Goal: Information Seeking & Learning: Learn about a topic

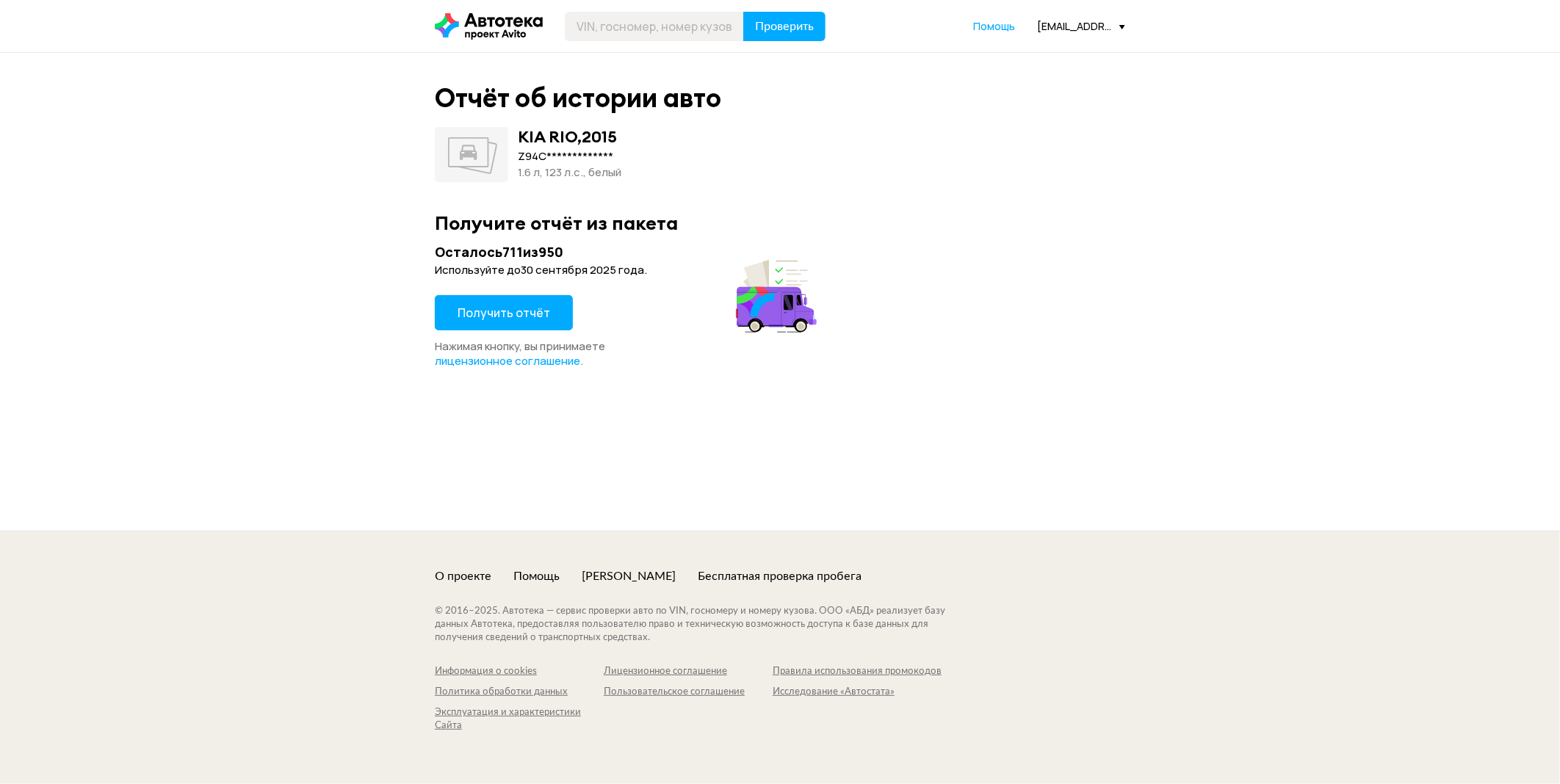
click at [493, 311] on span "Получить отчёт" at bounding box center [503, 312] width 93 height 16
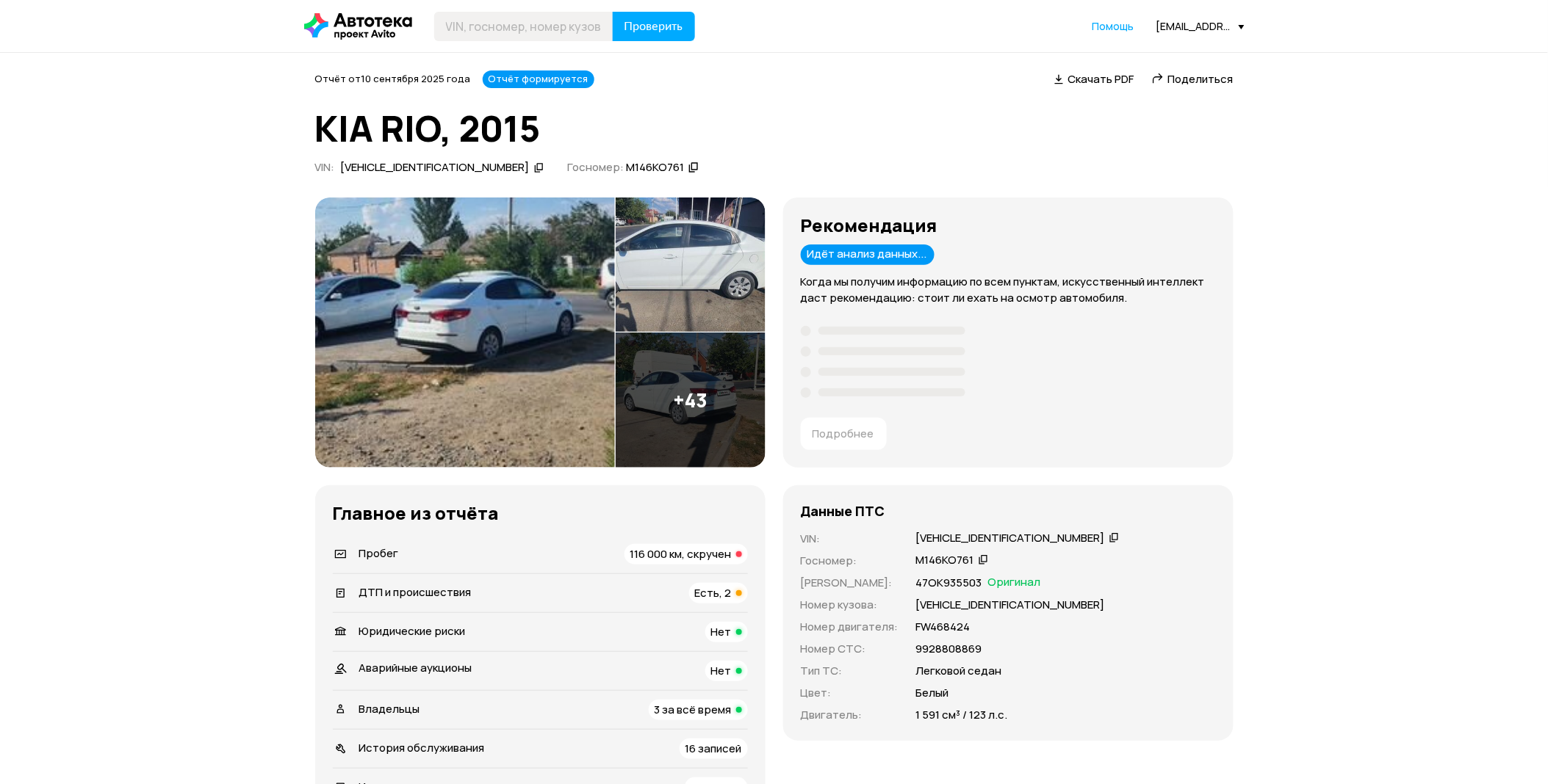
click at [708, 551] on span "116 000 км, скручен" at bounding box center [681, 554] width 101 height 15
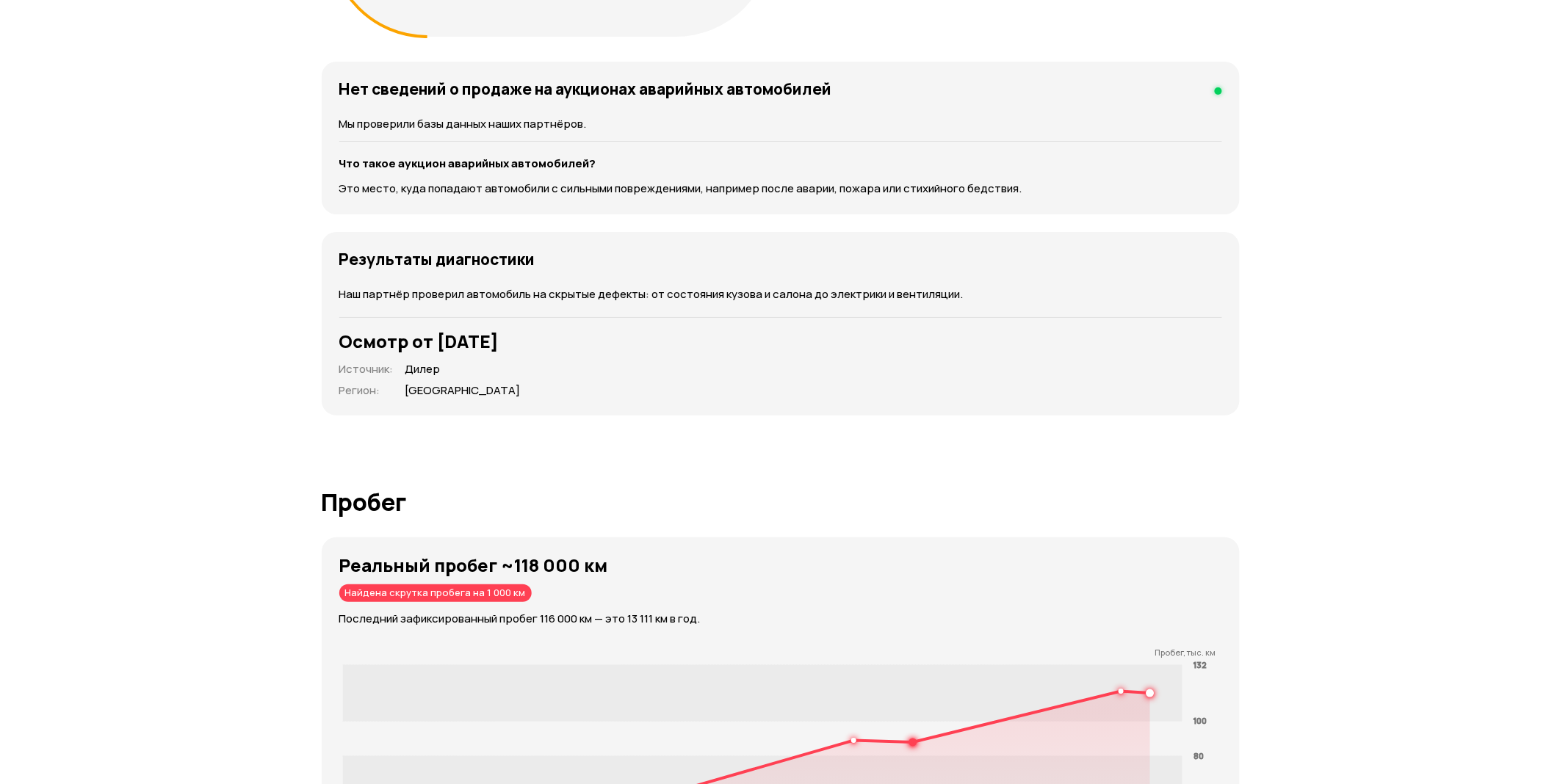
scroll to position [1383, 0]
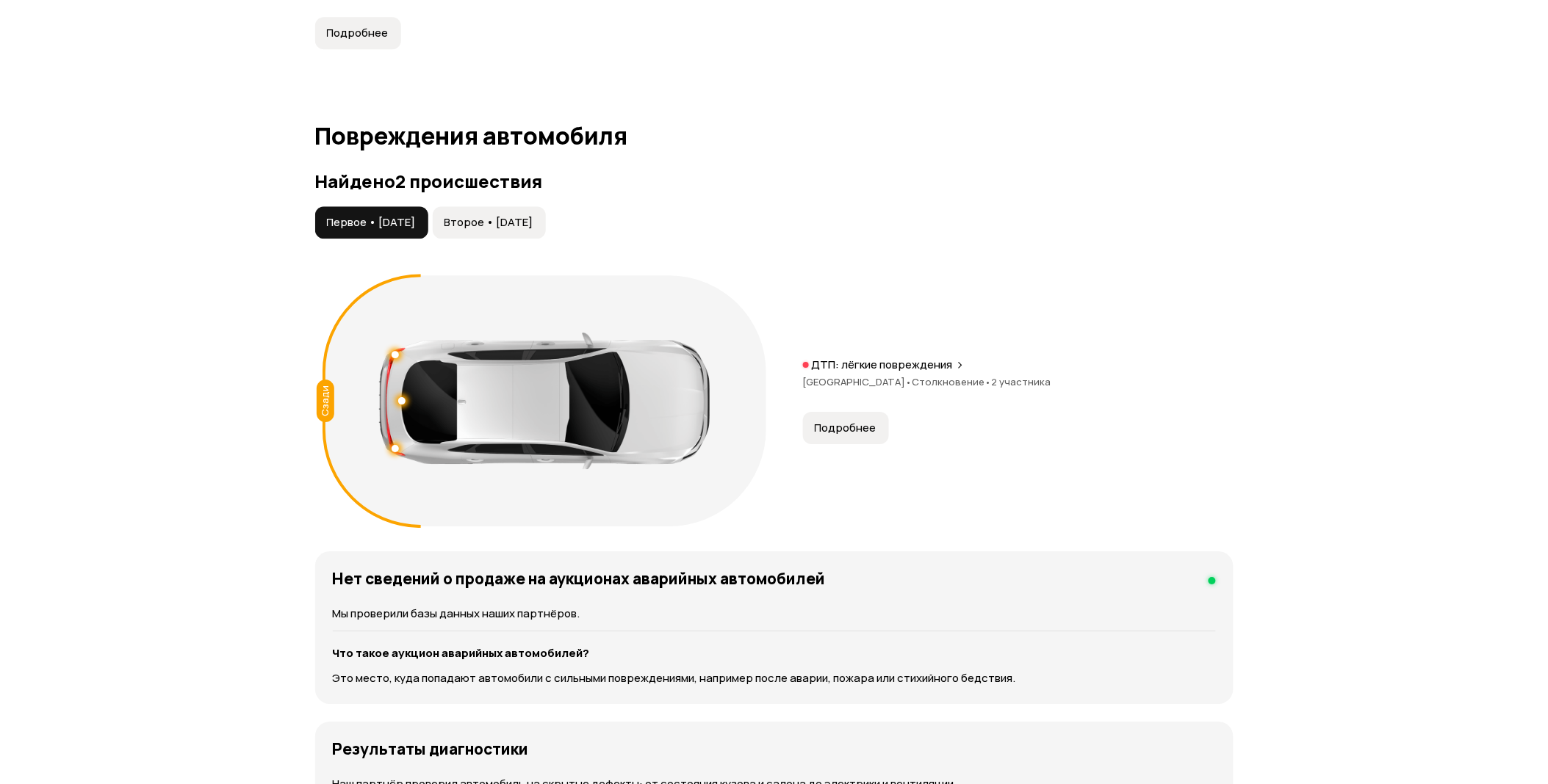
click at [840, 435] on span "Подробнее" at bounding box center [846, 428] width 62 height 15
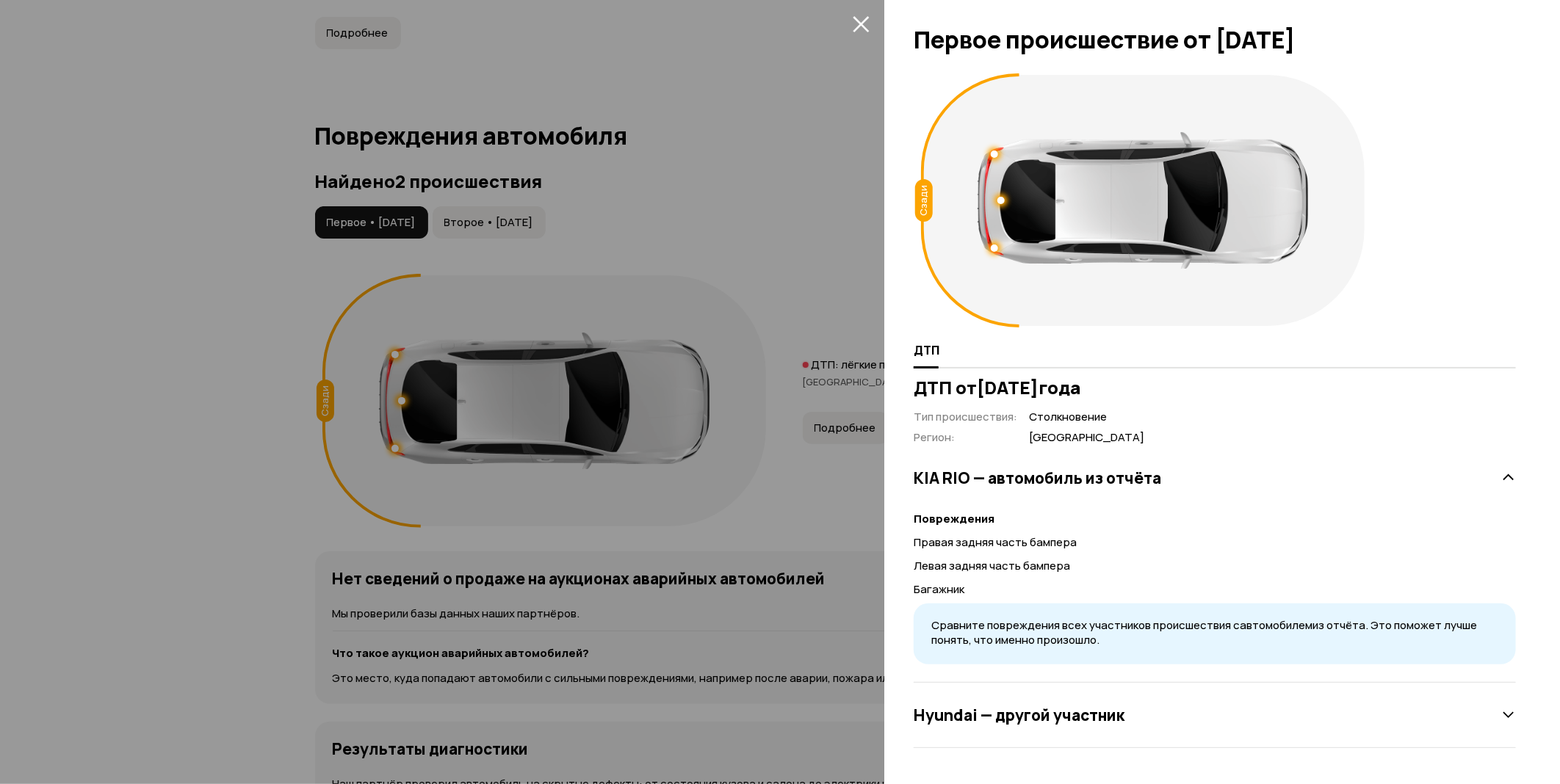
drag, startPoint x: 838, startPoint y: 501, endPoint x: 585, endPoint y: 225, distance: 374.4
click at [836, 501] on div at bounding box center [780, 392] width 1560 height 784
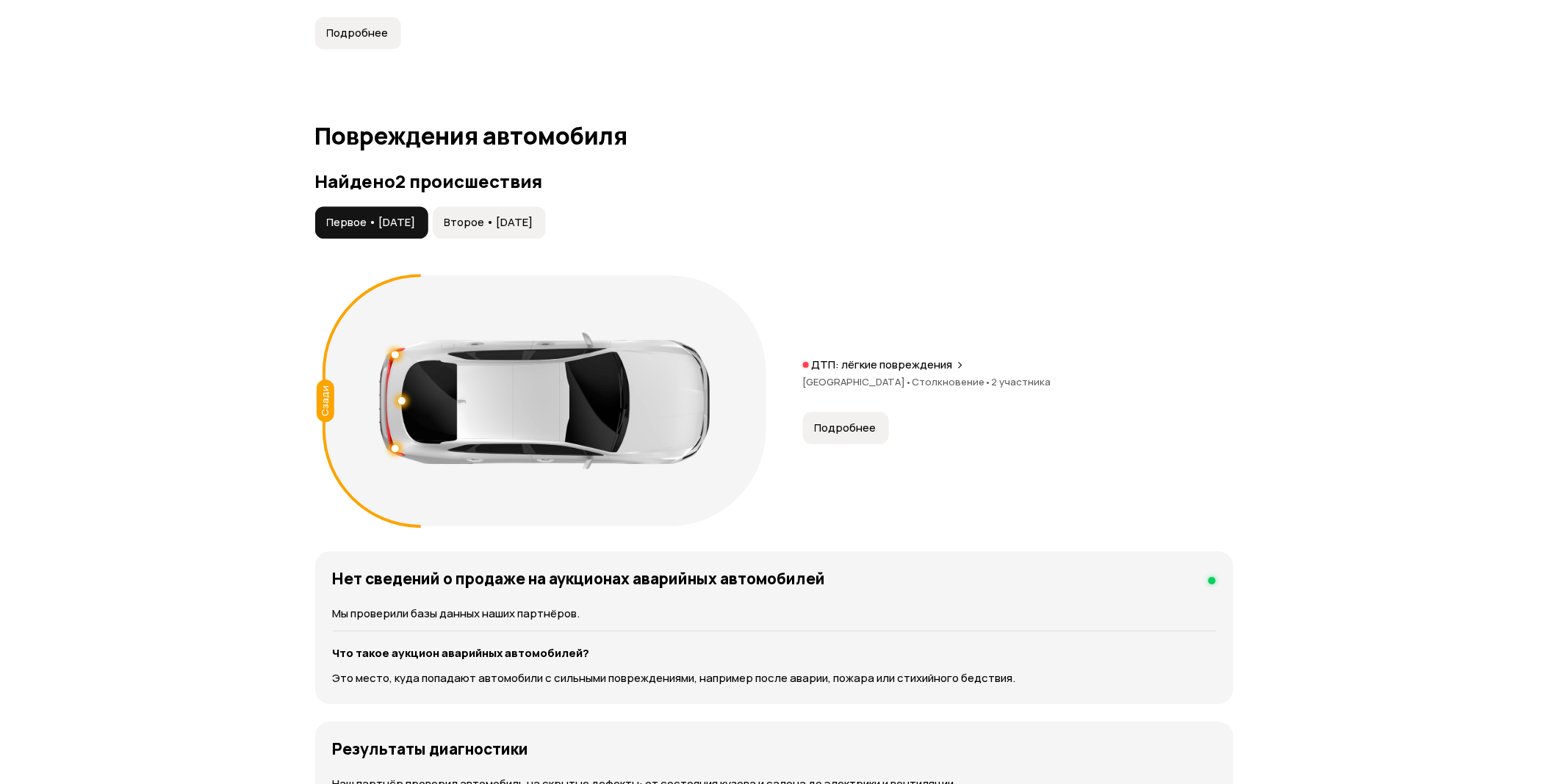
click at [533, 217] on span "Второе • 28 фев 2021" at bounding box center [489, 223] width 89 height 15
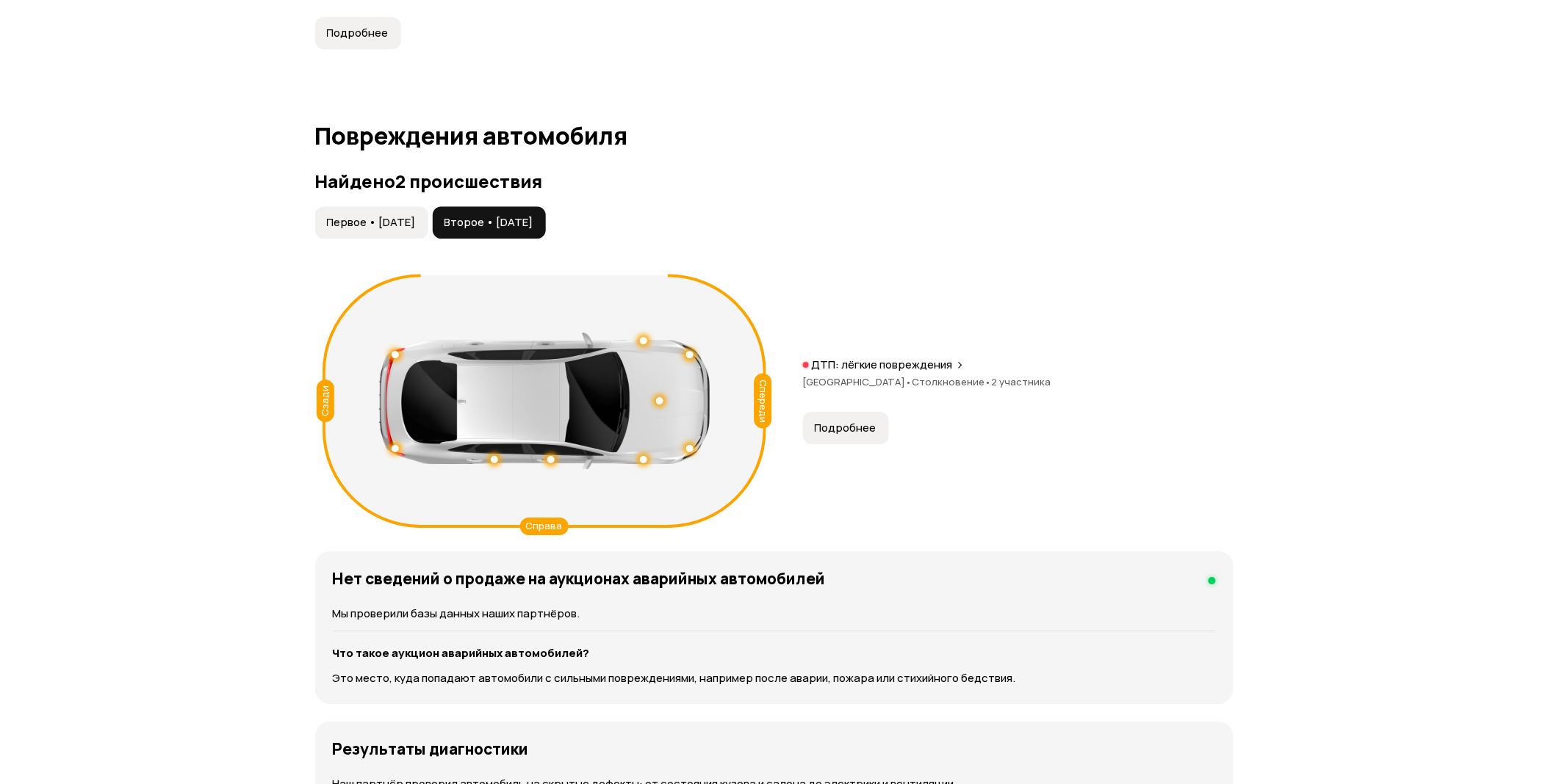
click at [827, 432] on span "Подробнее" at bounding box center [846, 428] width 62 height 15
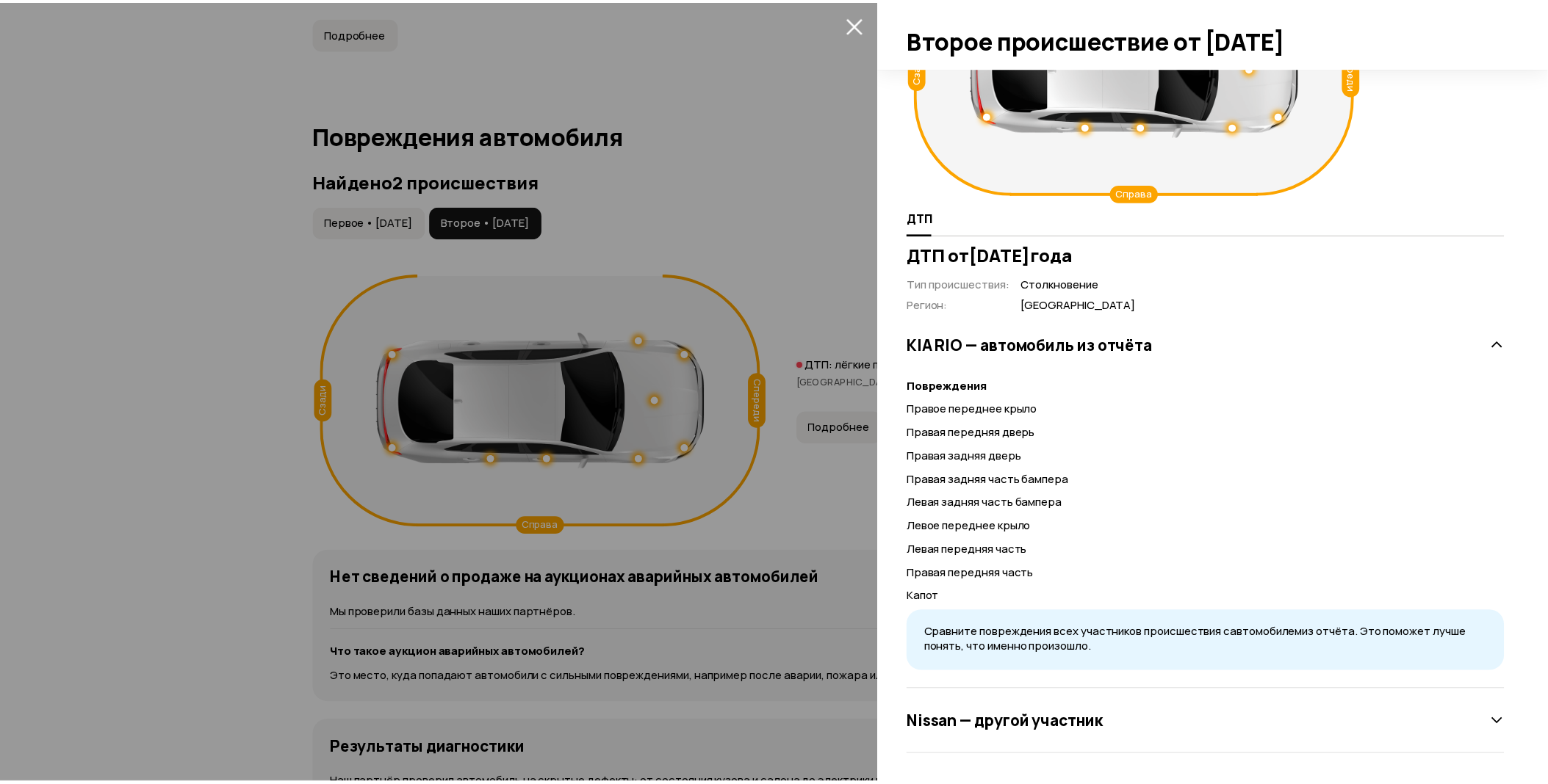
scroll to position [0, 0]
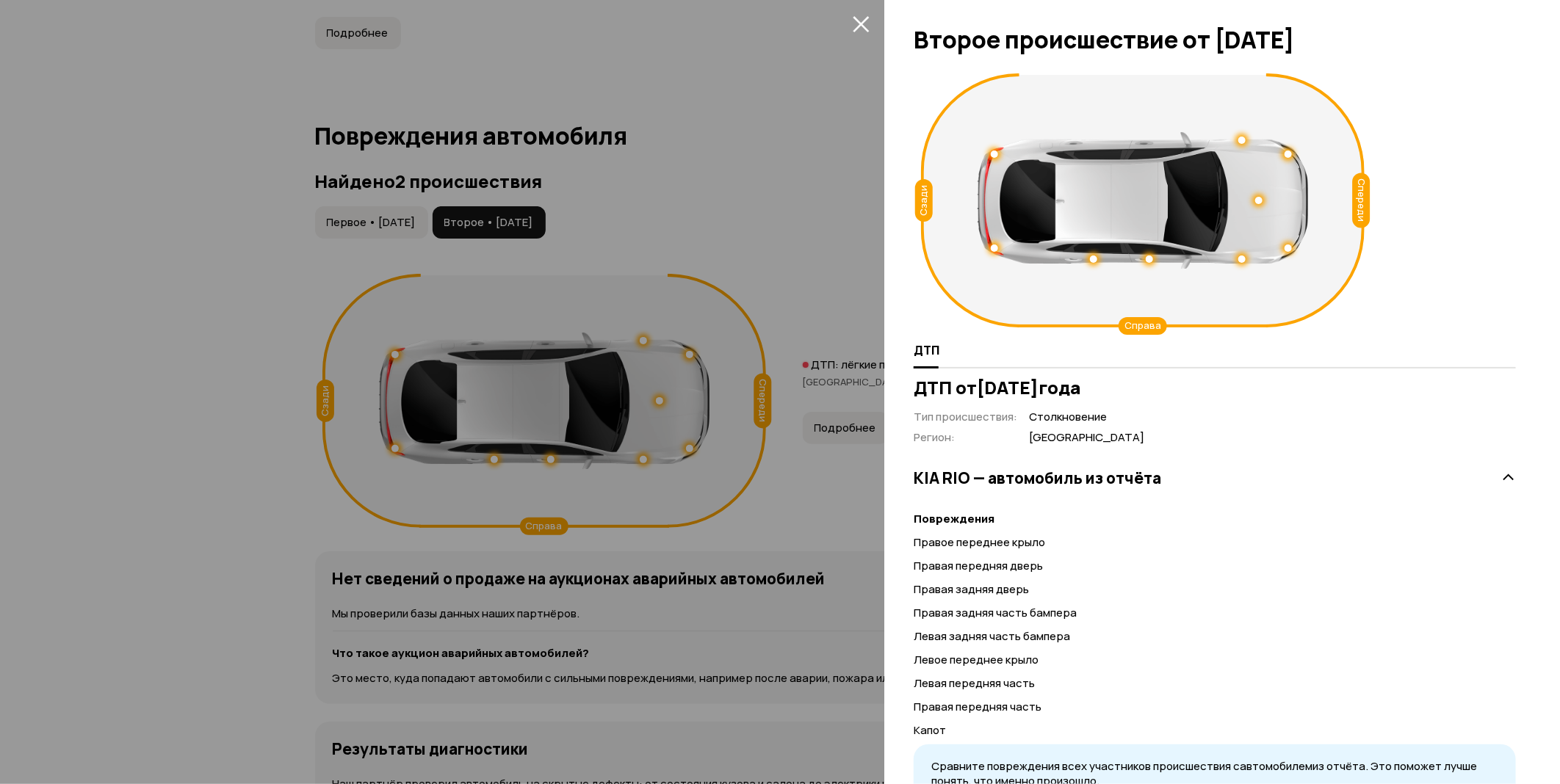
click at [846, 383] on div at bounding box center [780, 392] width 1560 height 784
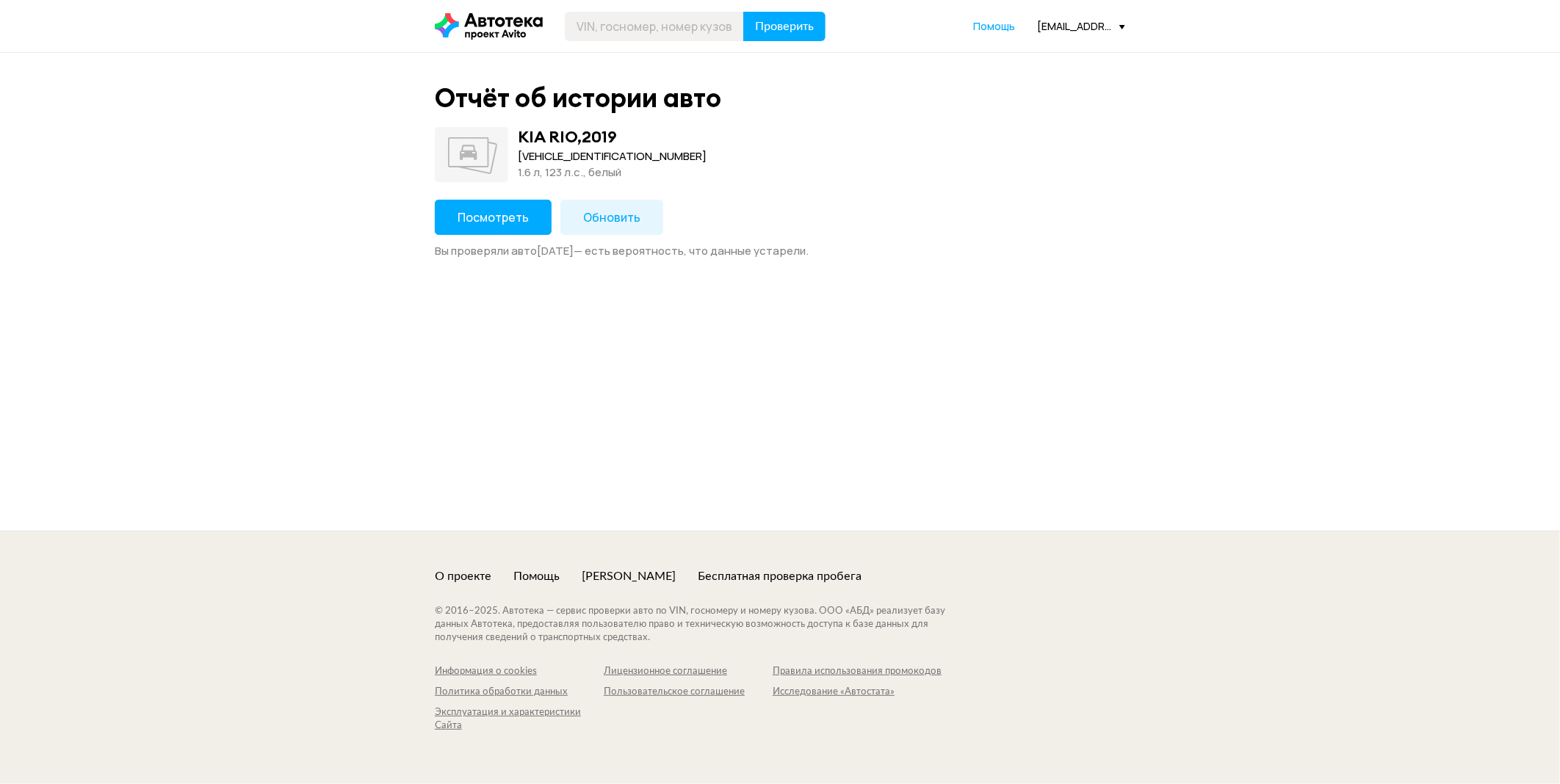
click at [495, 208] on button "Посмотреть" at bounding box center [493, 218] width 117 height 36
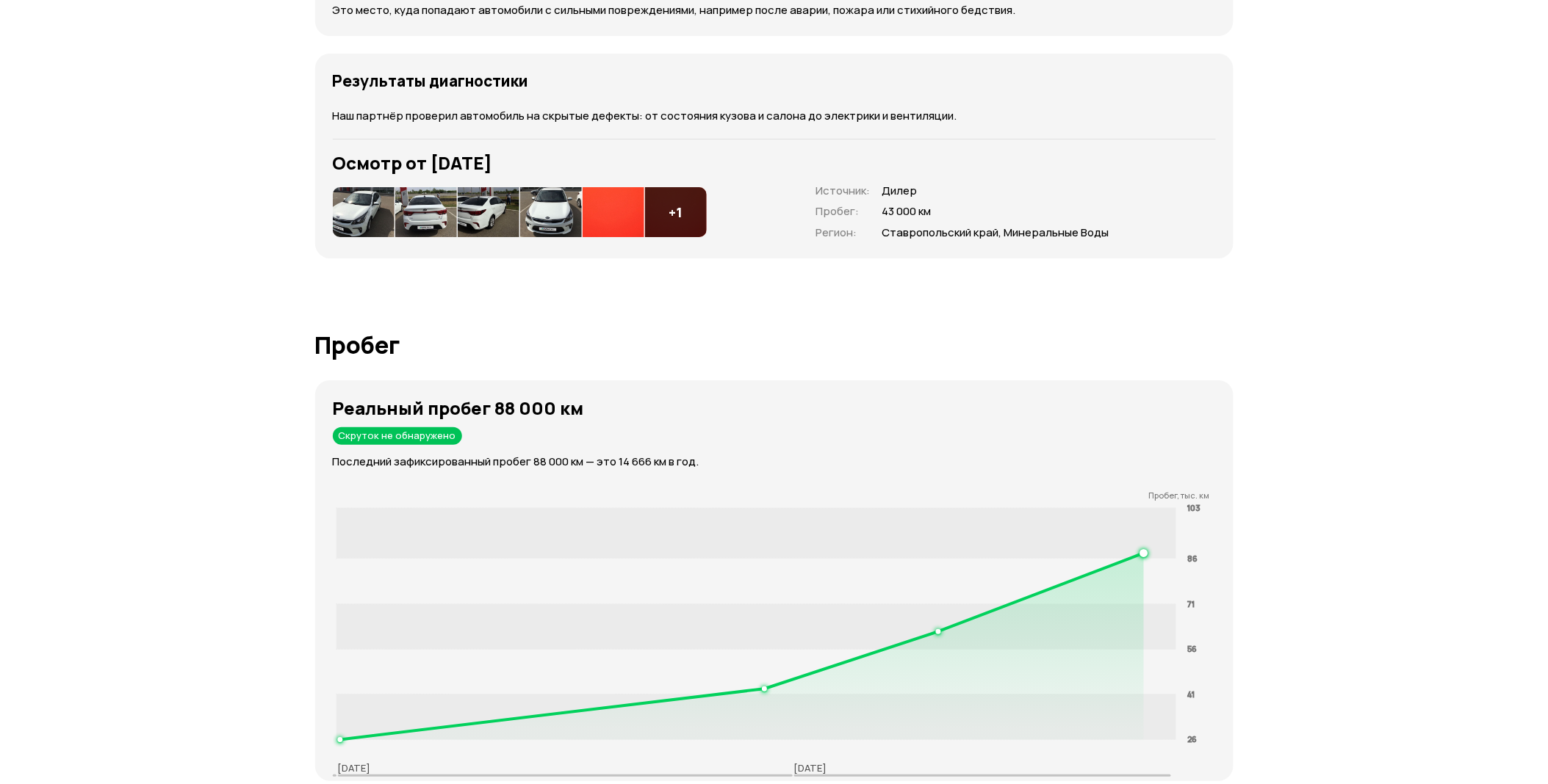
scroll to position [1877, 0]
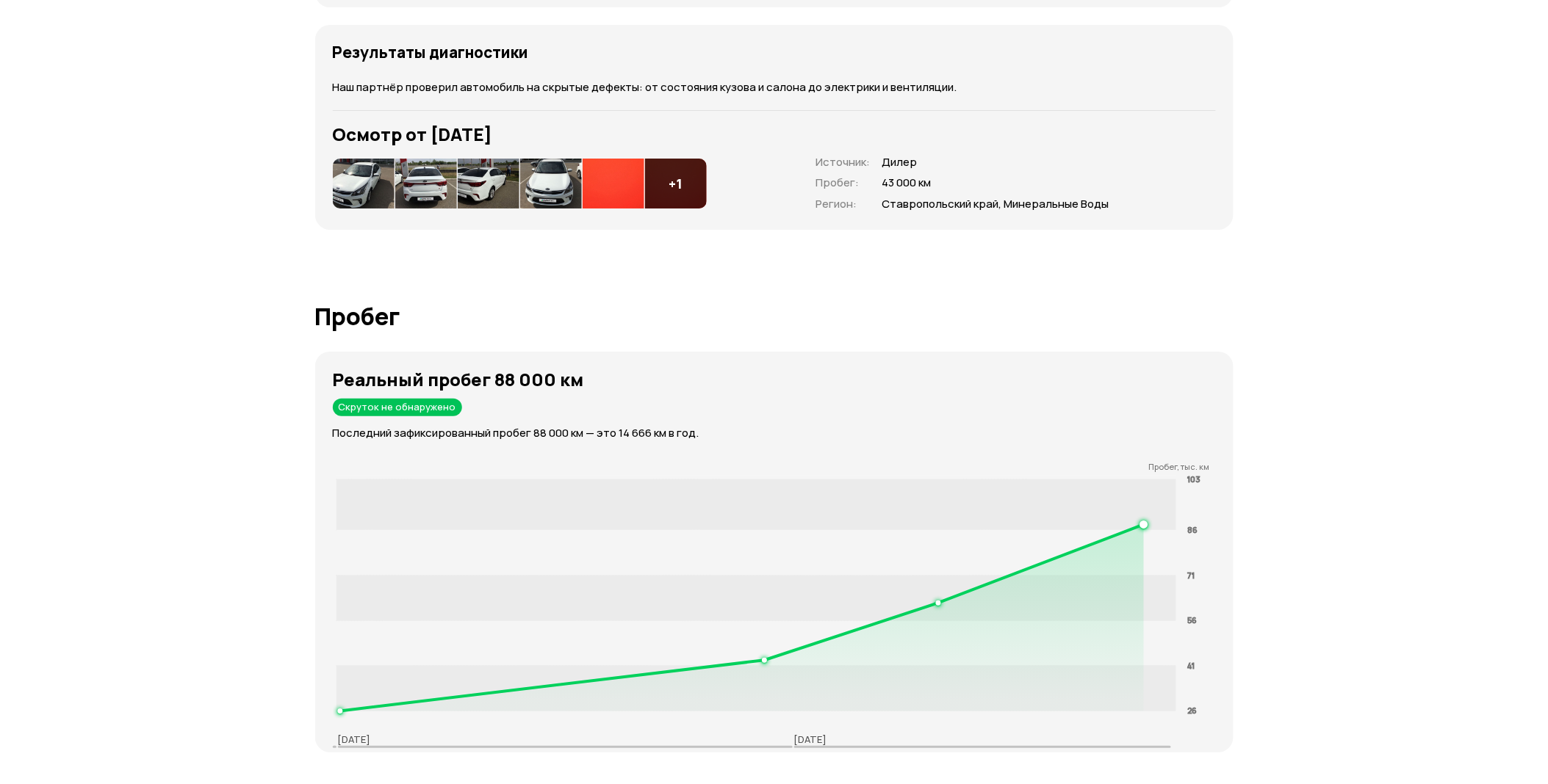
click at [695, 170] on div "+ 1" at bounding box center [676, 183] width 62 height 50
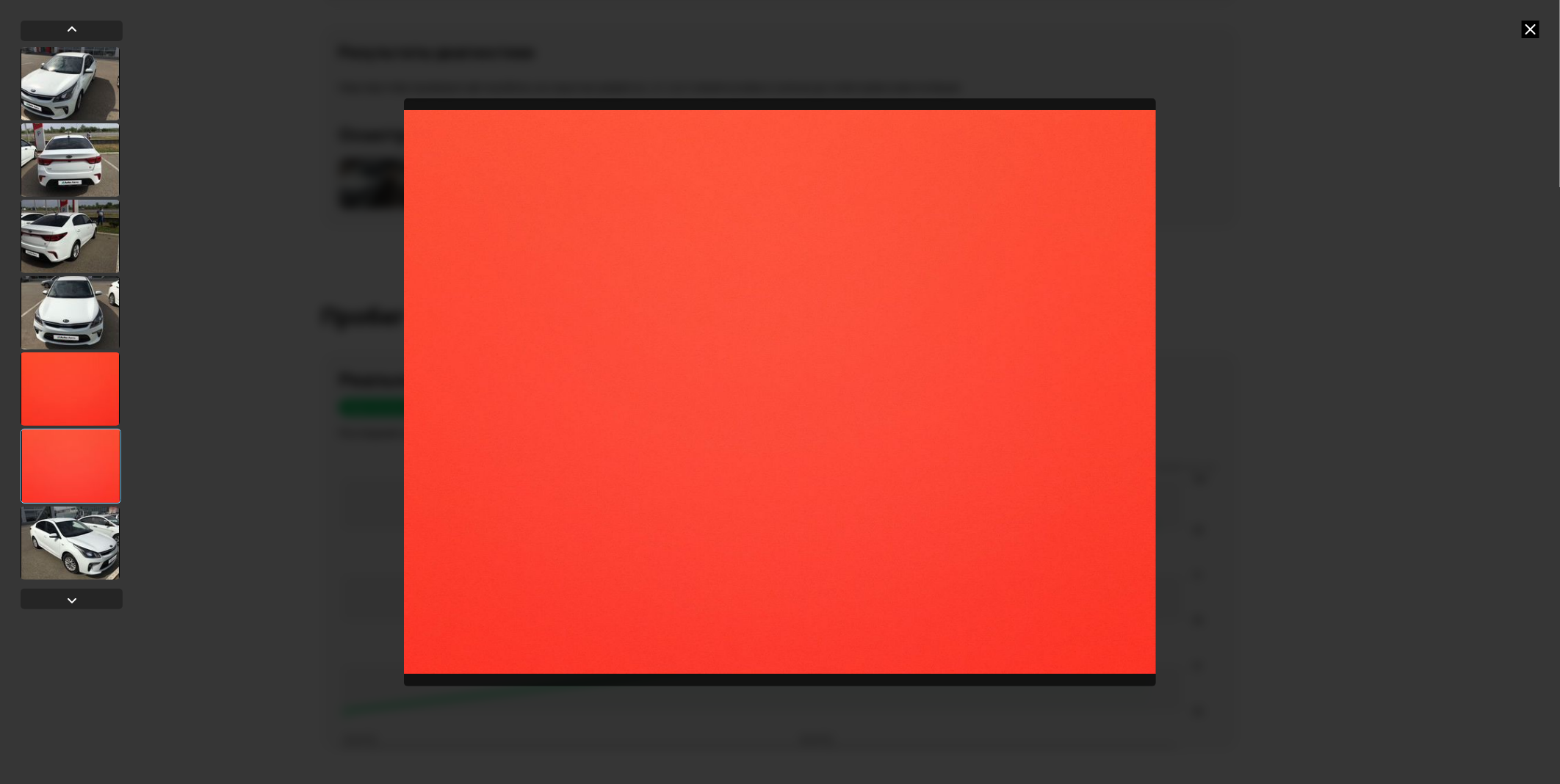
click at [90, 537] on div at bounding box center [70, 544] width 99 height 74
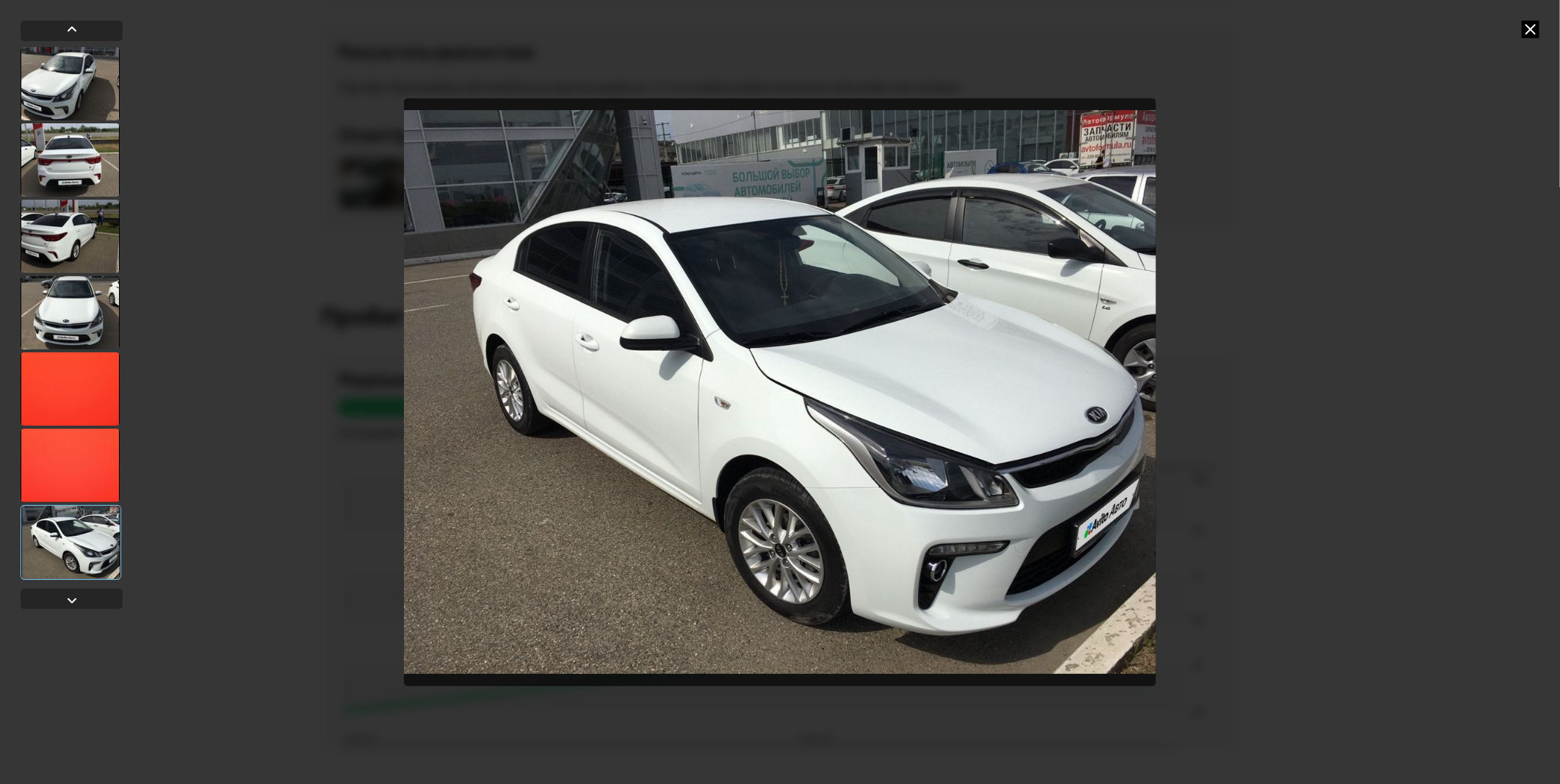
click at [91, 324] on div at bounding box center [70, 312] width 99 height 74
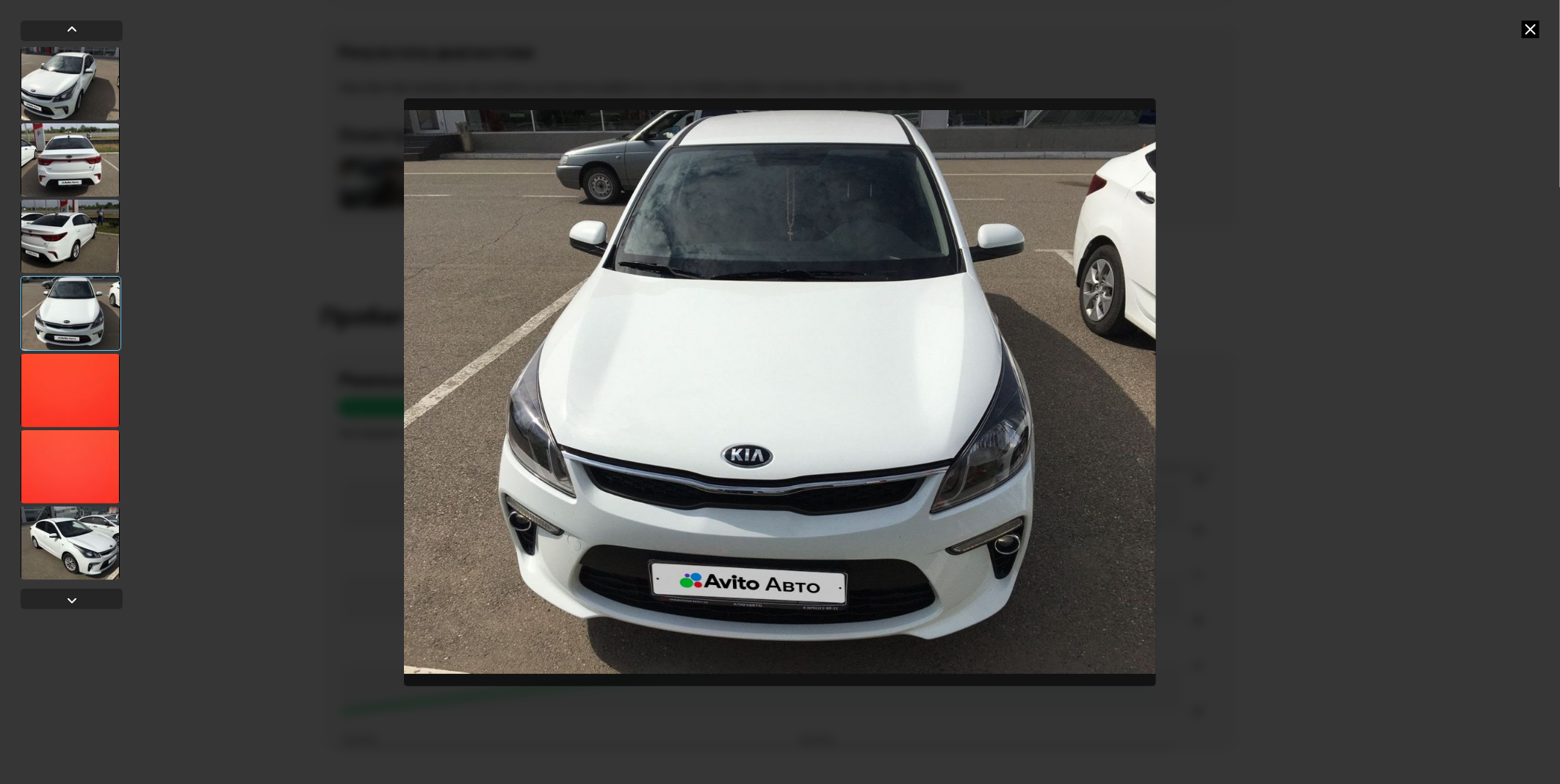
click at [87, 248] on div at bounding box center [70, 237] width 99 height 74
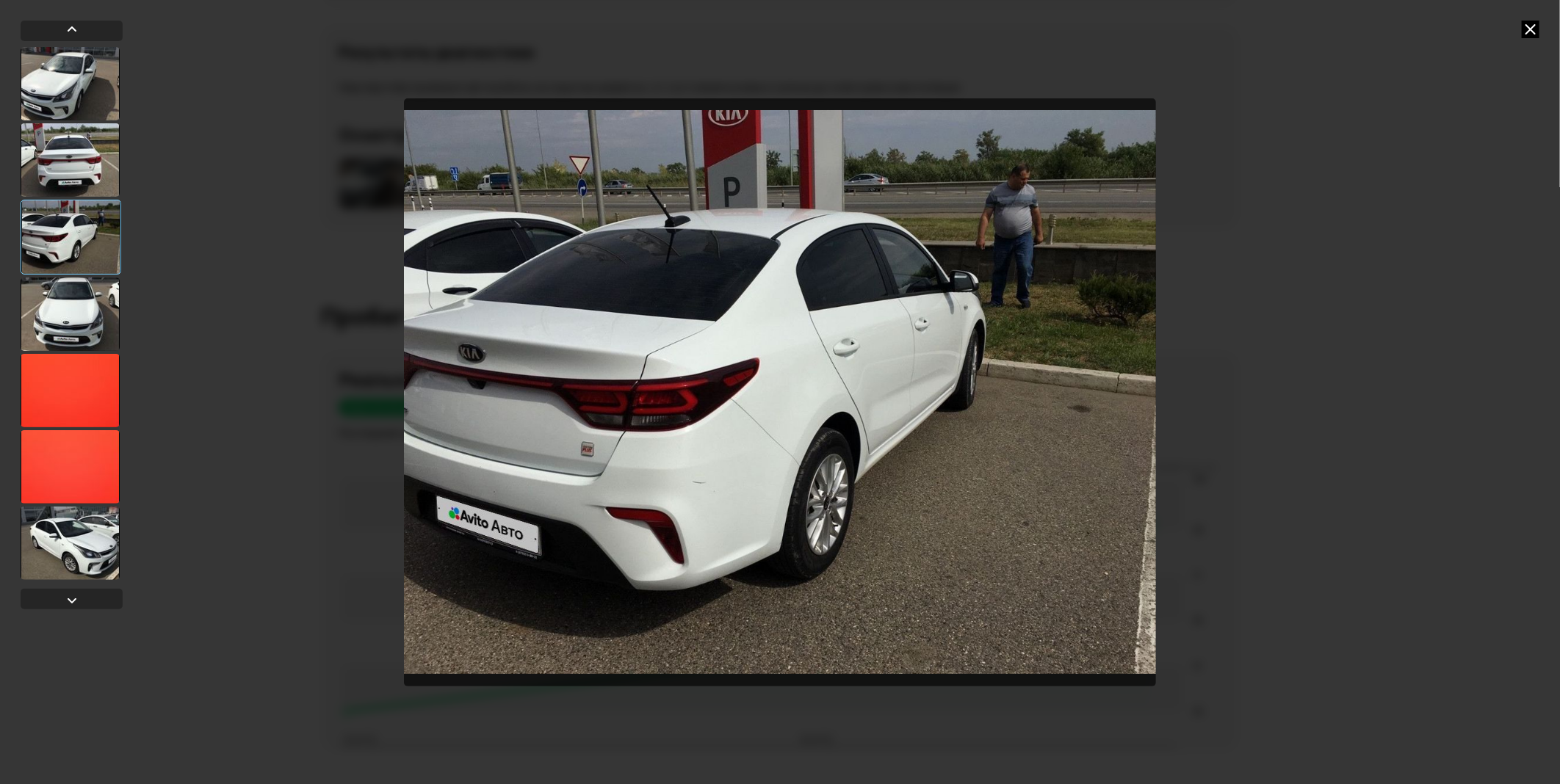
click at [1533, 35] on icon at bounding box center [1531, 29] width 18 height 18
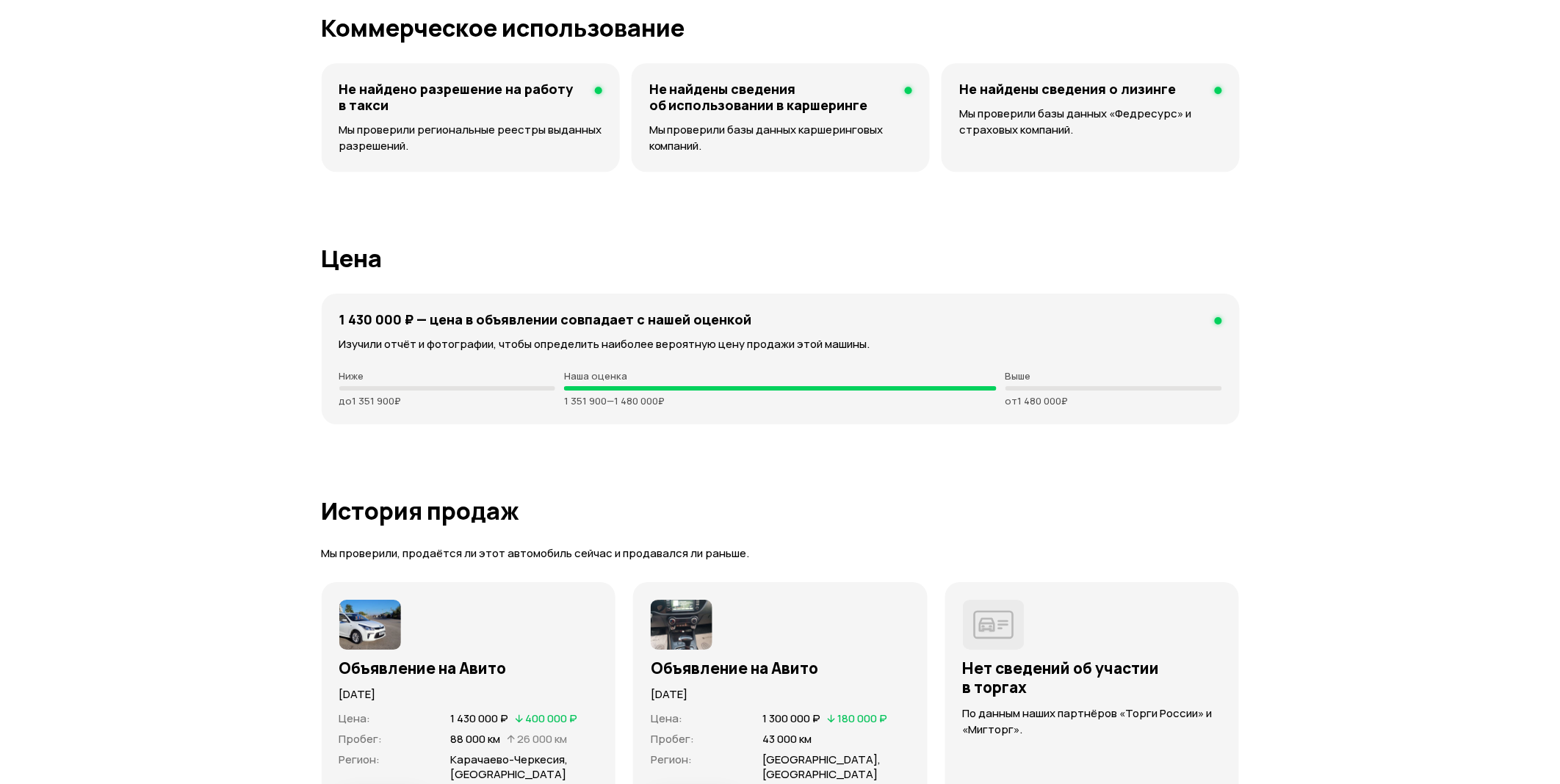
scroll to position [3835, 0]
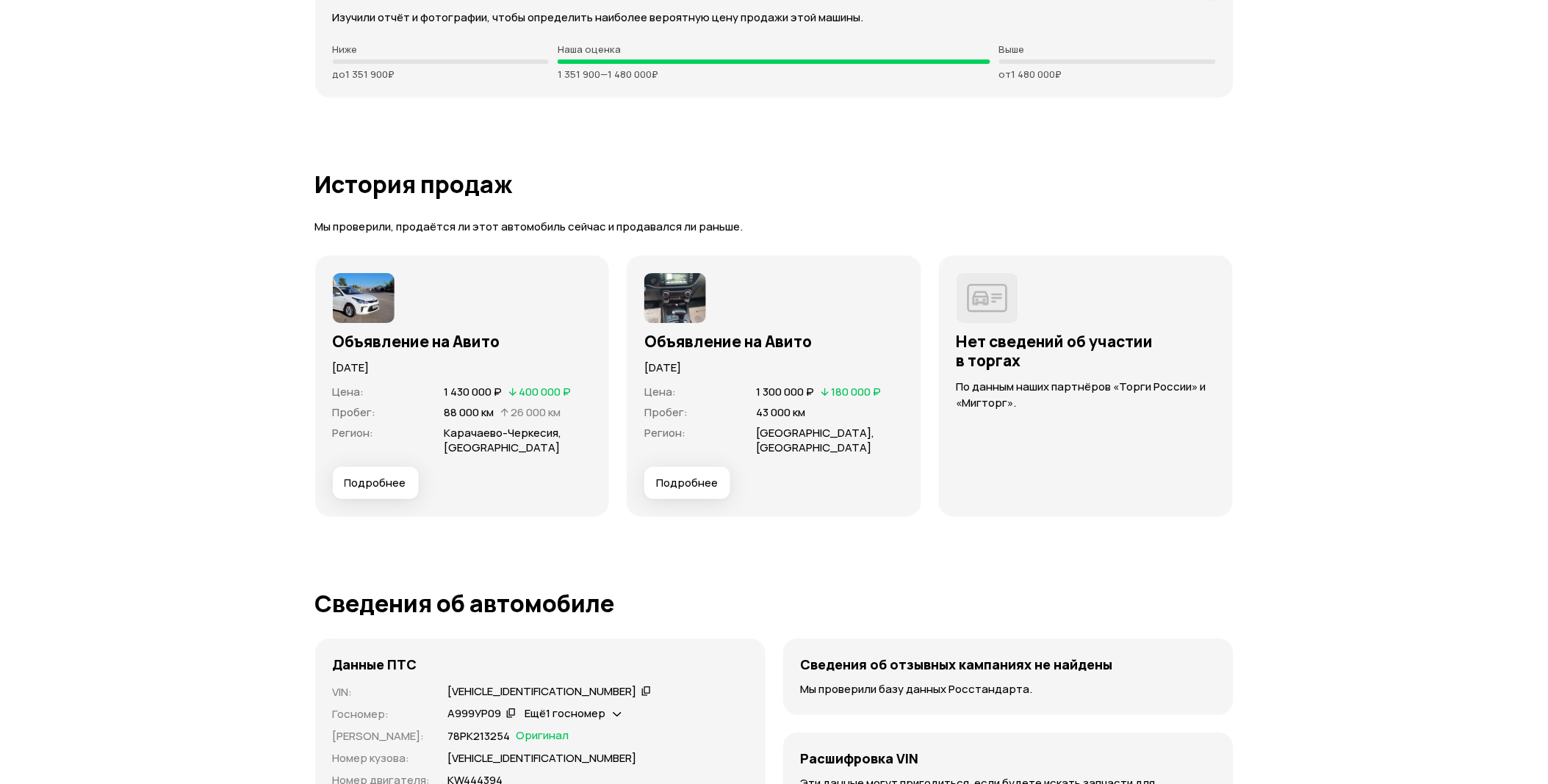
click at [689, 478] on span "Подробнее" at bounding box center [687, 484] width 62 height 15
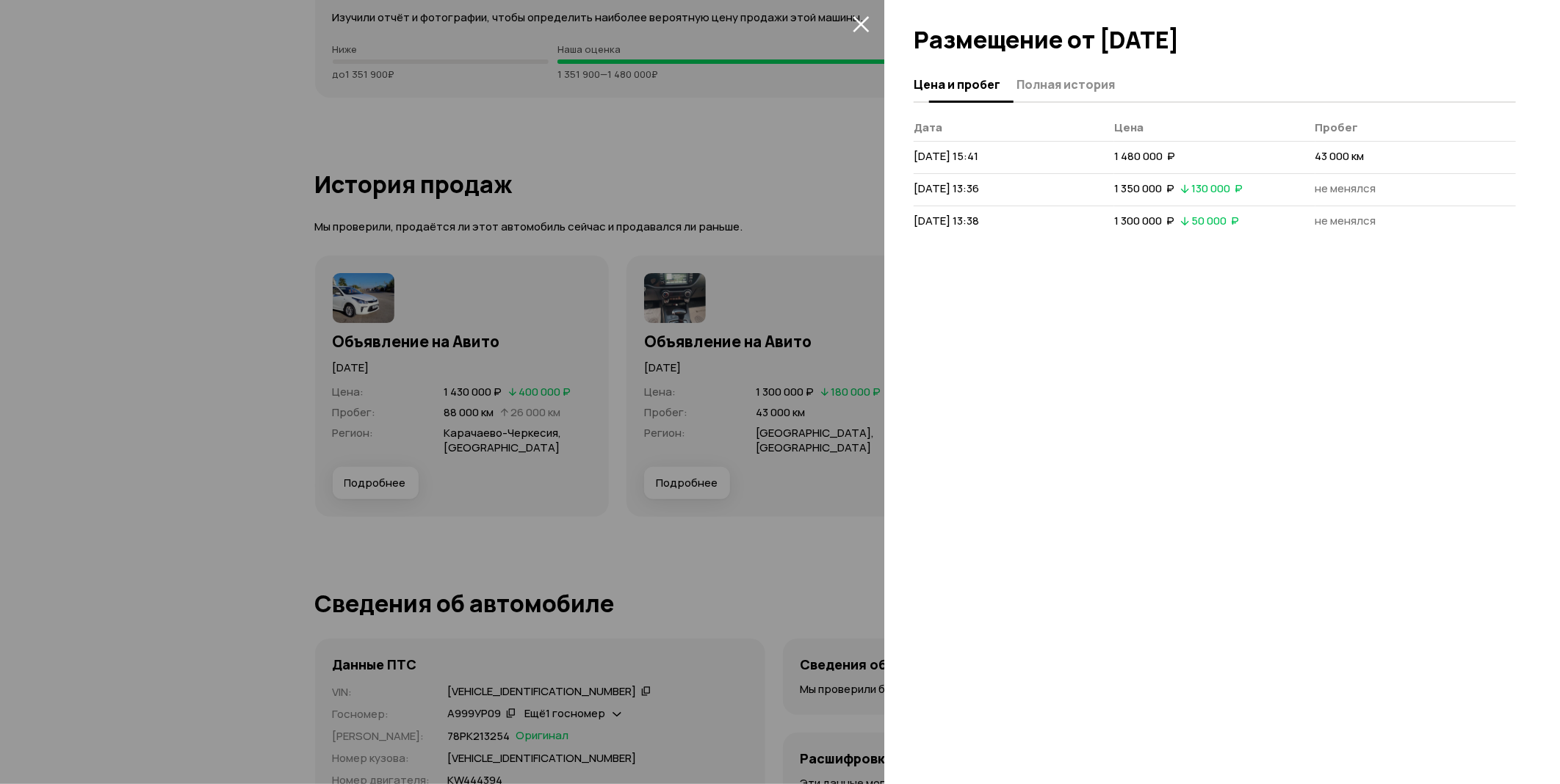
click at [1093, 81] on span "Полная история" at bounding box center [1065, 84] width 98 height 15
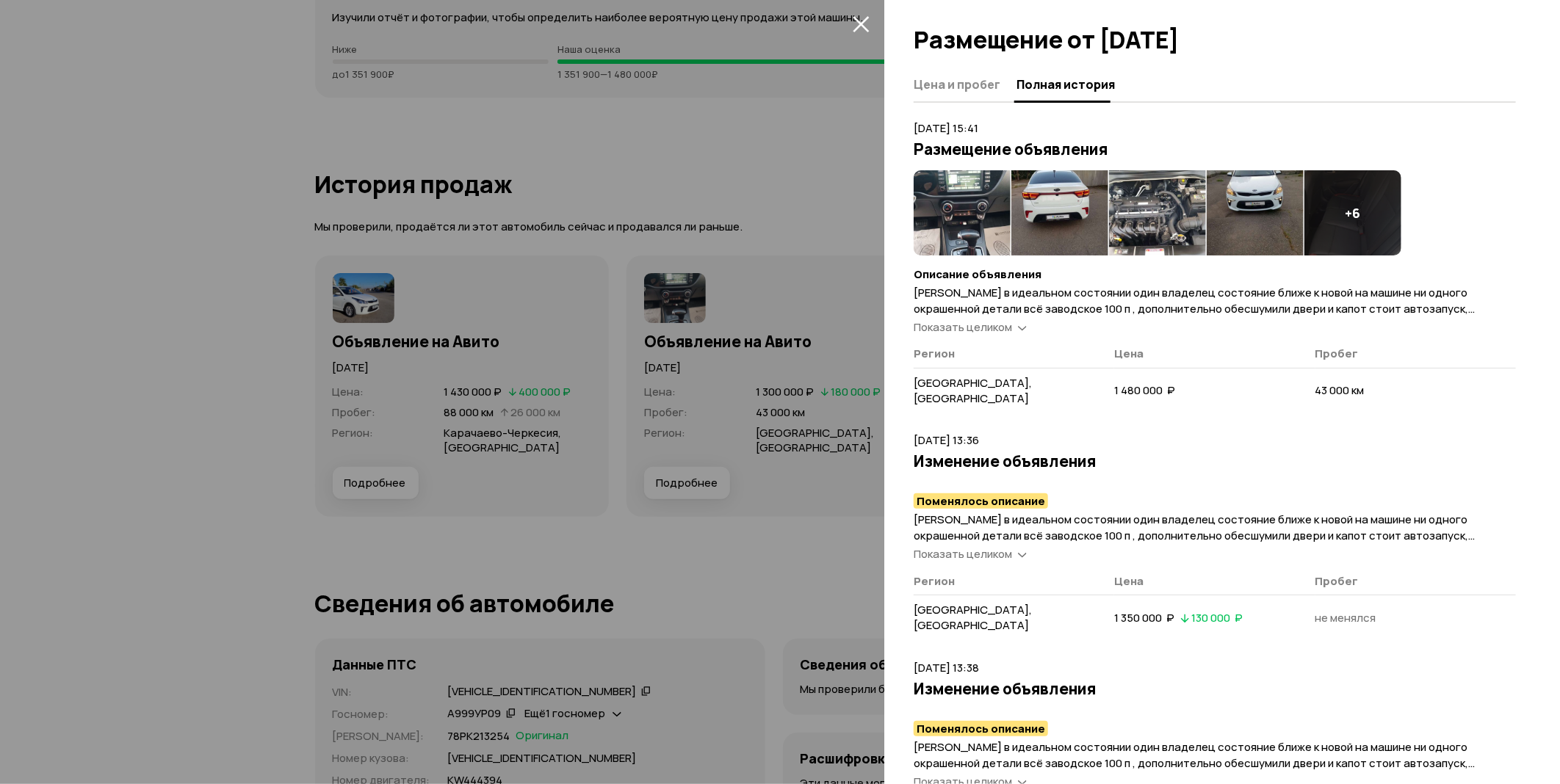
click at [992, 324] on span "Показать целиком" at bounding box center [963, 327] width 98 height 15
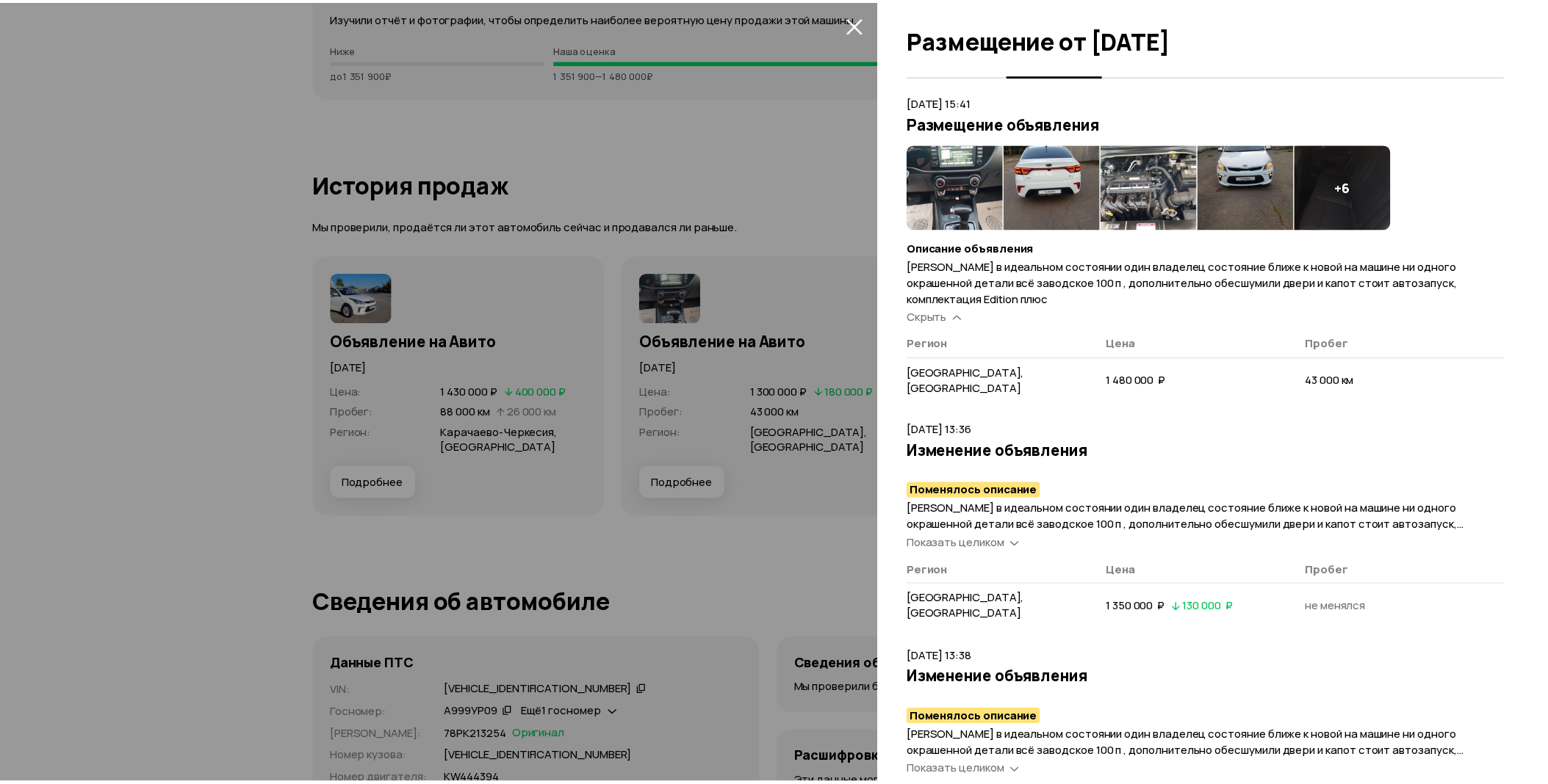
scroll to position [0, 0]
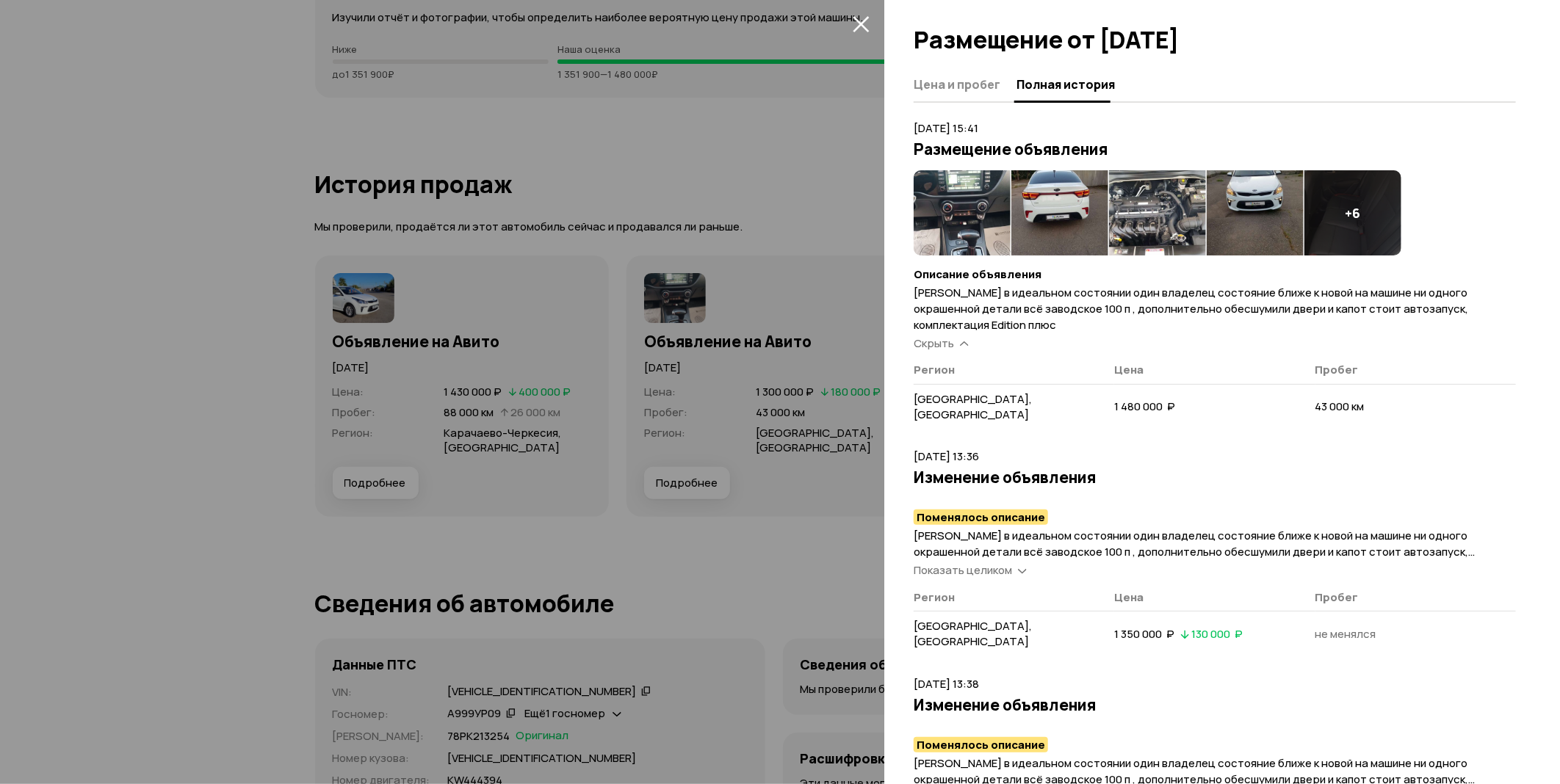
click at [865, 23] on icon "закрыть" at bounding box center [861, 23] width 17 height 17
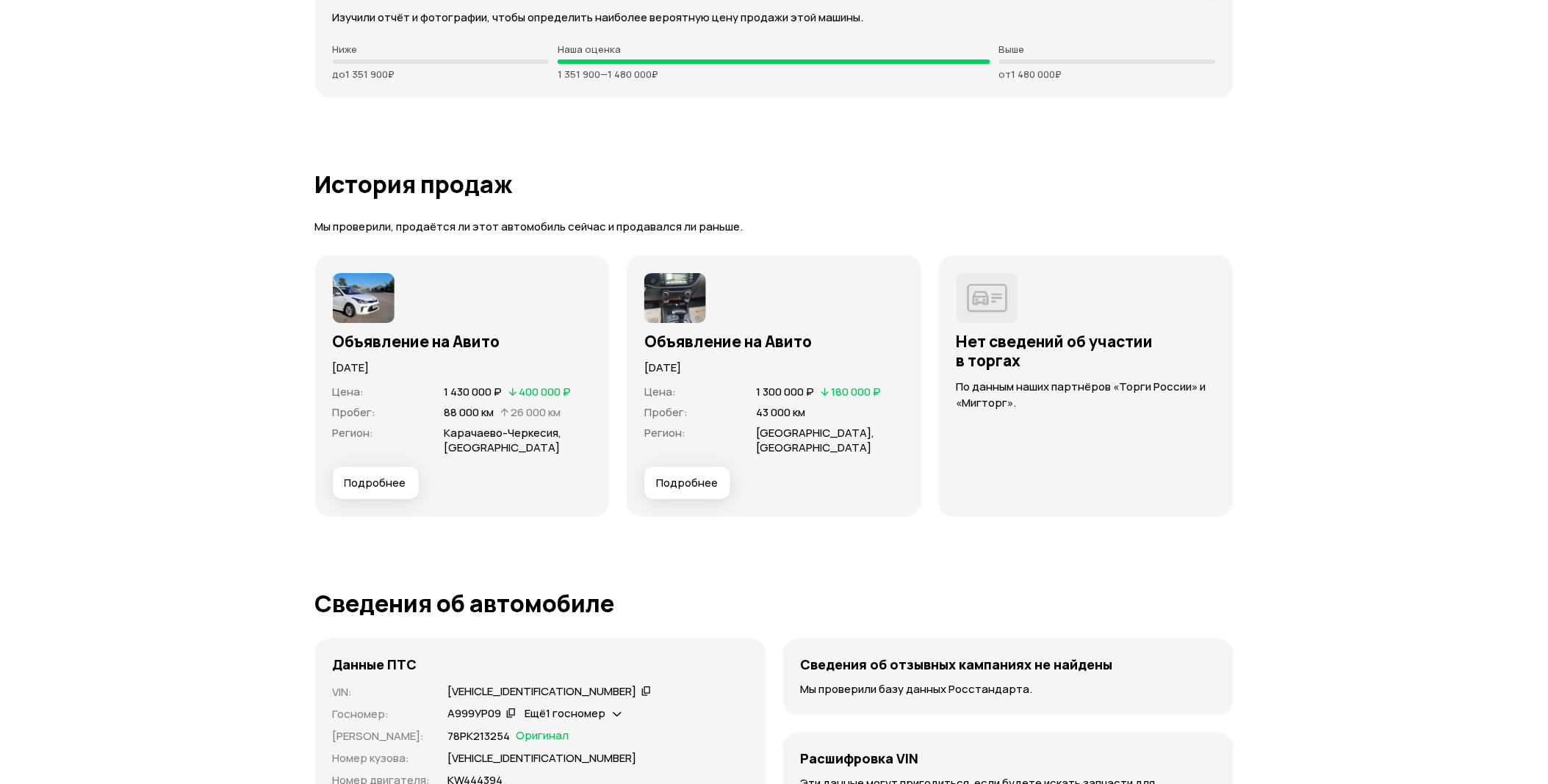
click at [399, 480] on span "Подробнее" at bounding box center [375, 484] width 62 height 15
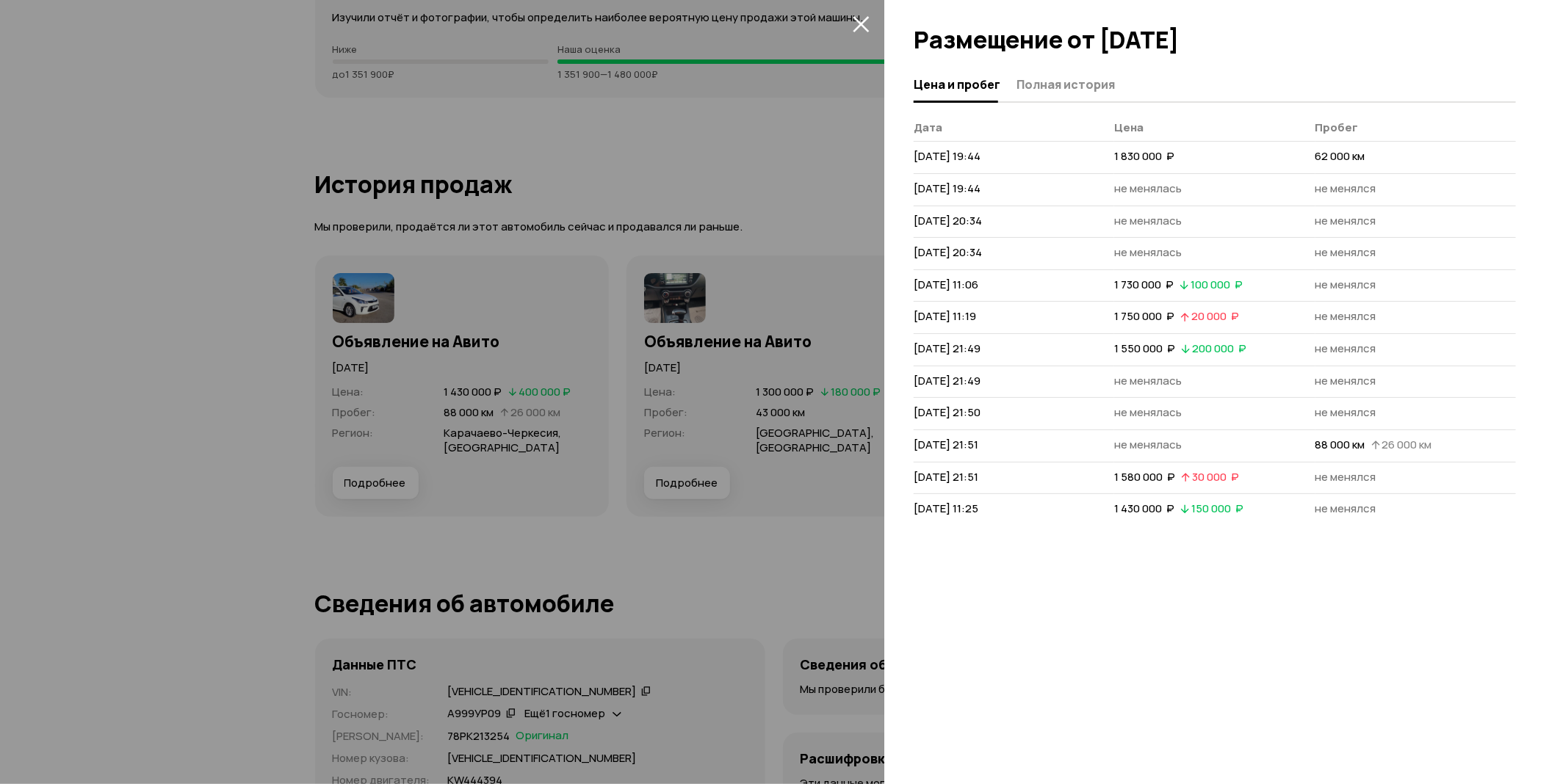
click at [1047, 97] on div "Цена и пробег Полная история" at bounding box center [1216, 85] width 603 height 36
click at [1047, 89] on span "Полная история" at bounding box center [1065, 84] width 98 height 15
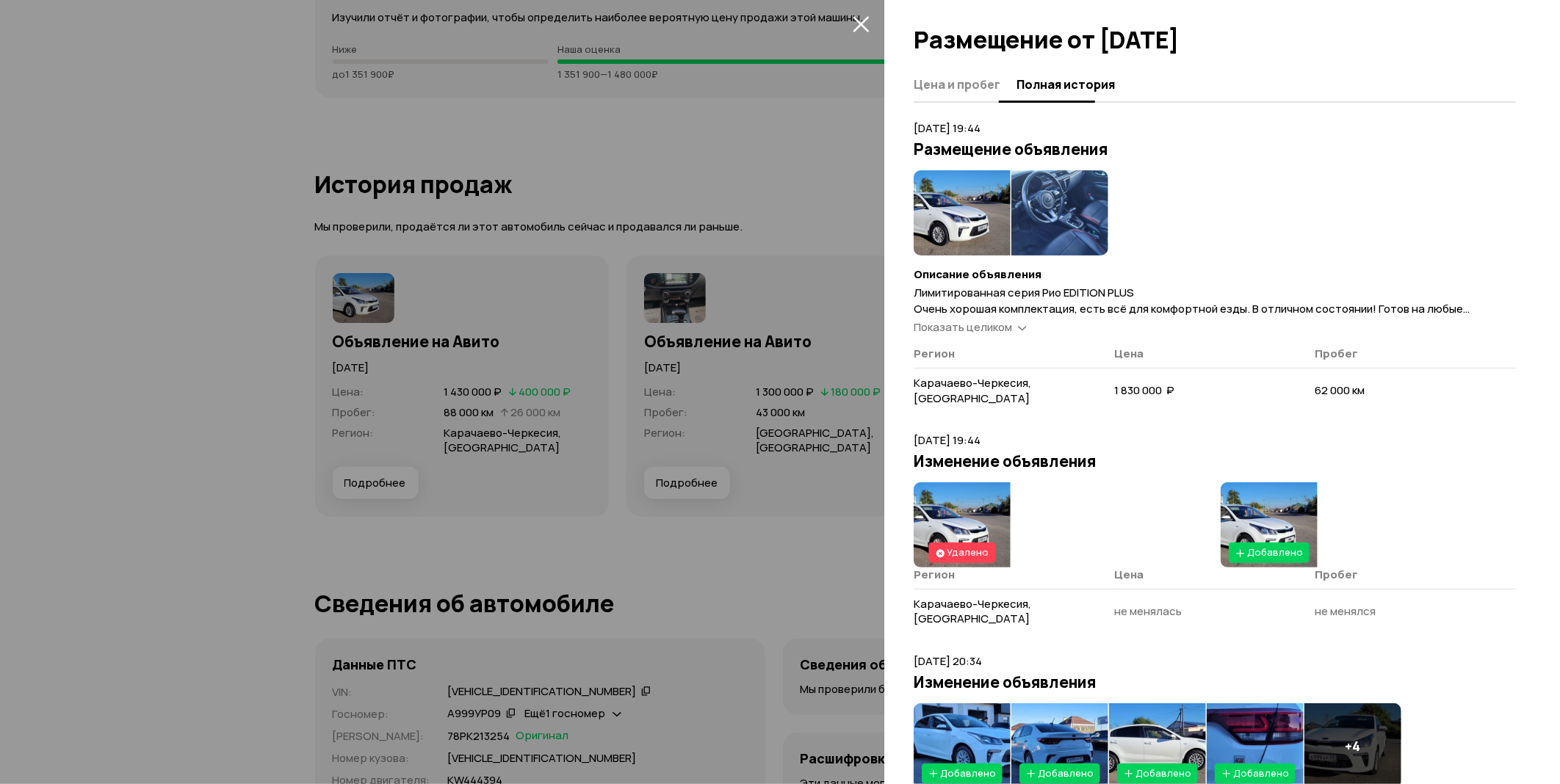
click at [975, 82] on span "Цена и пробег" at bounding box center [957, 84] width 87 height 15
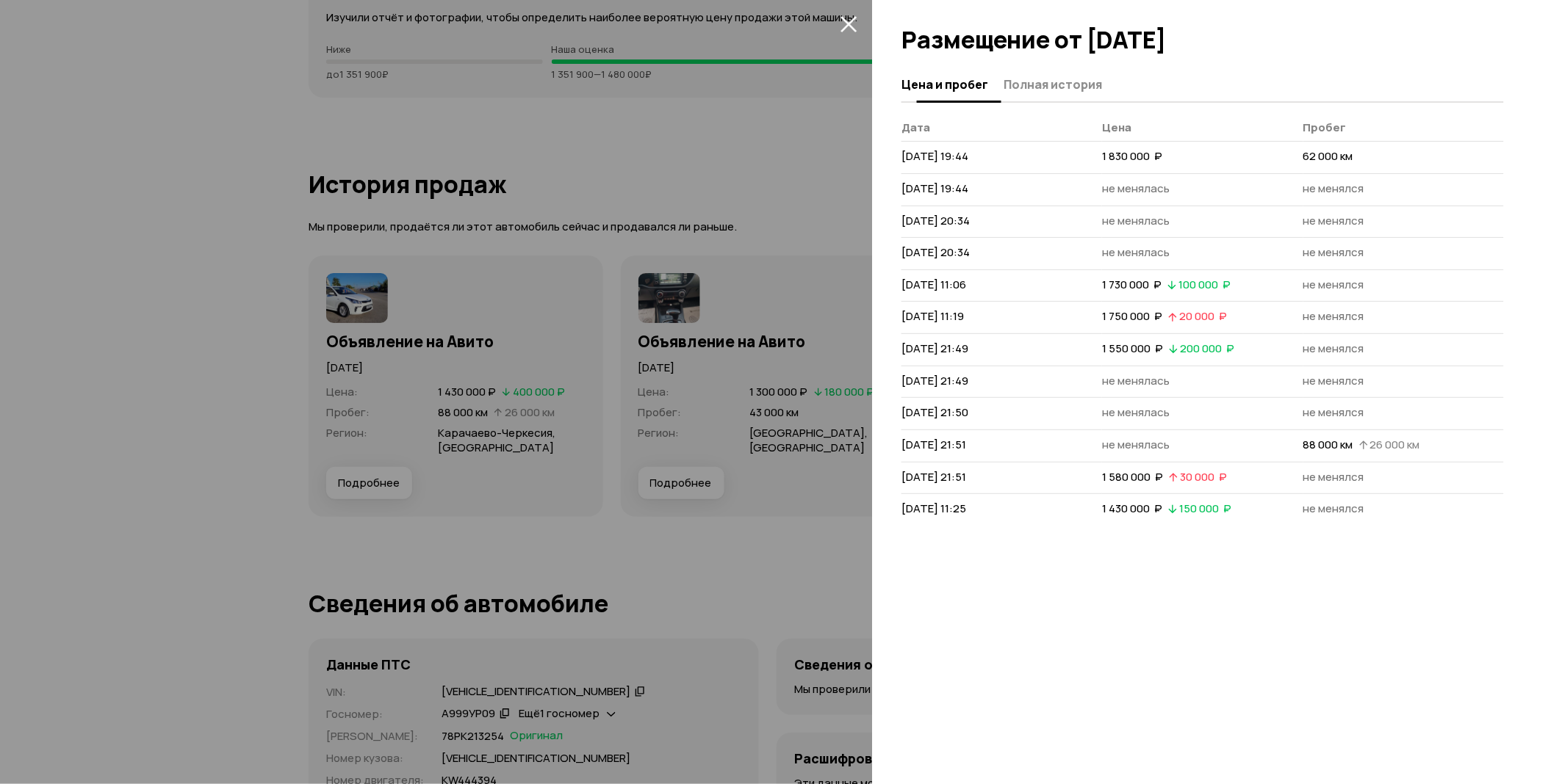
click at [1059, 77] on span "Полная история" at bounding box center [1053, 84] width 98 height 15
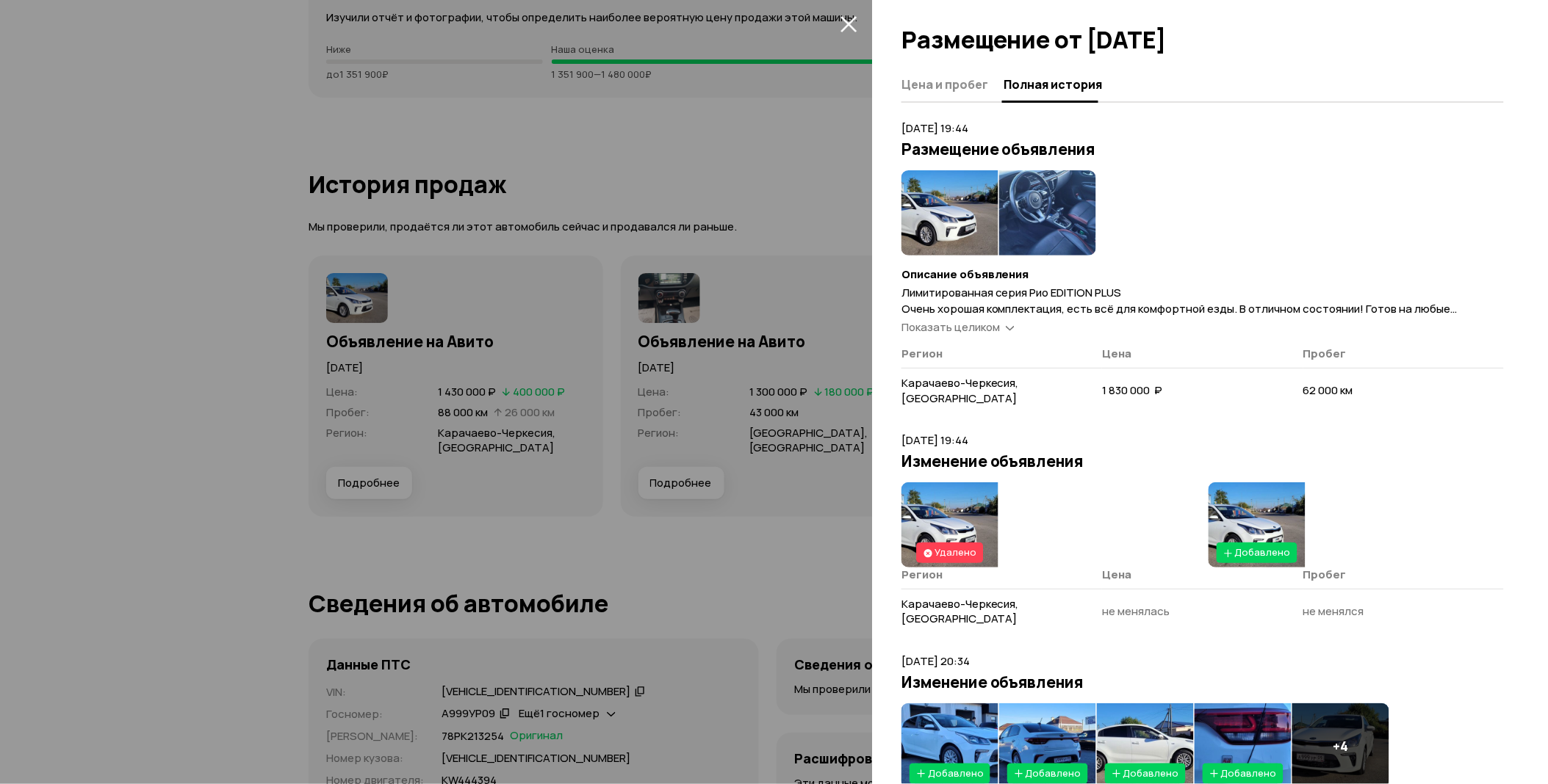
click at [976, 322] on span "Показать целиком" at bounding box center [950, 327] width 98 height 15
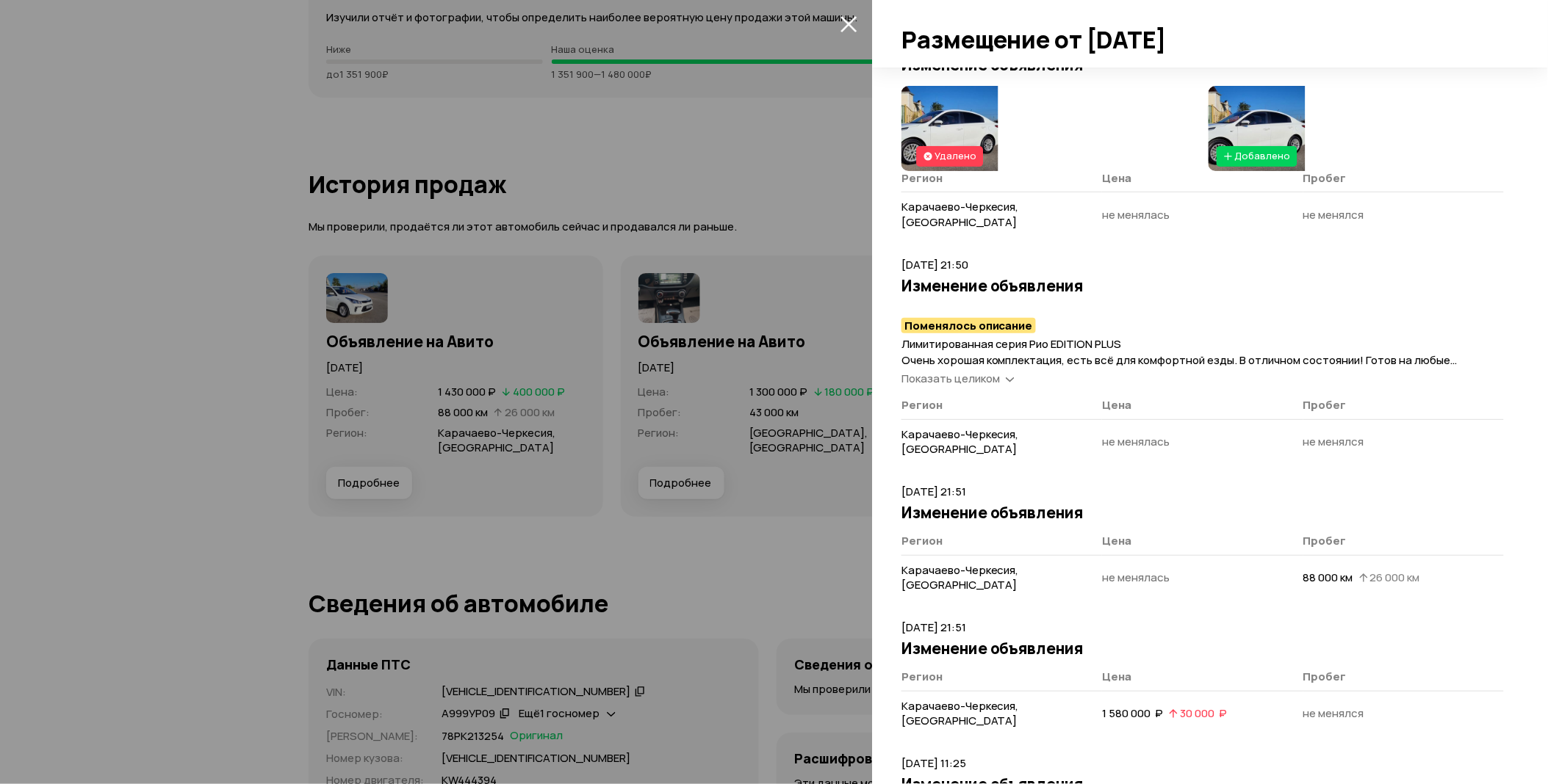
scroll to position [1710, 0]
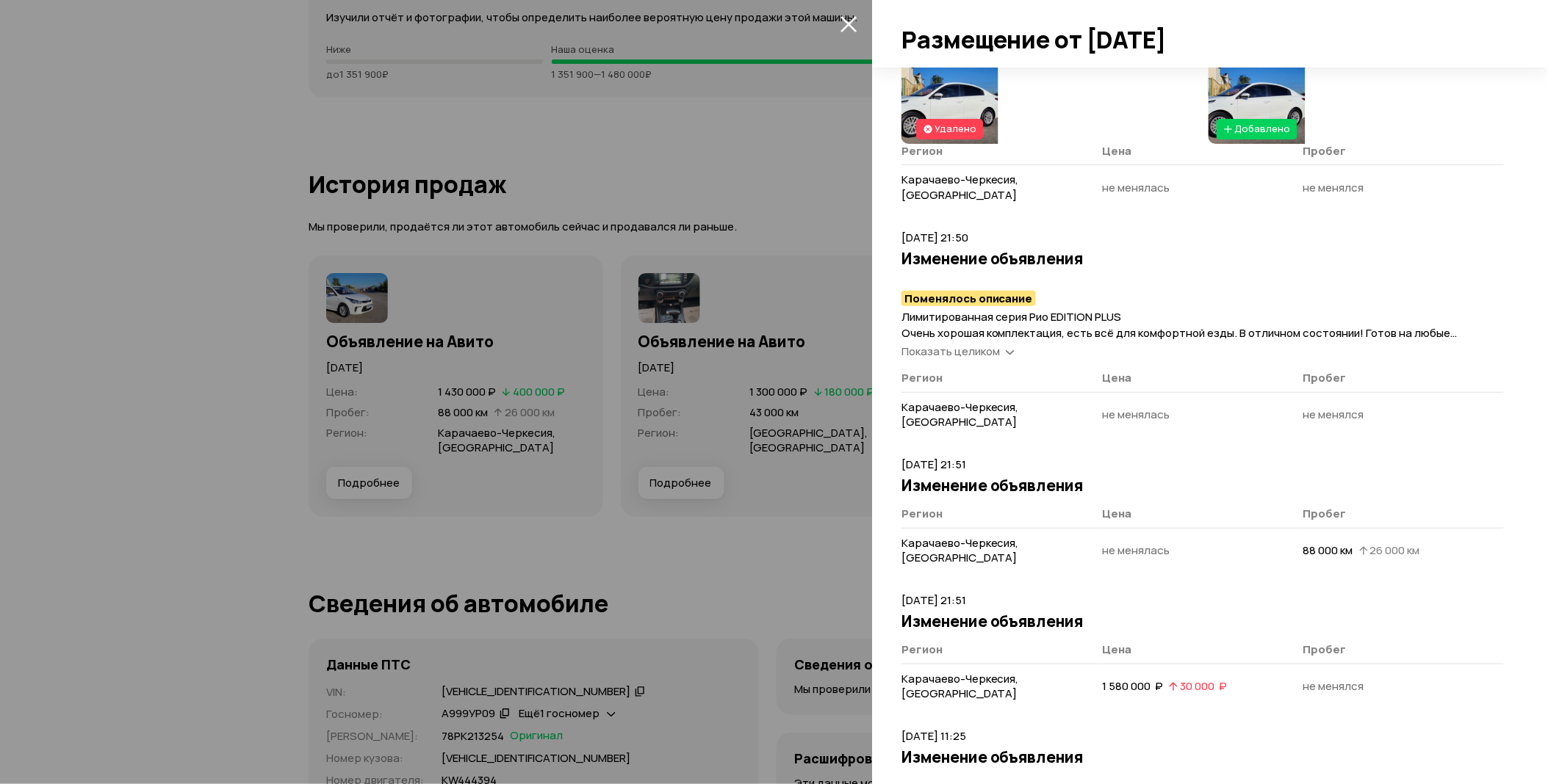
click at [636, 144] on div at bounding box center [774, 392] width 1548 height 784
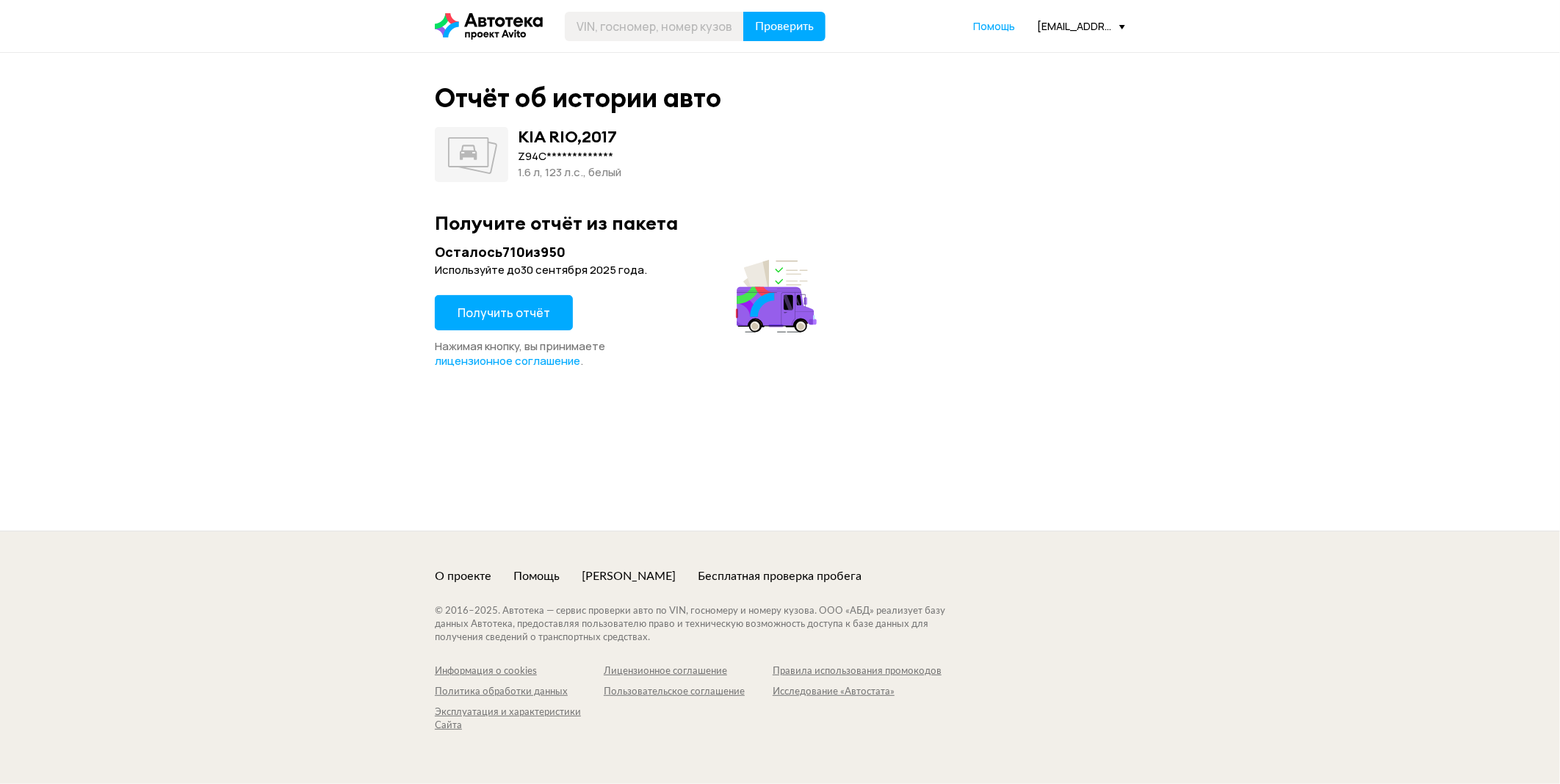
click at [501, 312] on span "Получить отчёт" at bounding box center [503, 312] width 93 height 16
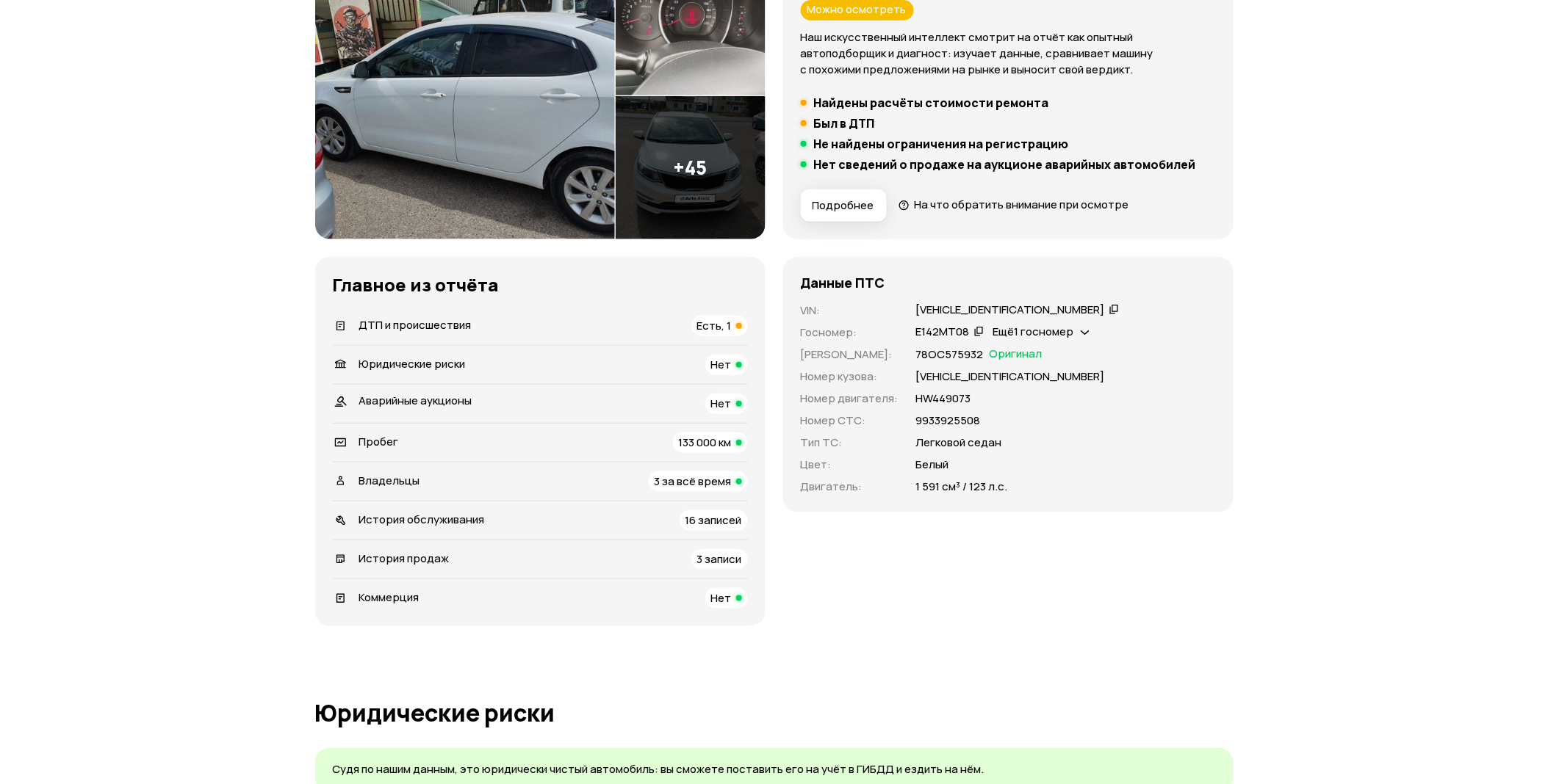
click at [711, 328] on span "Есть, 1" at bounding box center [714, 326] width 35 height 15
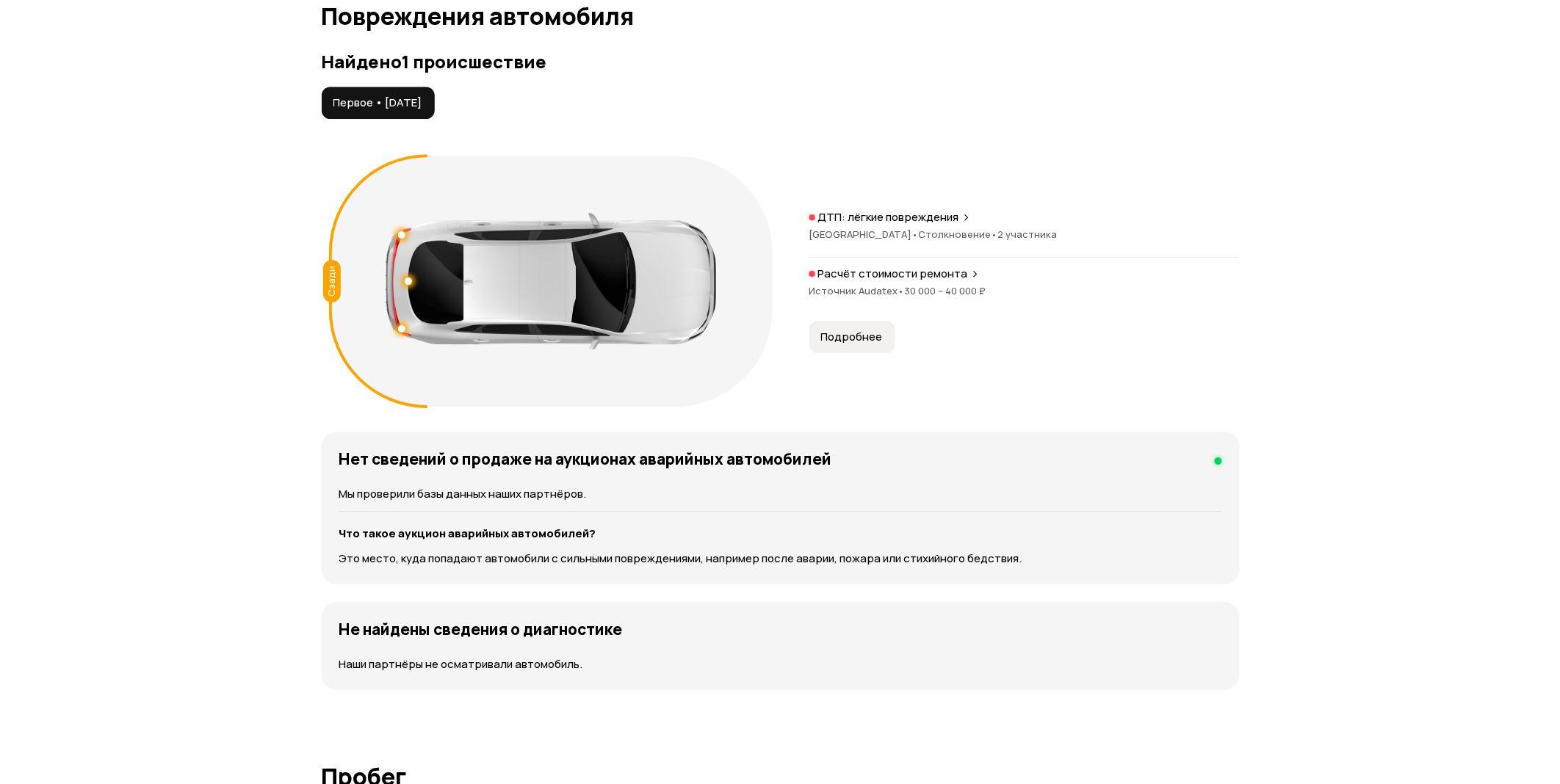
scroll to position [1522, 0]
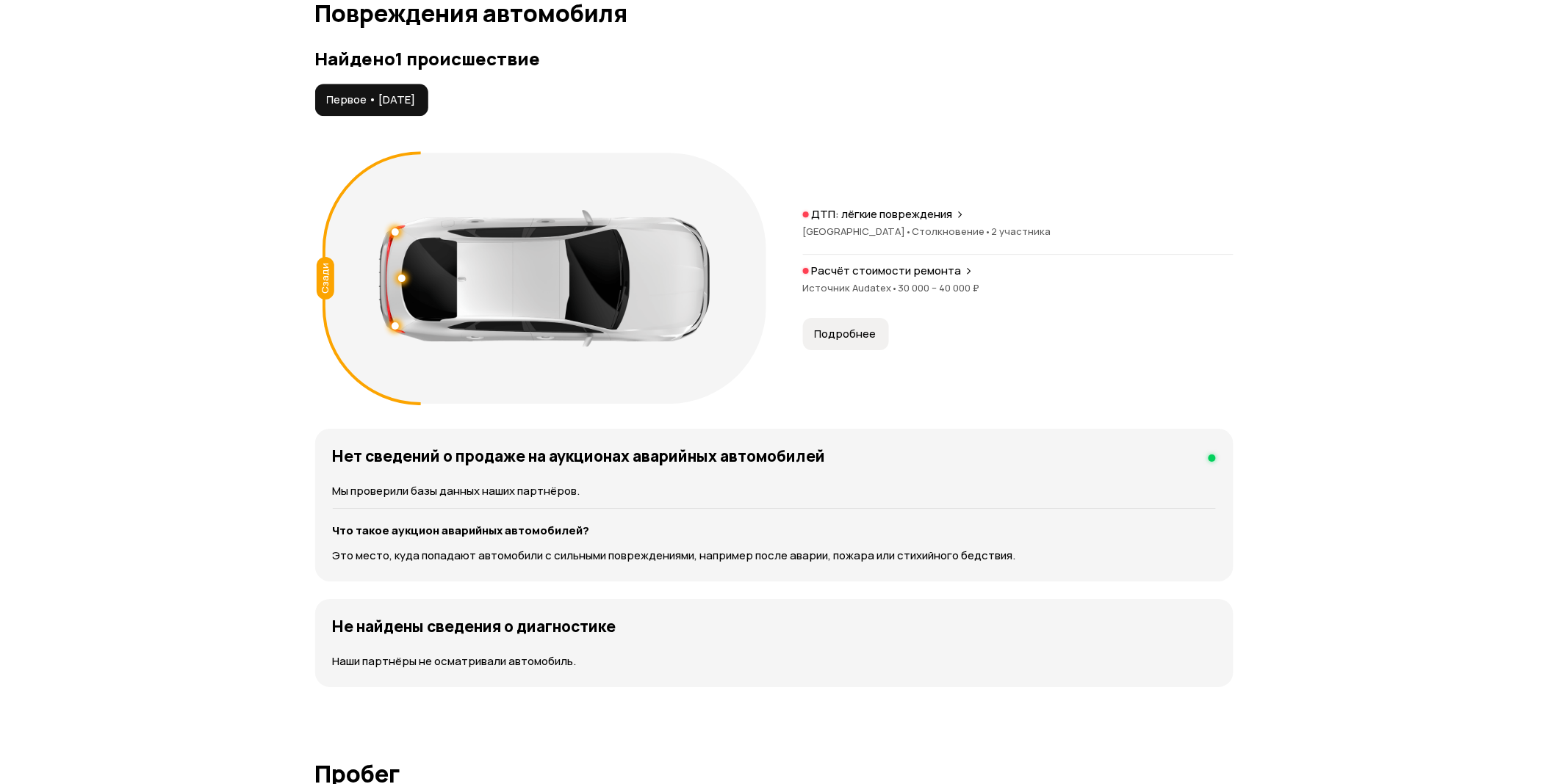
click at [847, 340] on span "Подробнее" at bounding box center [846, 334] width 62 height 15
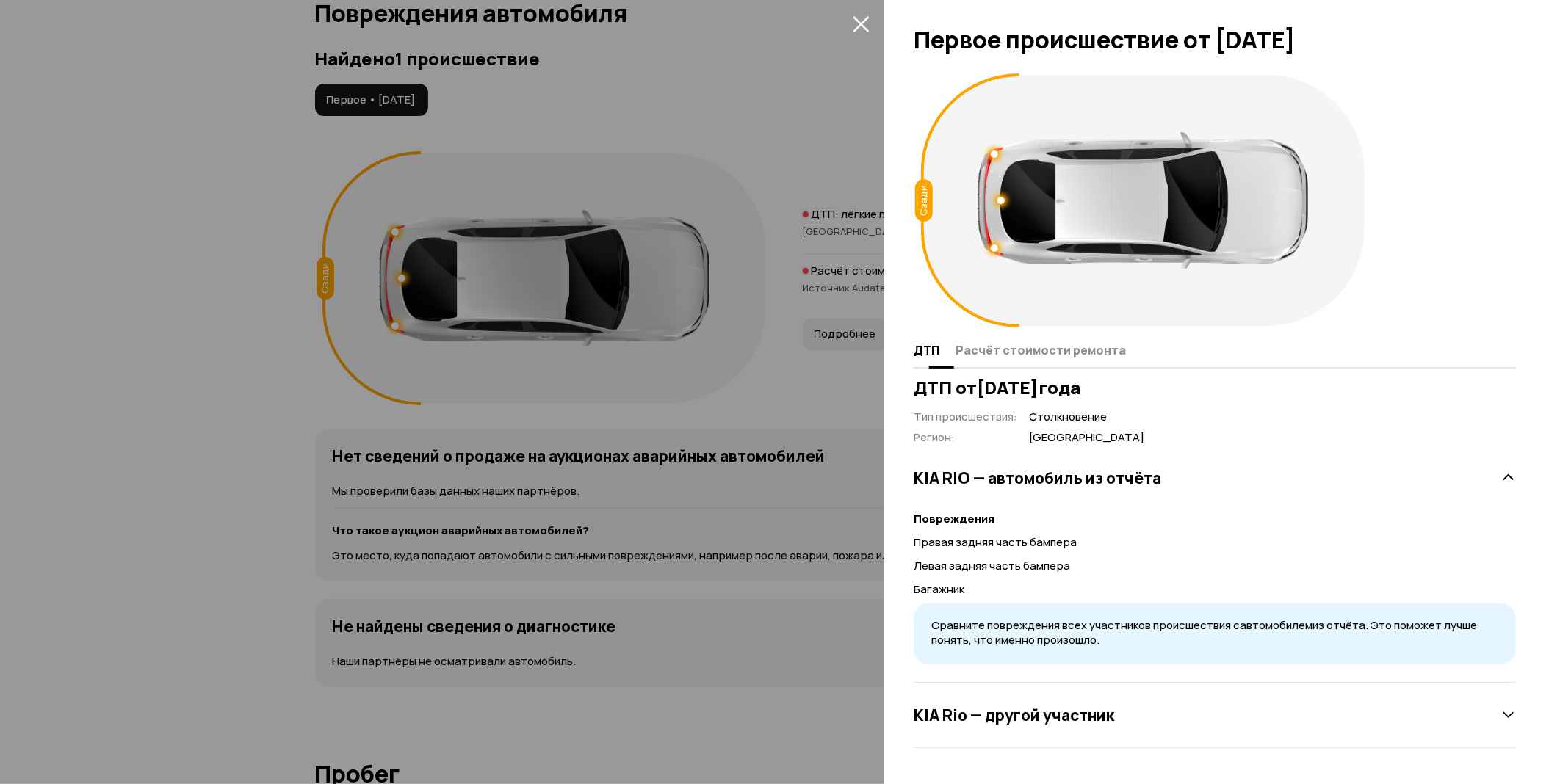
click at [1025, 356] on span "Расчёт стоимости ремонта" at bounding box center [1041, 351] width 170 height 15
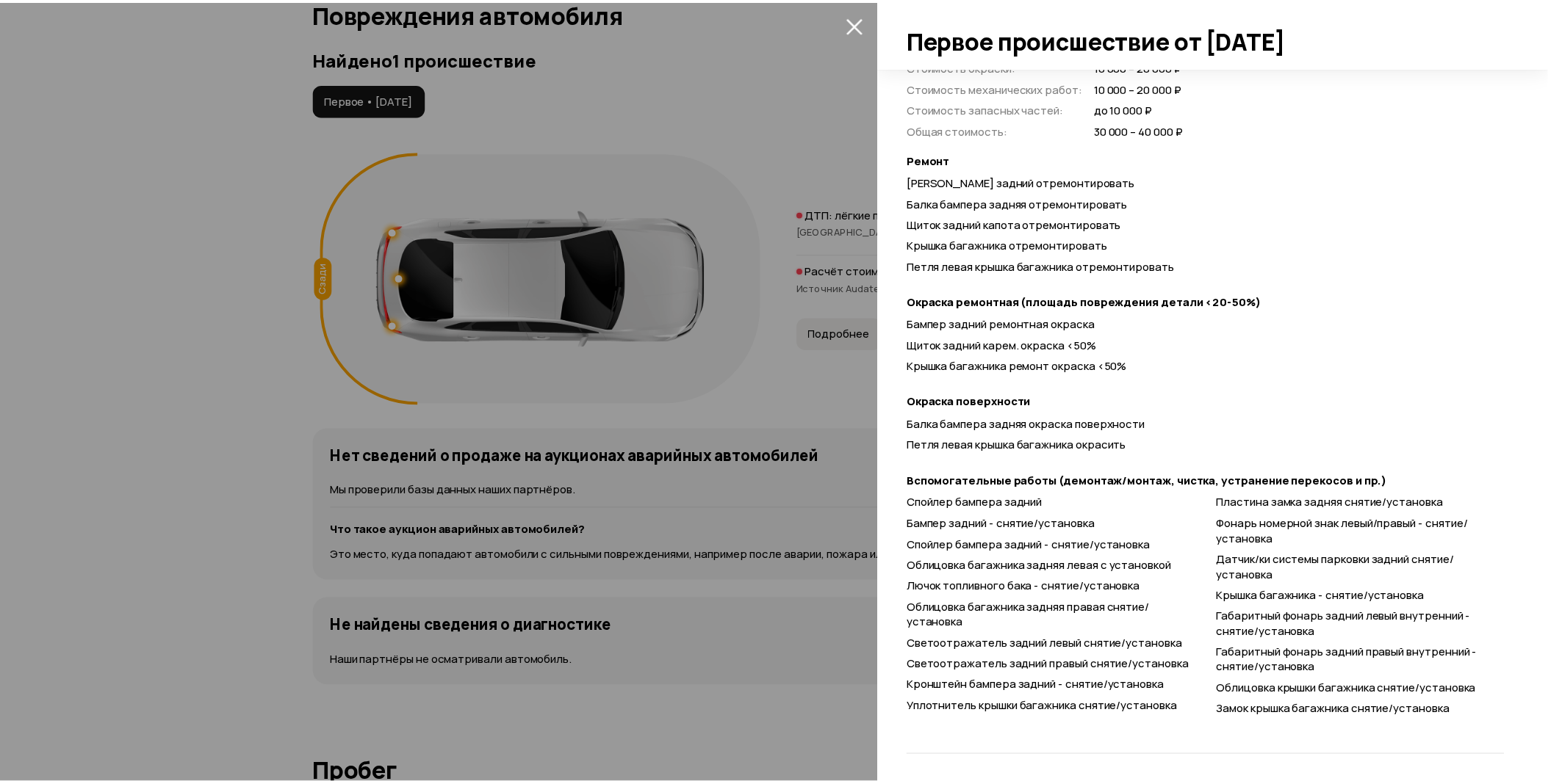
scroll to position [0, 0]
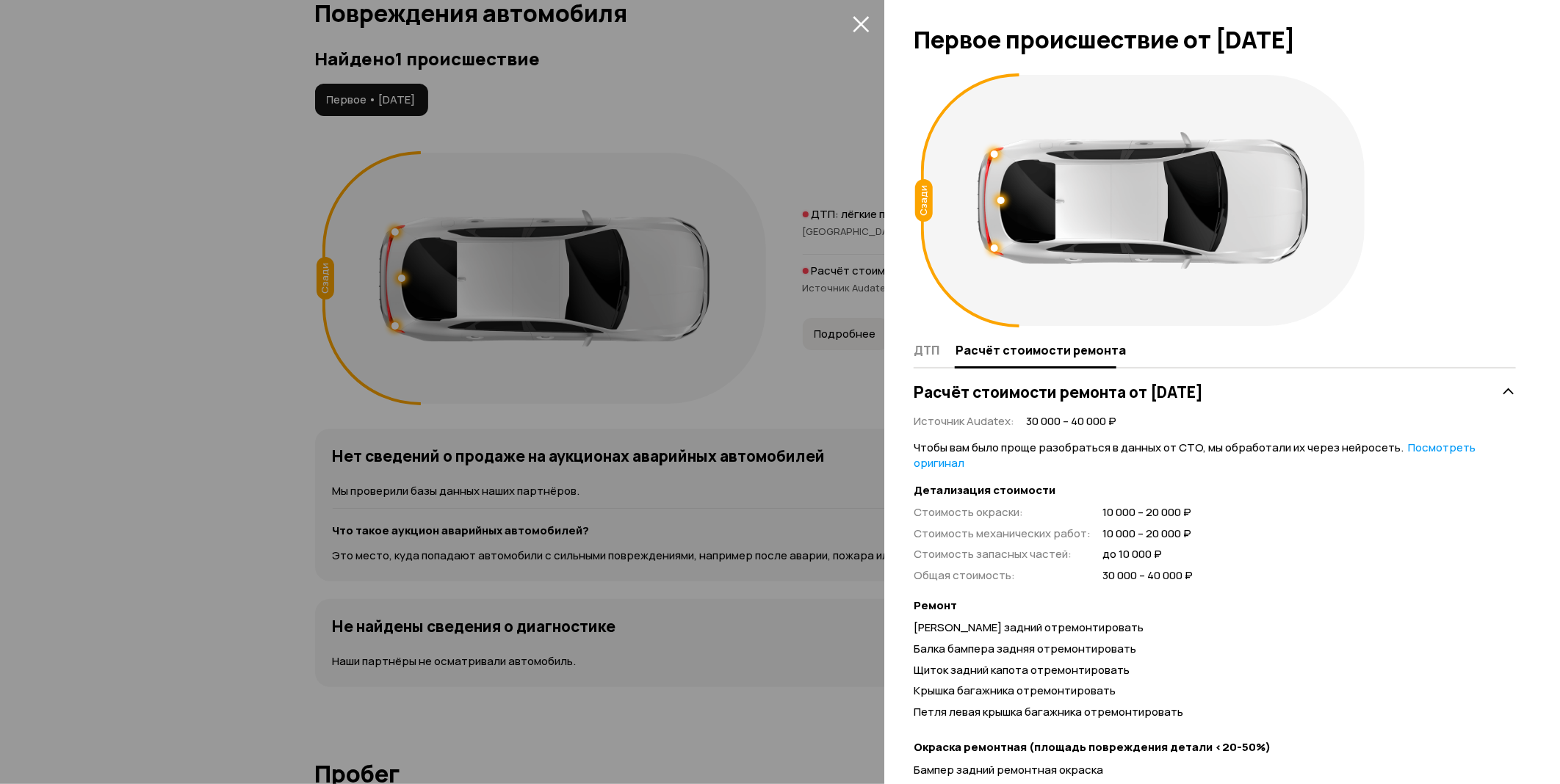
click at [853, 23] on icon "закрыть" at bounding box center [861, 23] width 17 height 17
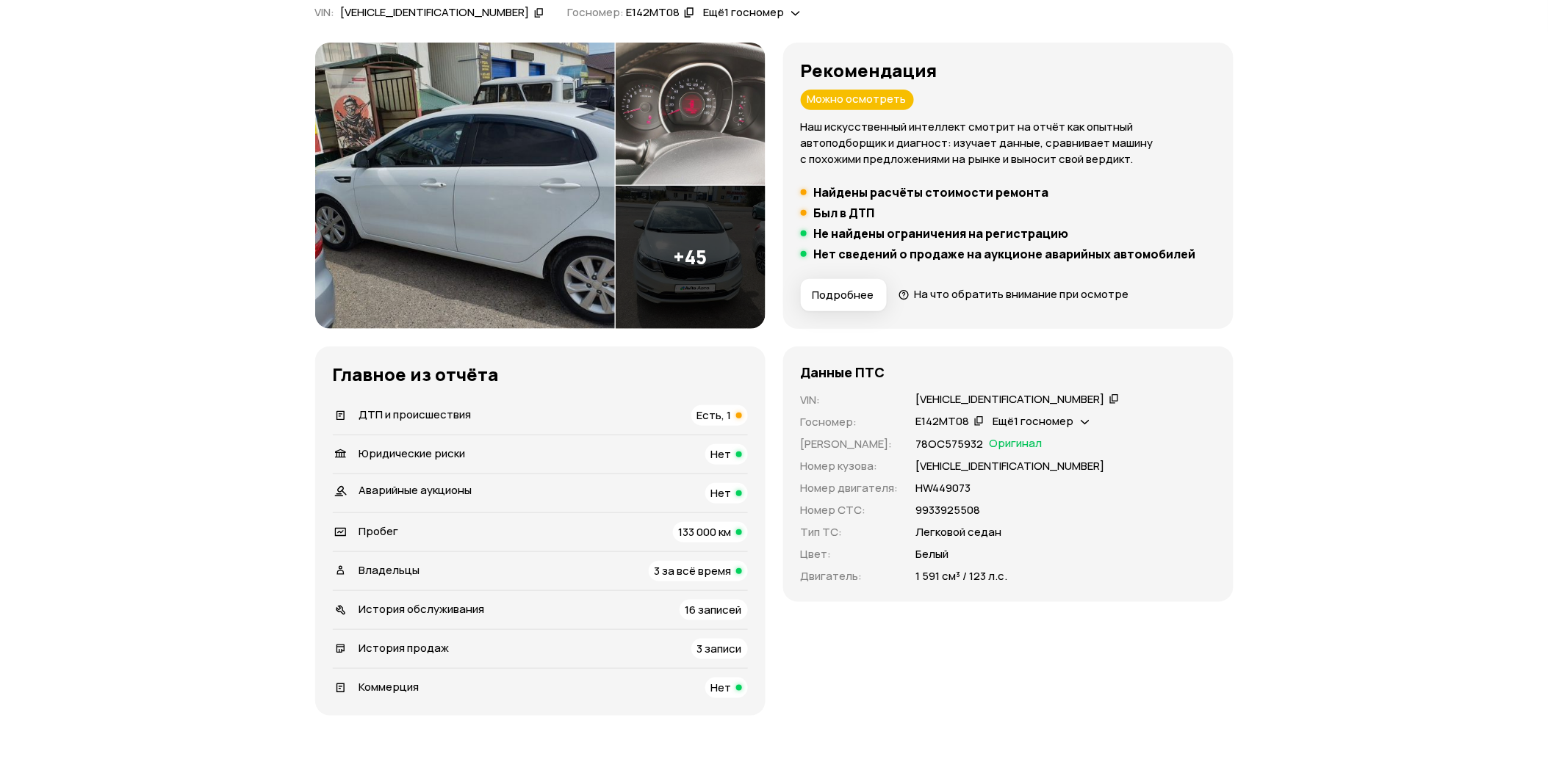
scroll to position [327, 0]
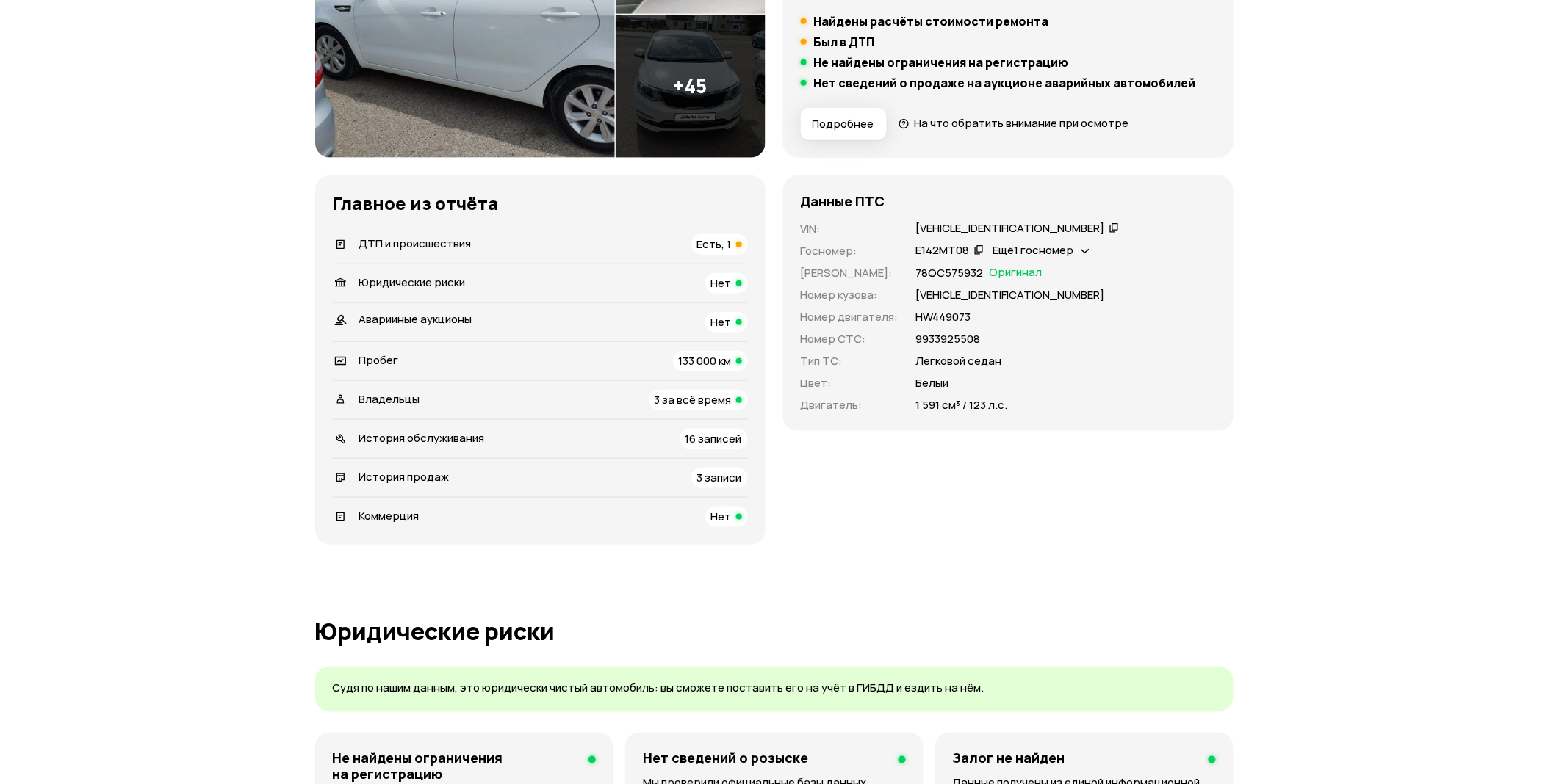
click at [707, 392] on span "3 за всё время" at bounding box center [693, 399] width 77 height 15
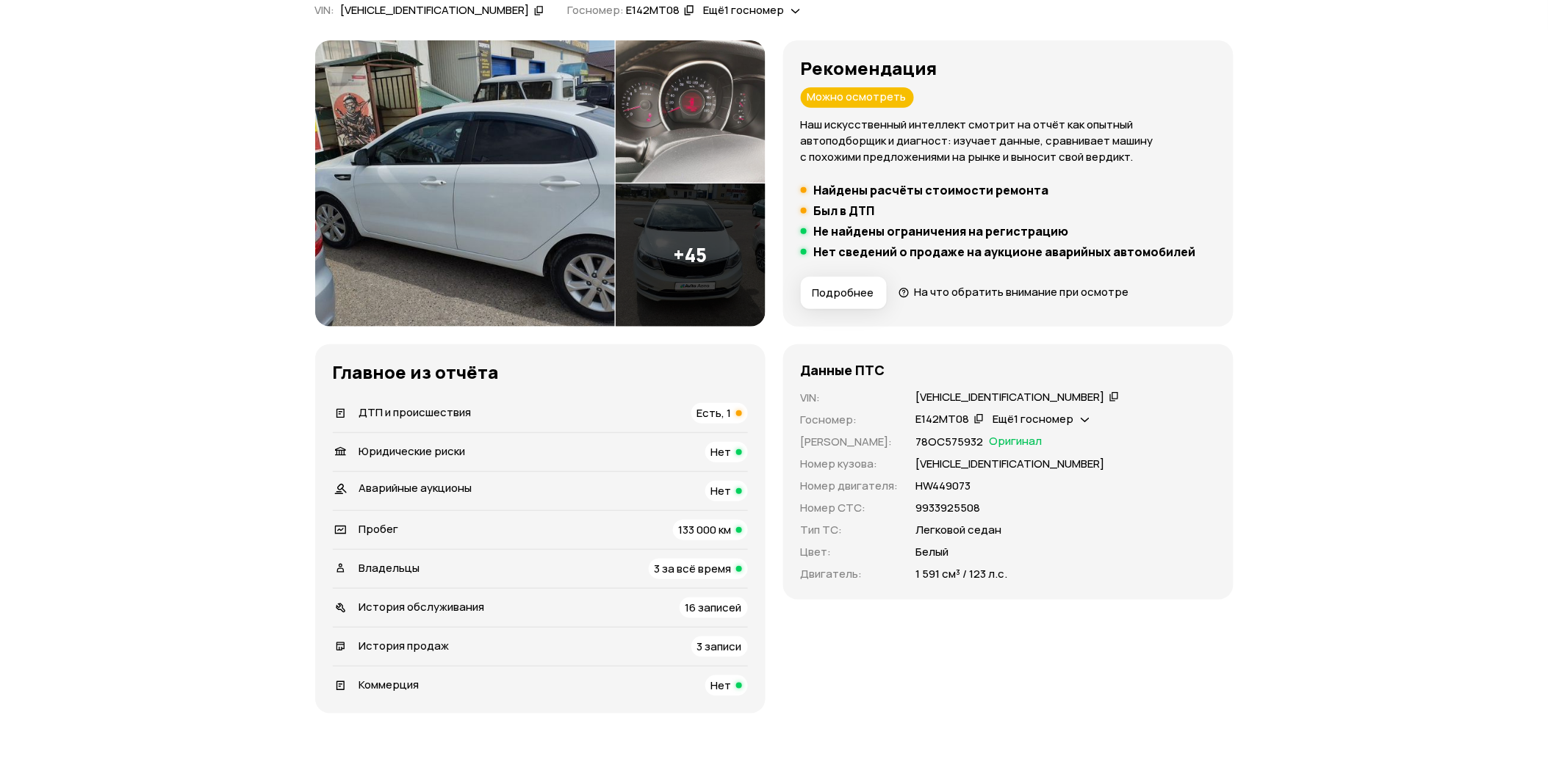
scroll to position [0, 0]
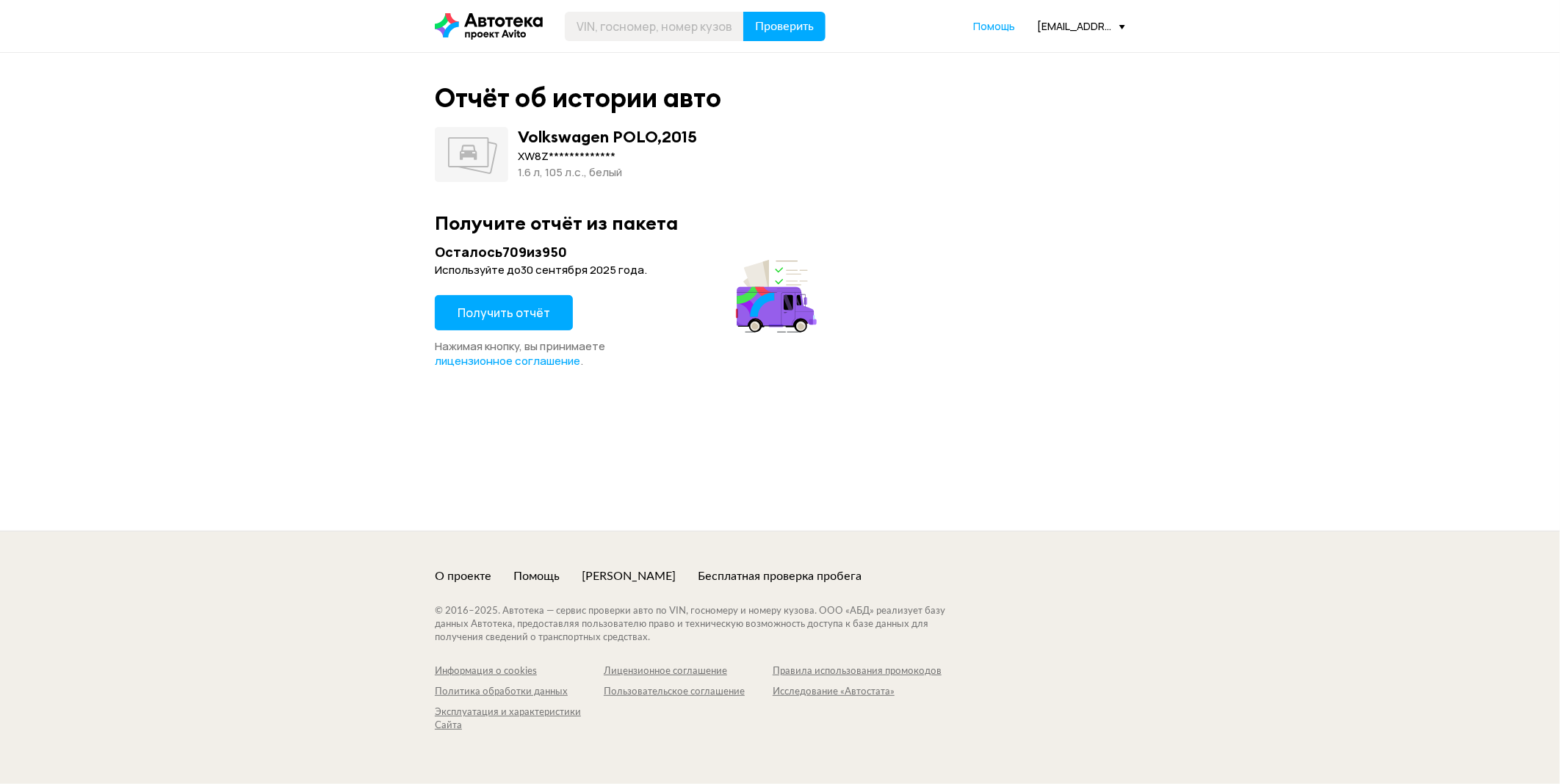
click at [492, 310] on span "Получить отчёт" at bounding box center [503, 312] width 93 height 16
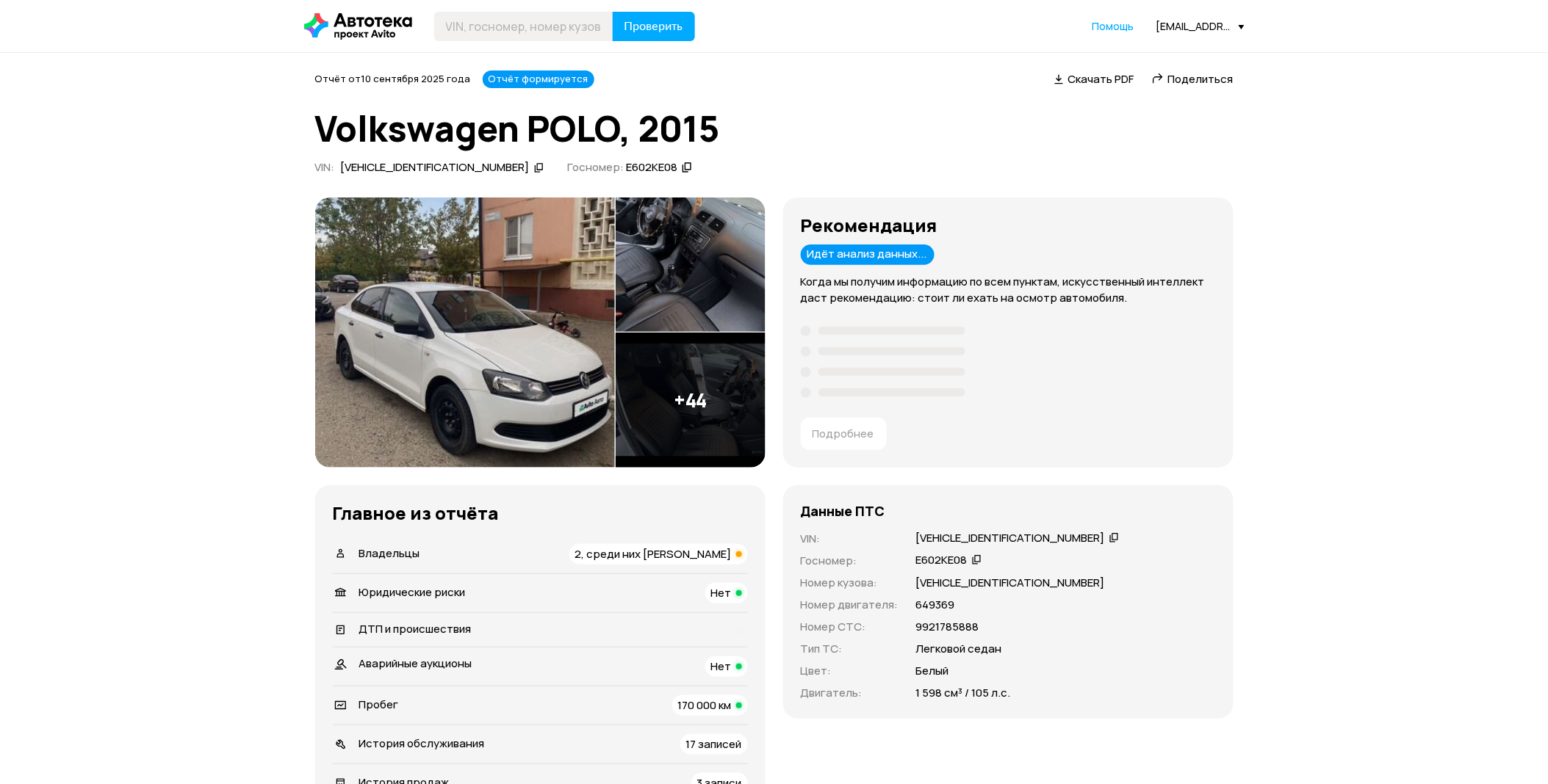
click at [673, 551] on span "2, среди них юрлицо" at bounding box center [653, 554] width 156 height 15
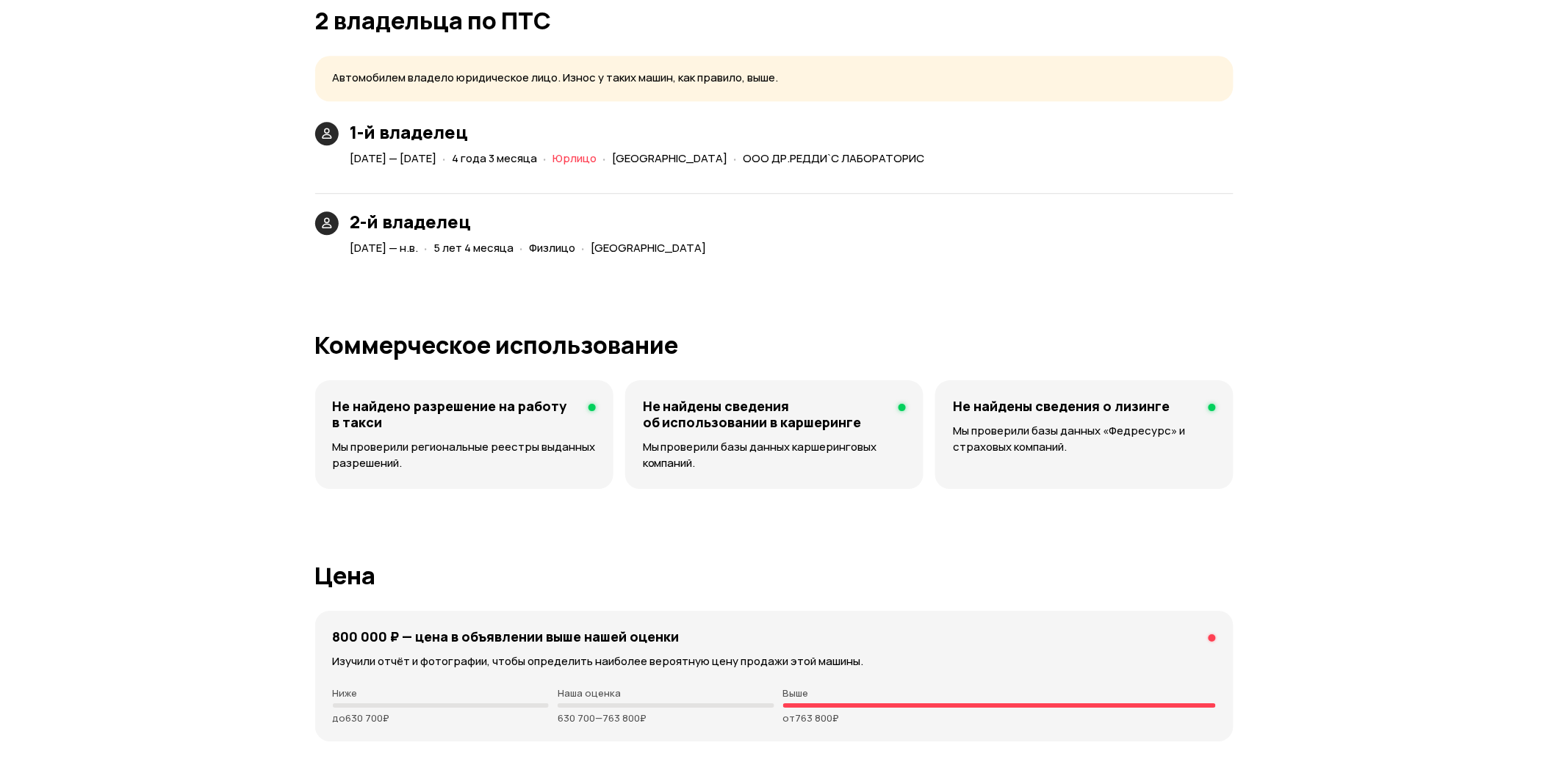
scroll to position [3386, 0]
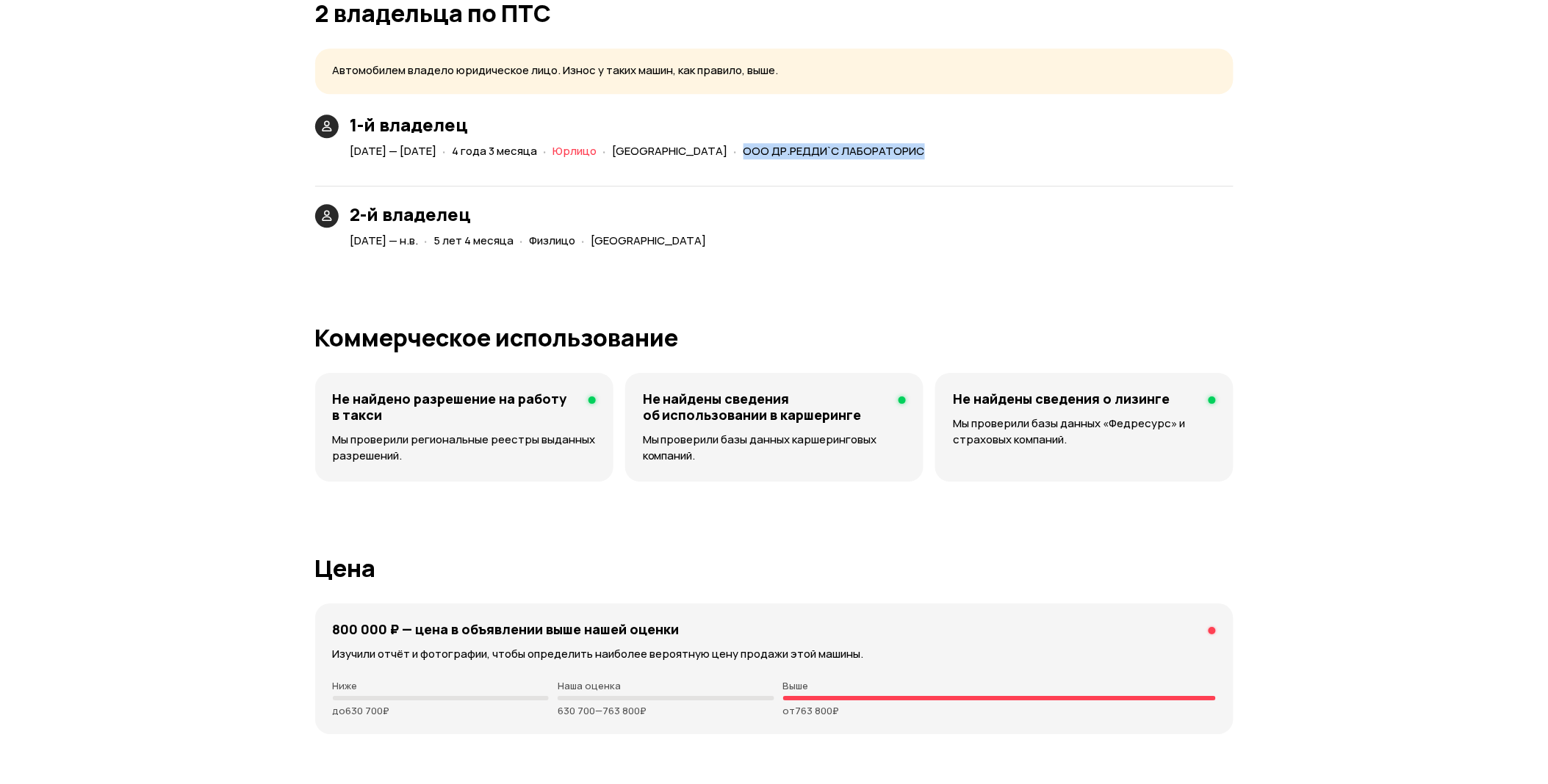
drag, startPoint x: 1064, startPoint y: 148, endPoint x: 851, endPoint y: 156, distance: 213.2
click at [851, 156] on div "1-й владелец 28 декабря 2015 — 28 февраля 2020 · 4 года 3 месяца · Юрлицо · Сан…" at bounding box center [774, 138] width 918 height 48
copy span "ООО ДР.РЕДДИ`С ЛАБОРАТОРИС"
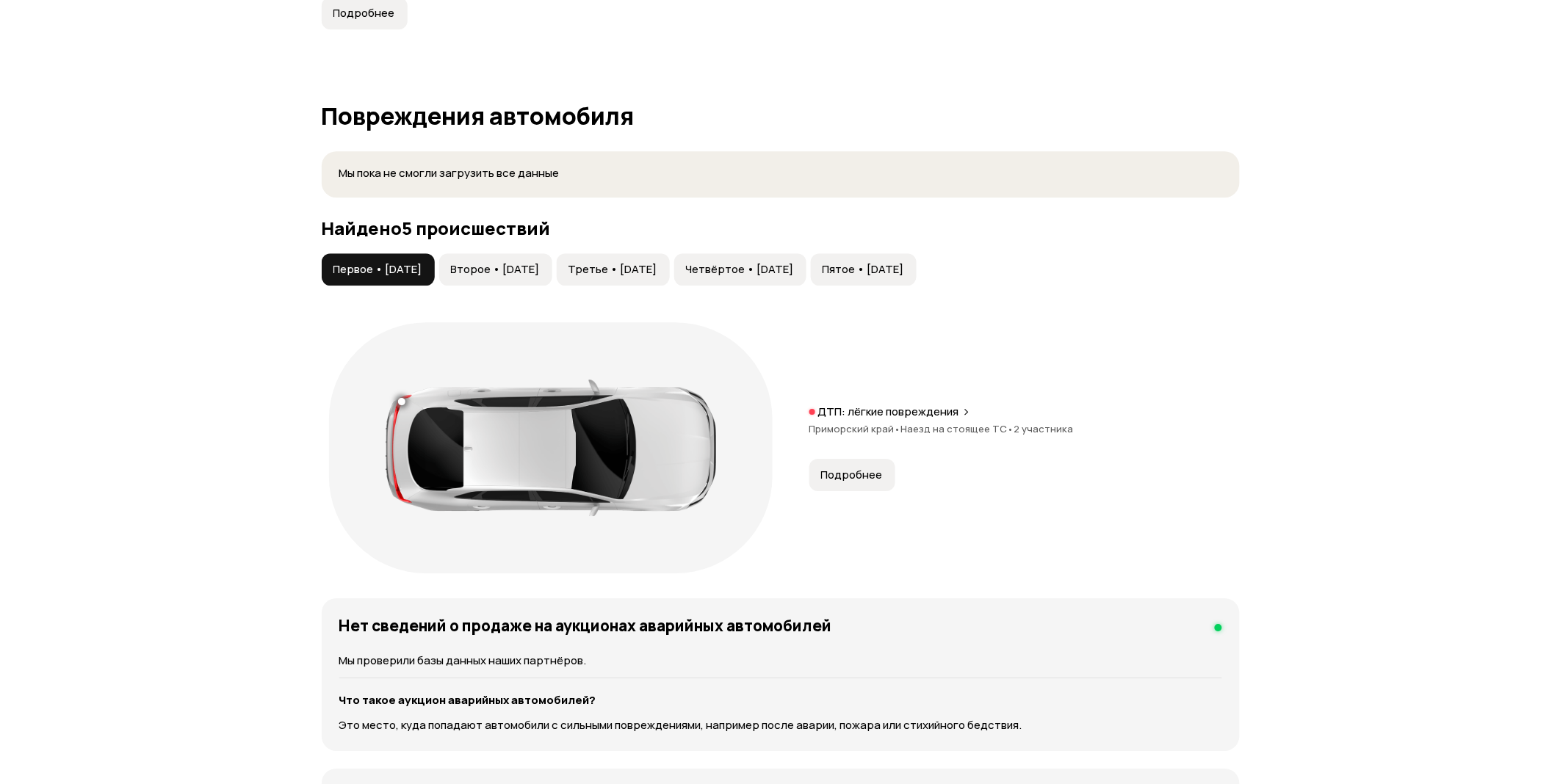
scroll to position [1427, 0]
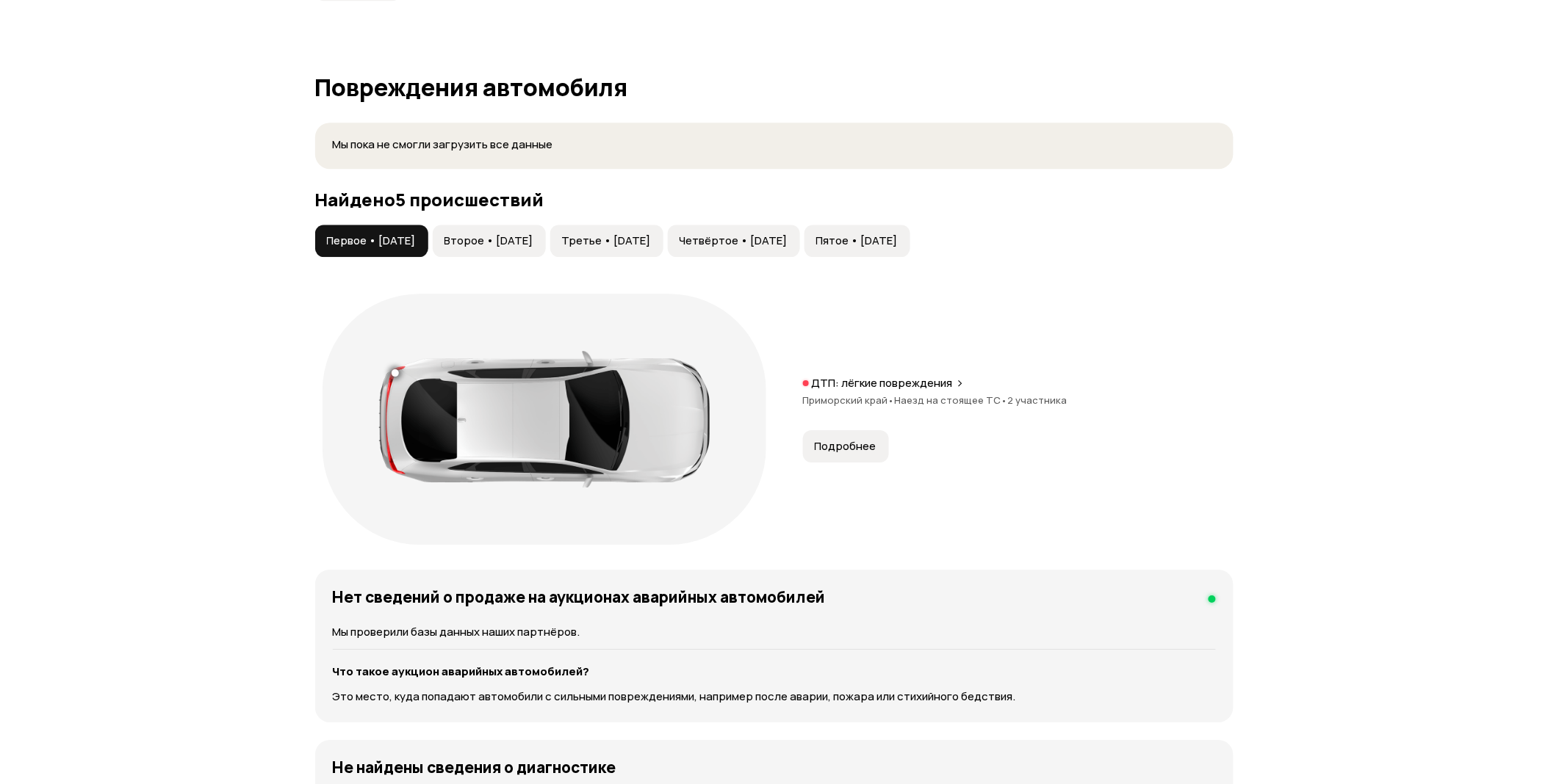
click at [867, 450] on span "Подробнее" at bounding box center [846, 446] width 62 height 15
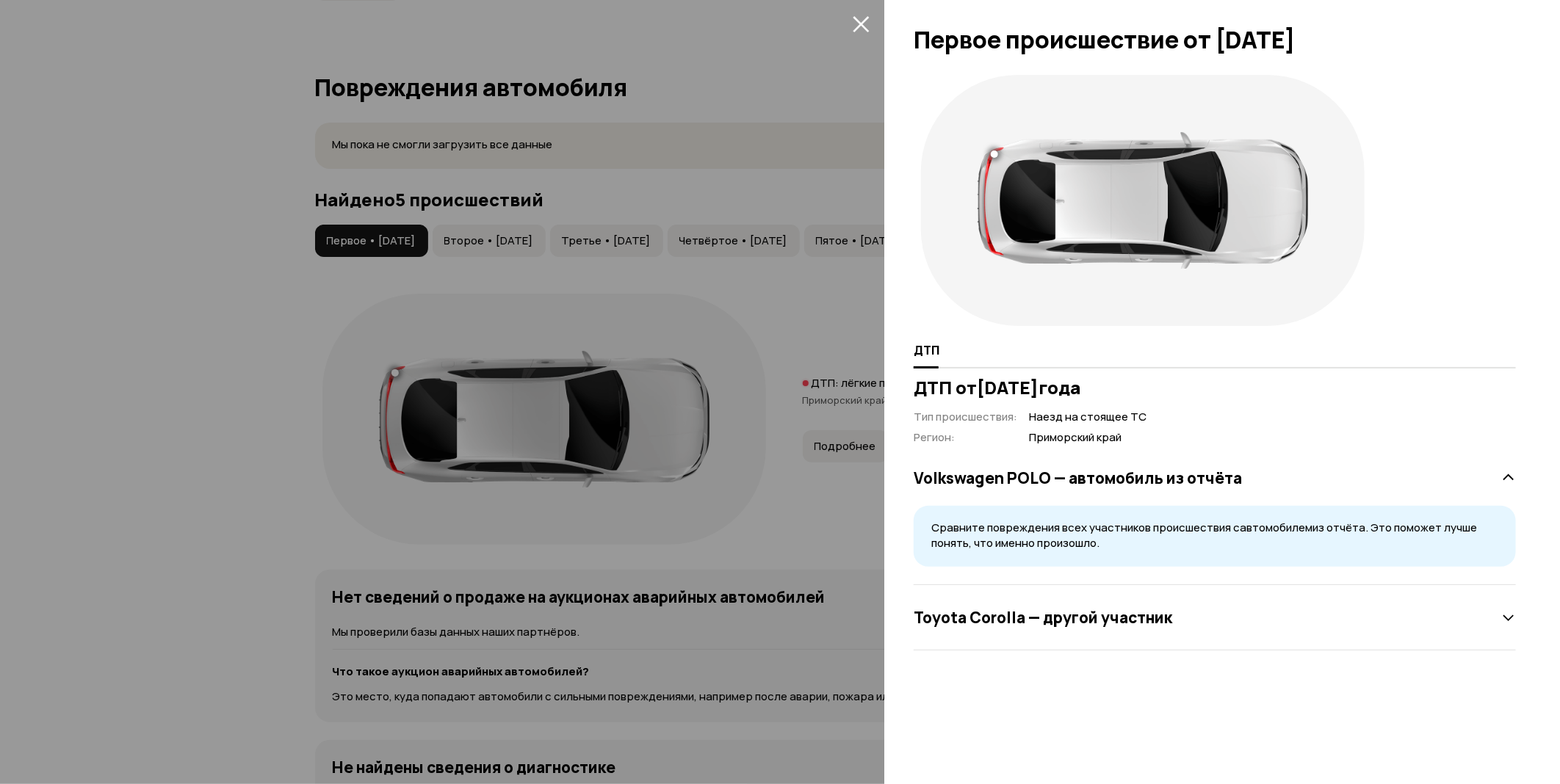
click at [752, 486] on div at bounding box center [780, 392] width 1560 height 784
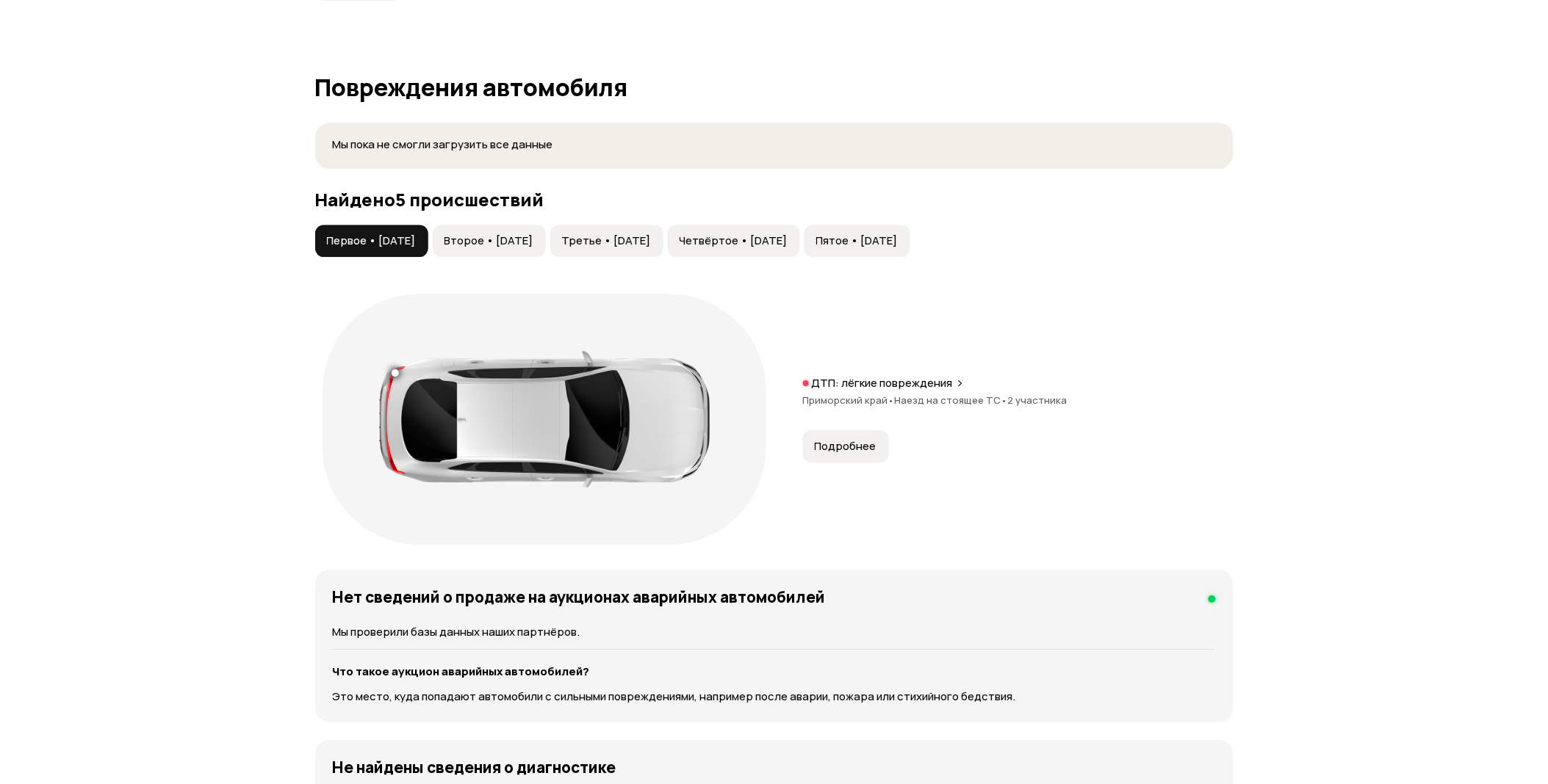
click at [527, 244] on span "Второе • 20 апр 2018" at bounding box center [489, 241] width 89 height 15
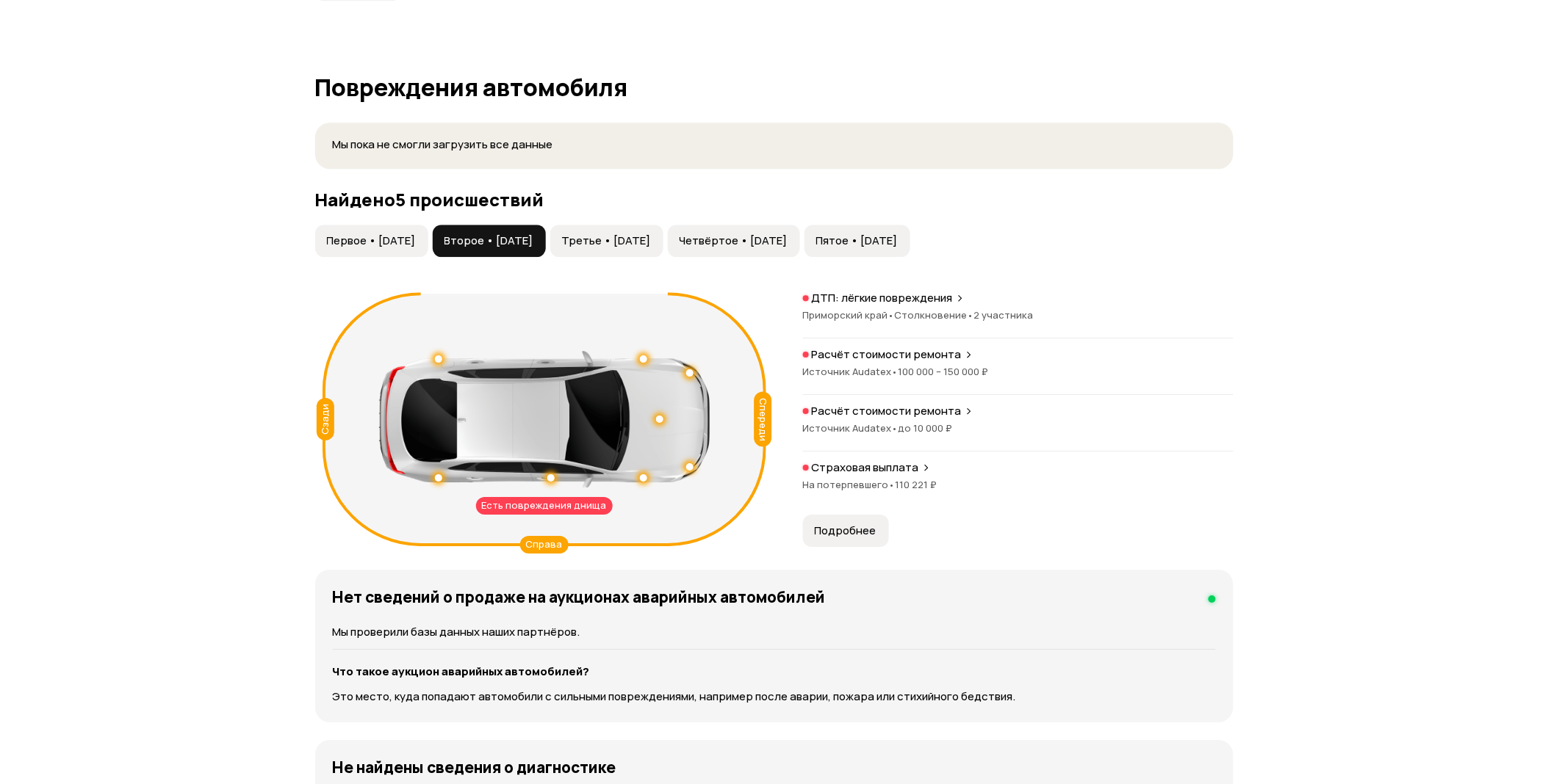
click at [842, 530] on span "Подробнее" at bounding box center [846, 531] width 62 height 15
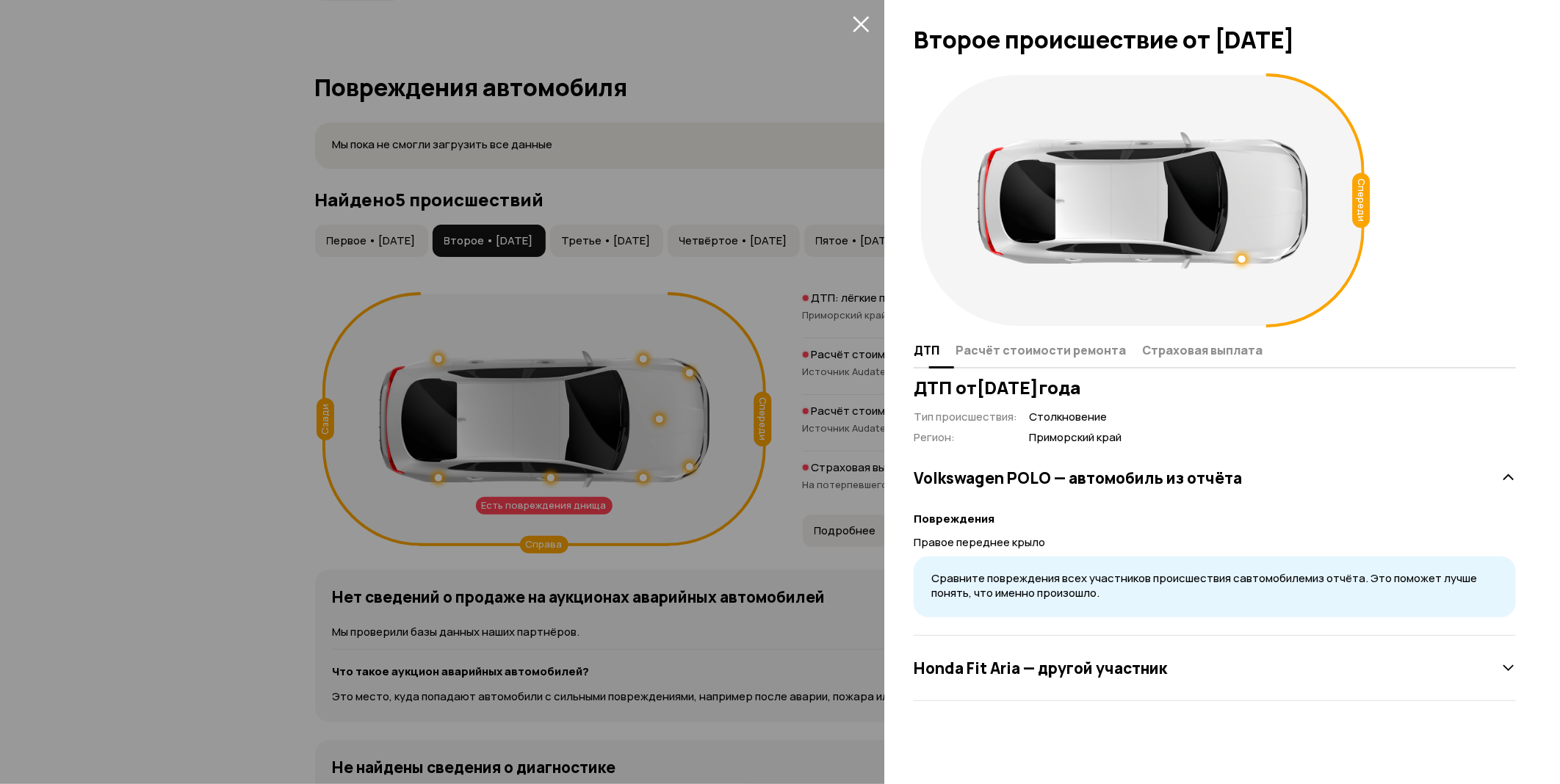
click at [1048, 350] on span "Расчёт стоимости ремонта" at bounding box center [1041, 351] width 170 height 15
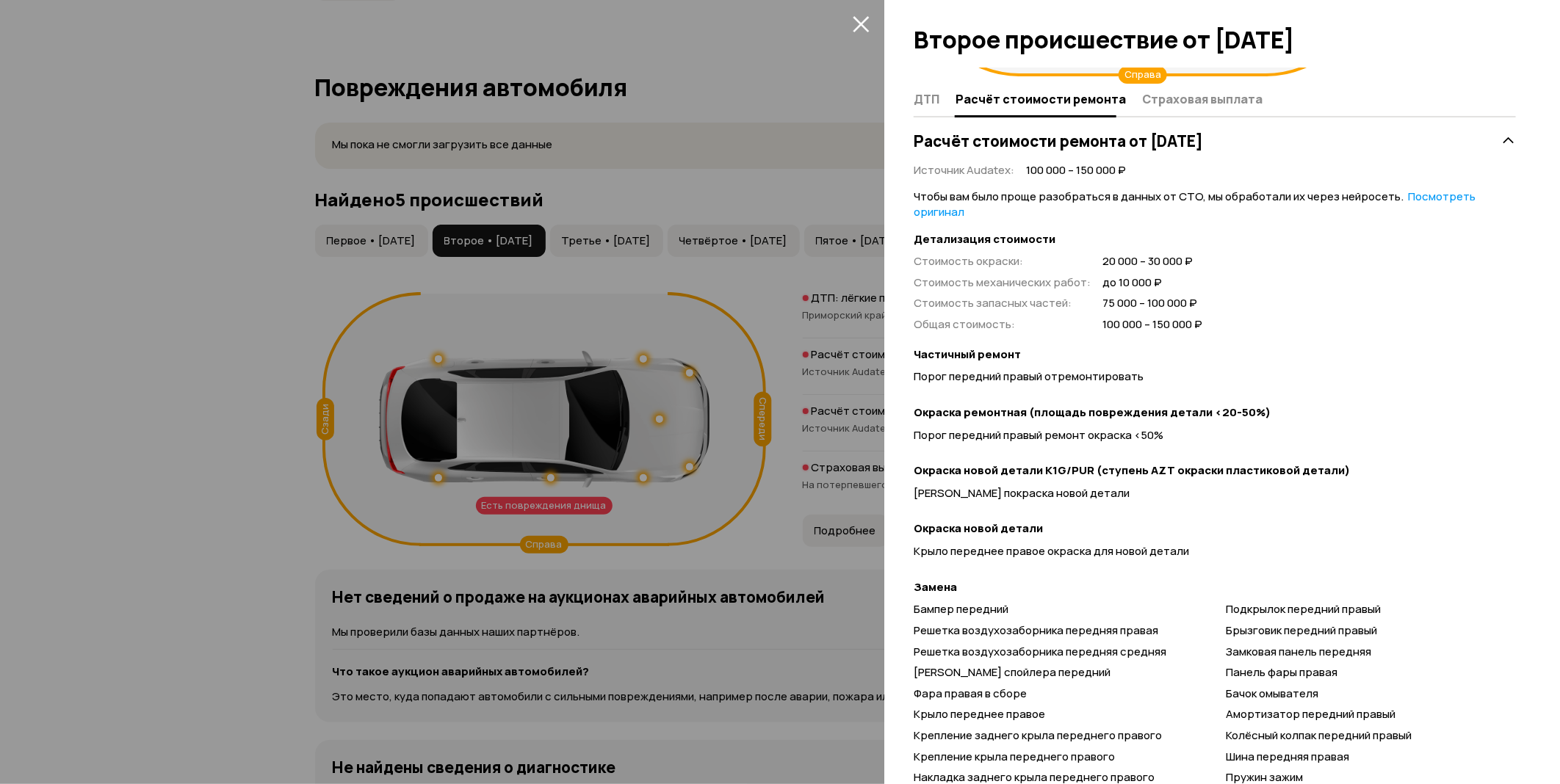
scroll to position [0, 0]
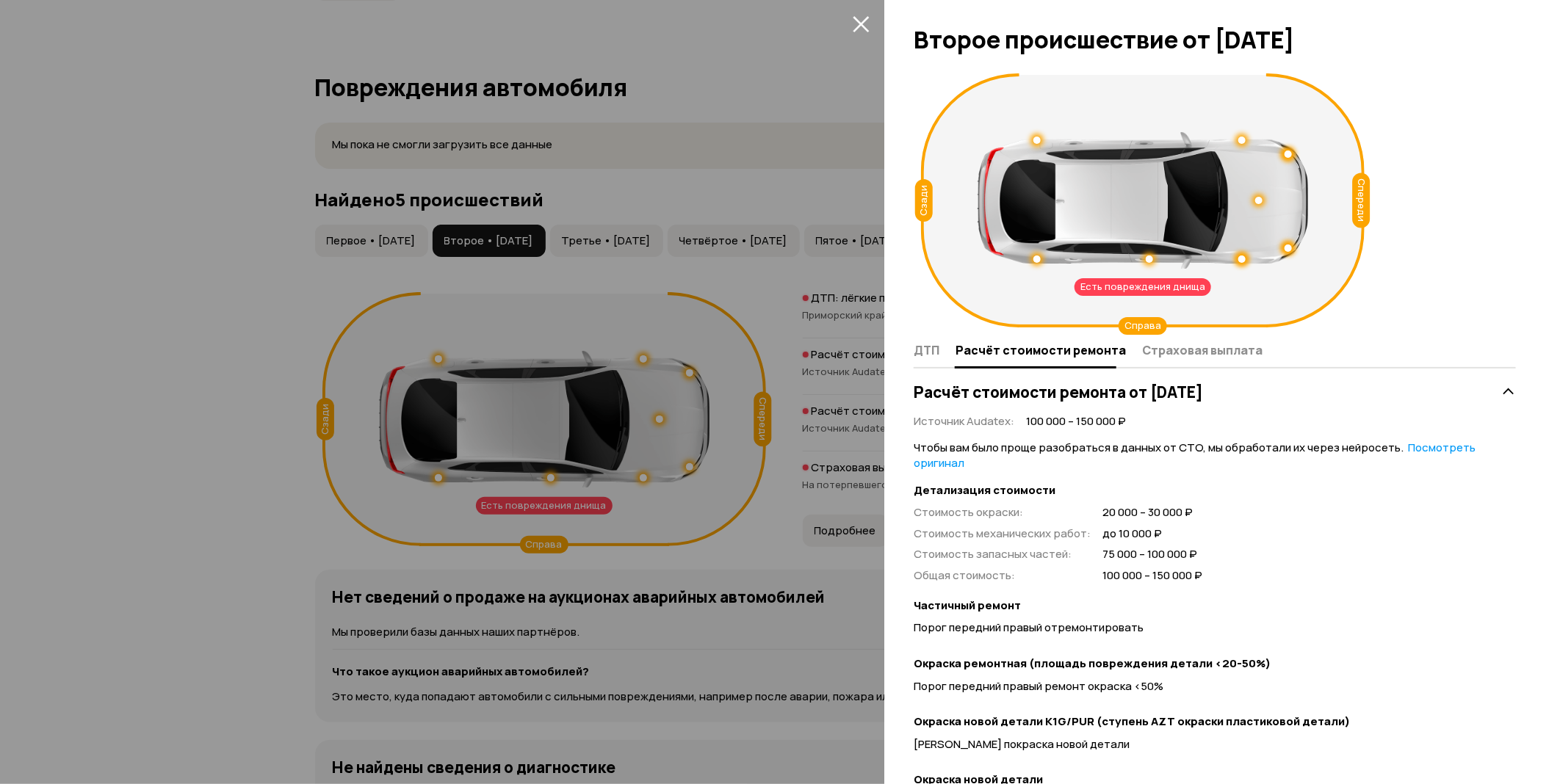
click at [802, 394] on div at bounding box center [780, 392] width 1560 height 784
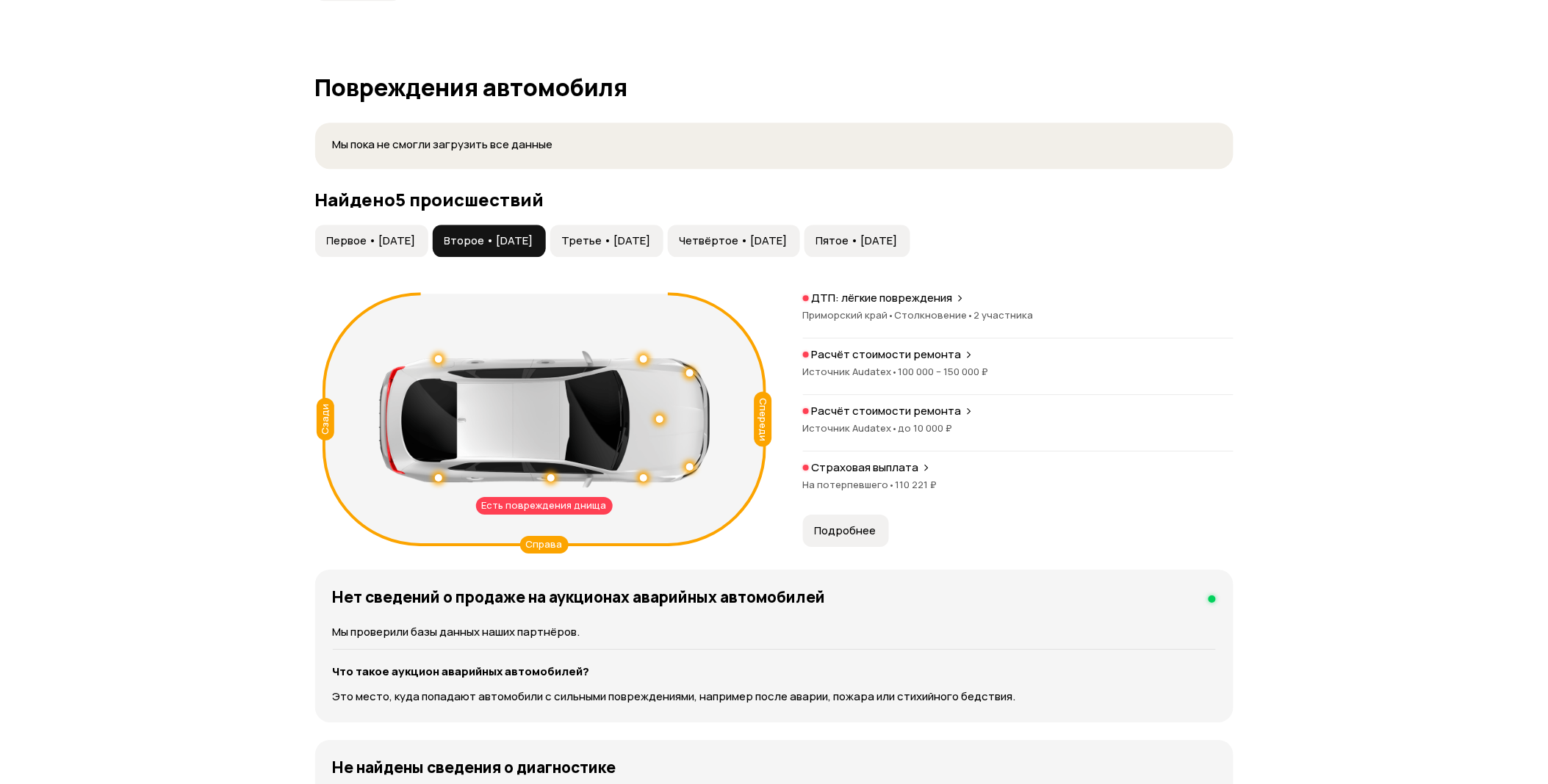
click at [635, 236] on span "Третье • 20 май 2019" at bounding box center [606, 241] width 89 height 15
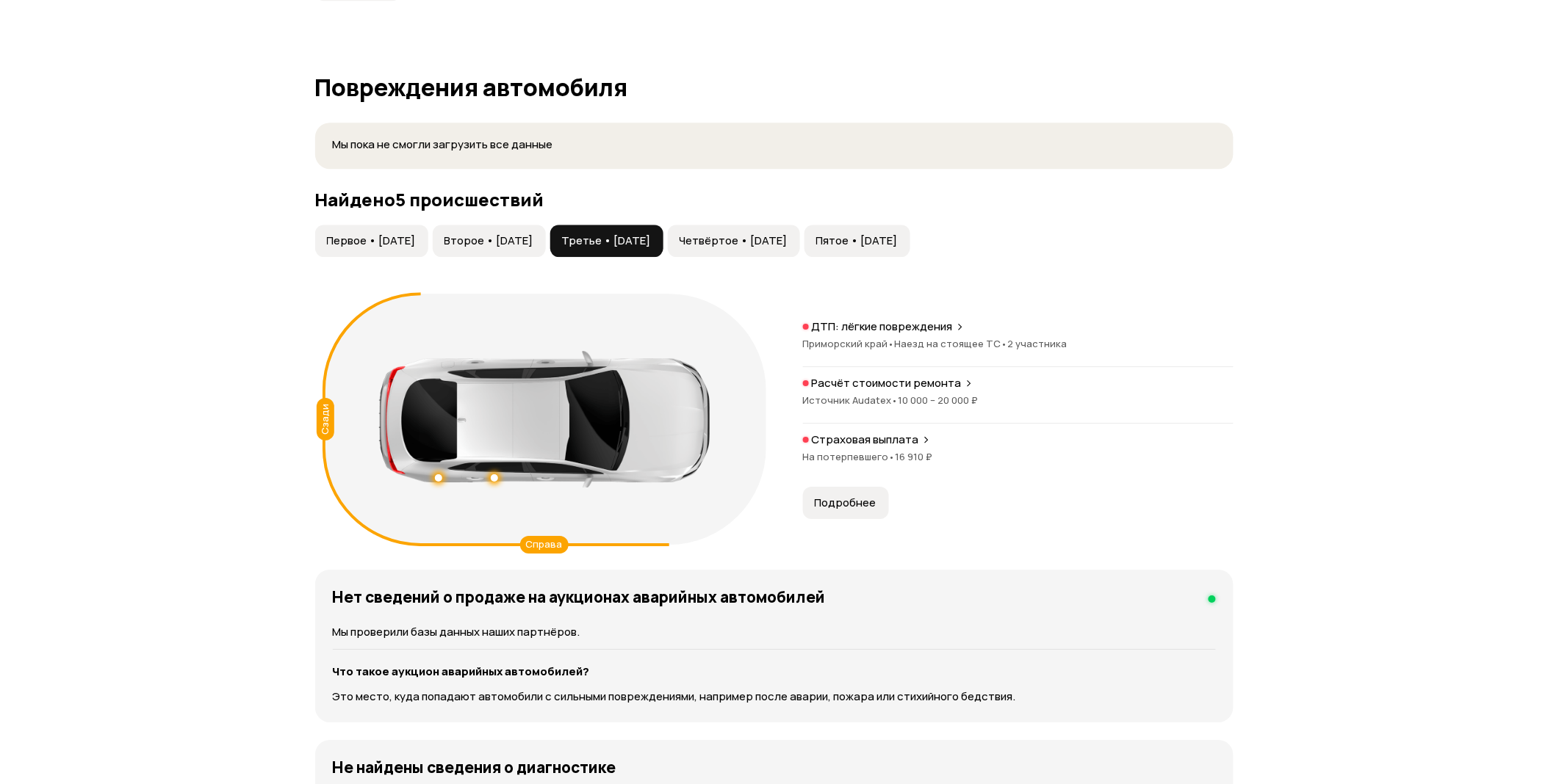
click at [839, 494] on button "Подробнее" at bounding box center [846, 502] width 86 height 33
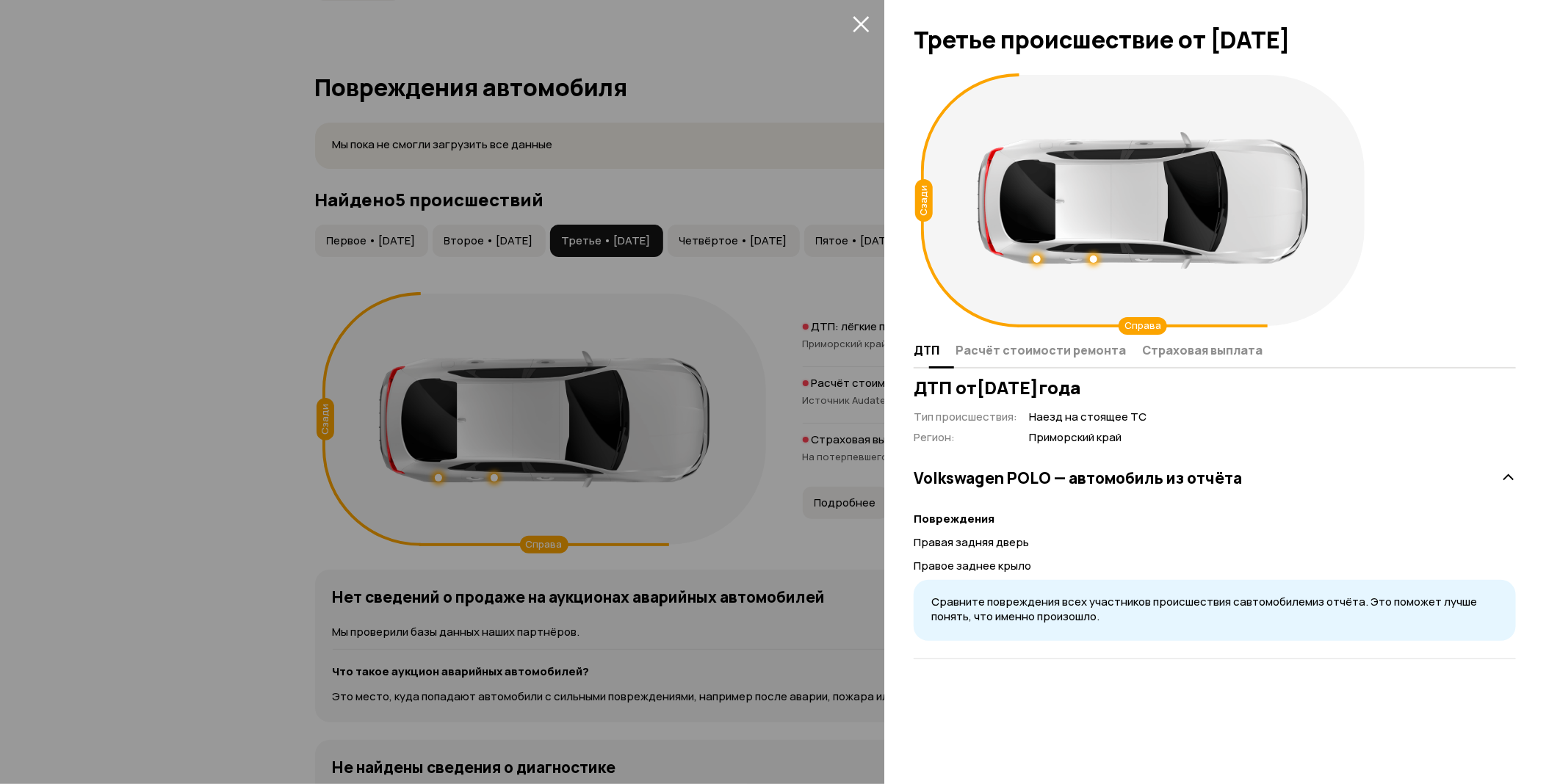
click at [1068, 350] on span "Расчёт стоимости ремонта" at bounding box center [1041, 351] width 170 height 15
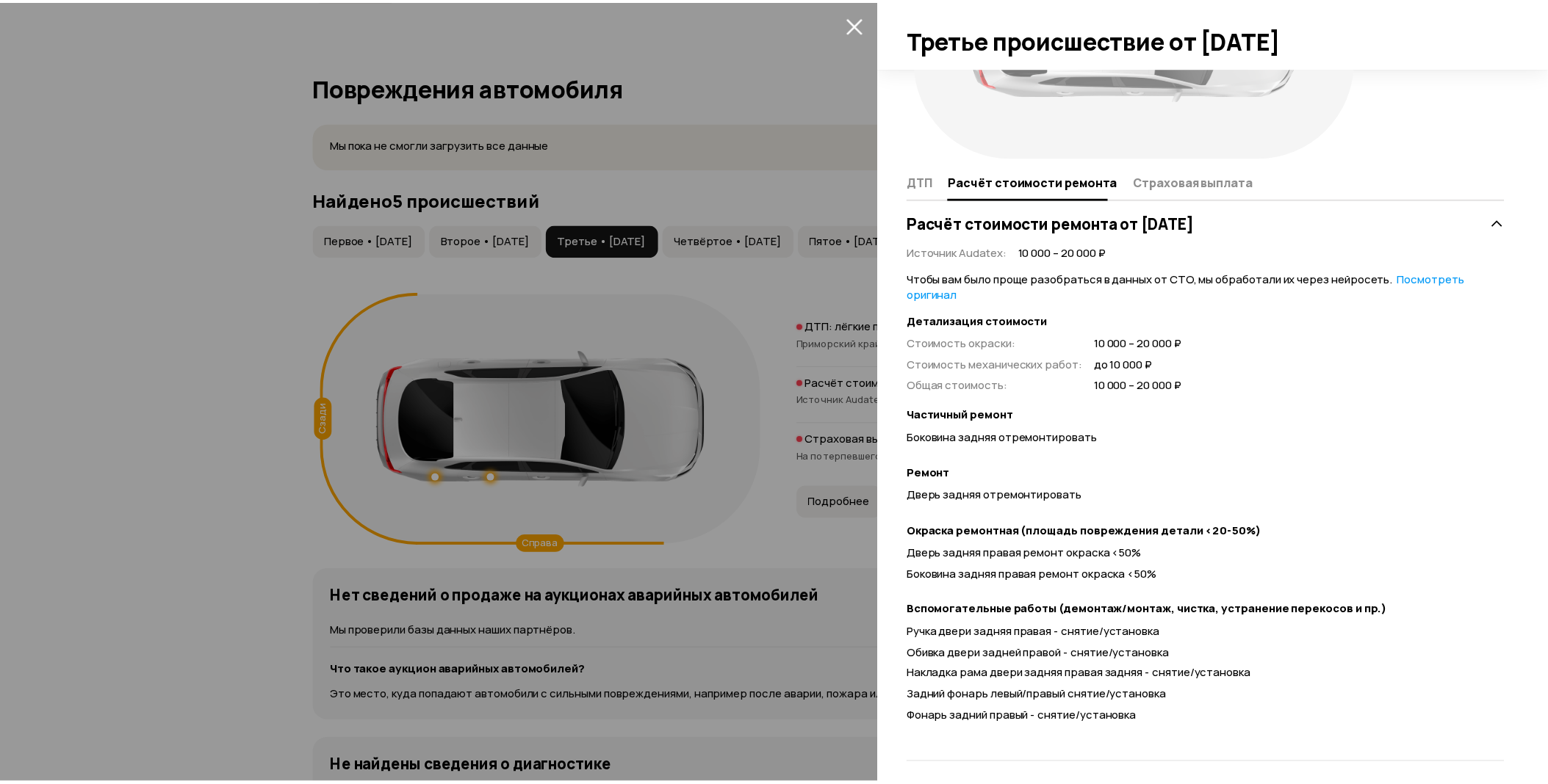
scroll to position [177, 0]
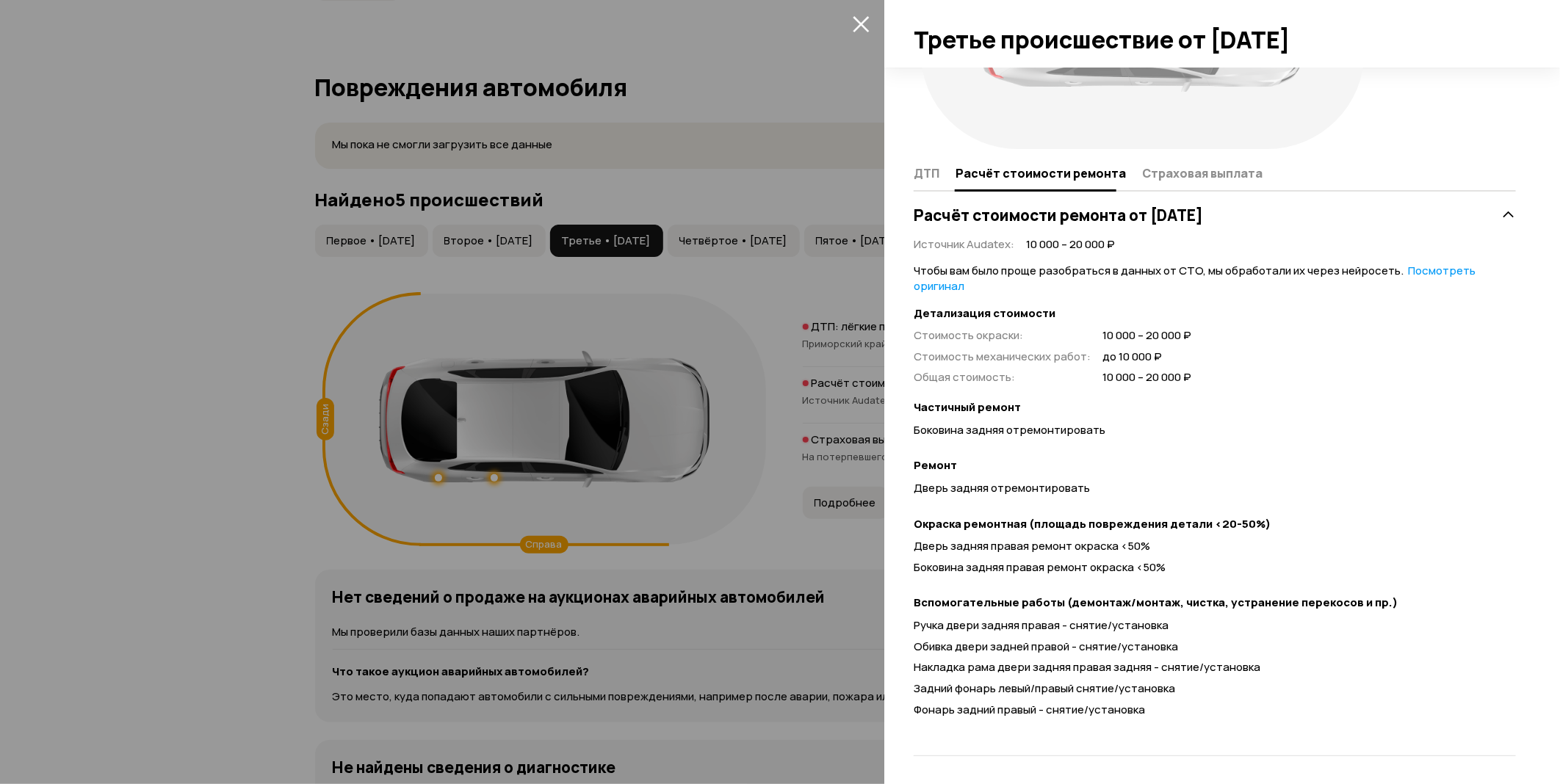
click at [897, 509] on div "Нет схемы повреждений ДТП Расчёт стоимости ремонта Страховая выплата Расчёт сто…" at bounding box center [1222, 426] width 676 height 717
click at [792, 240] on div at bounding box center [780, 392] width 1560 height 784
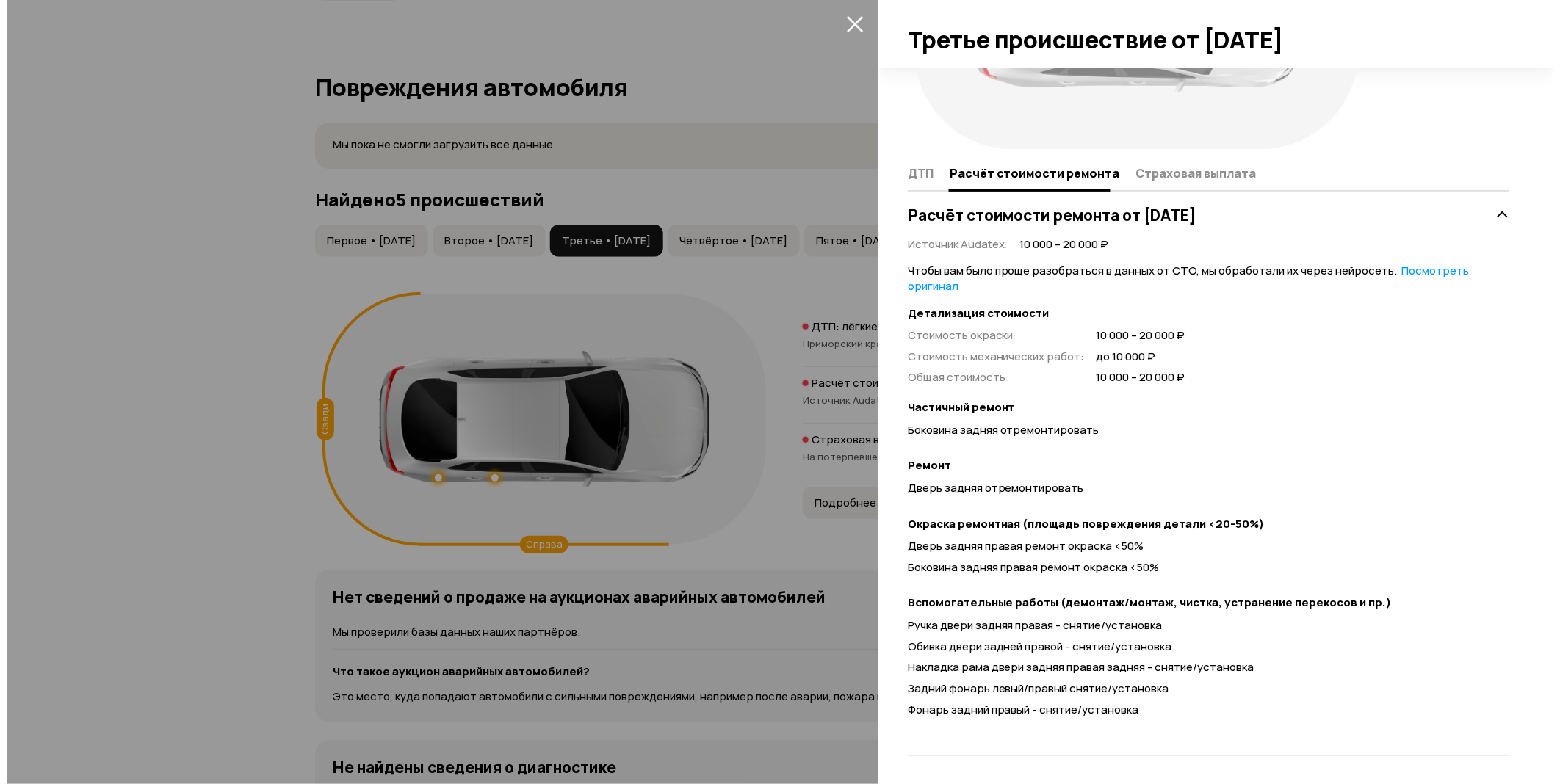
scroll to position [0, 0]
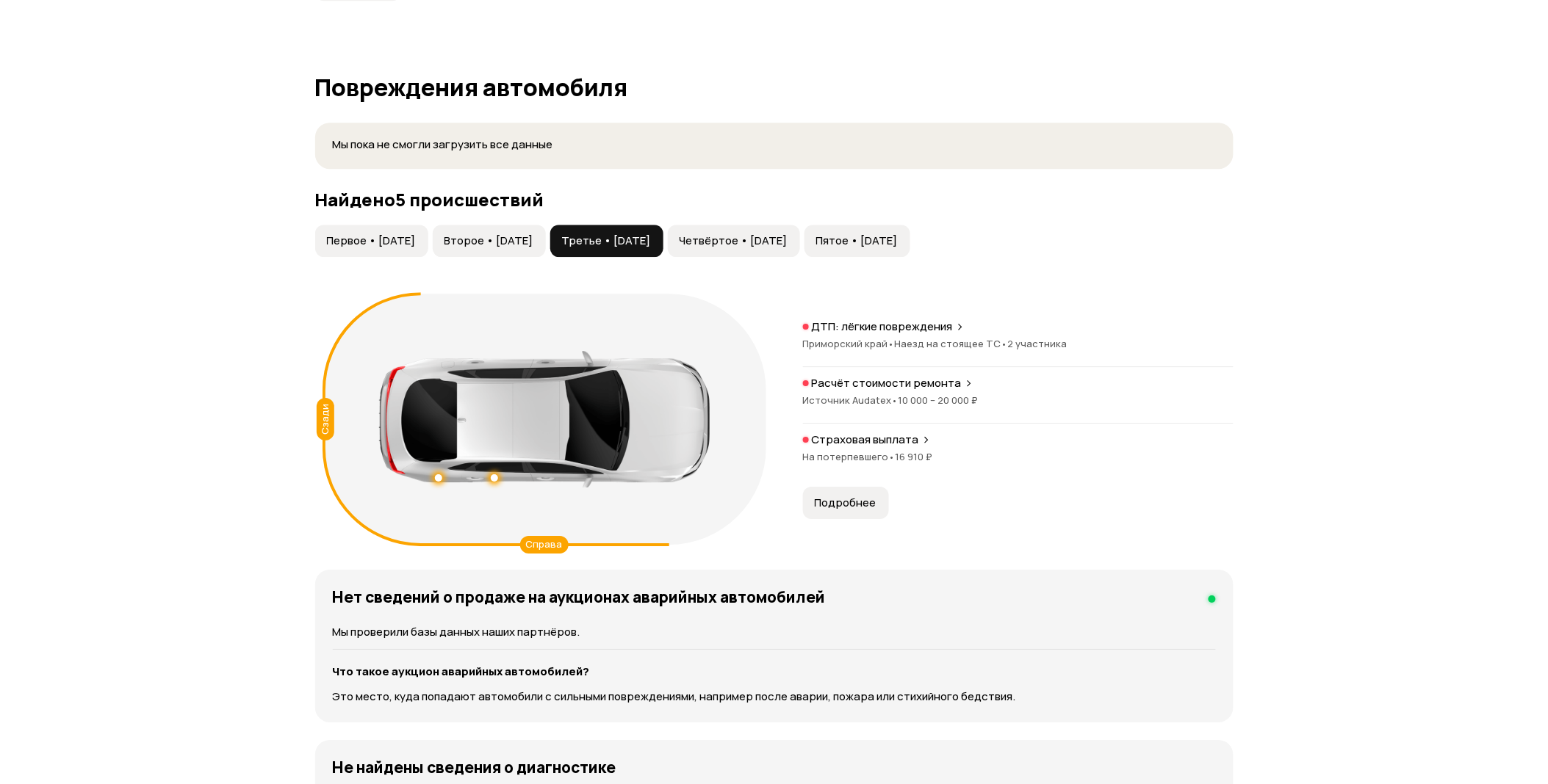
click at [800, 227] on button "Четвёртое • 08 ноя 2019" at bounding box center [734, 240] width 132 height 33
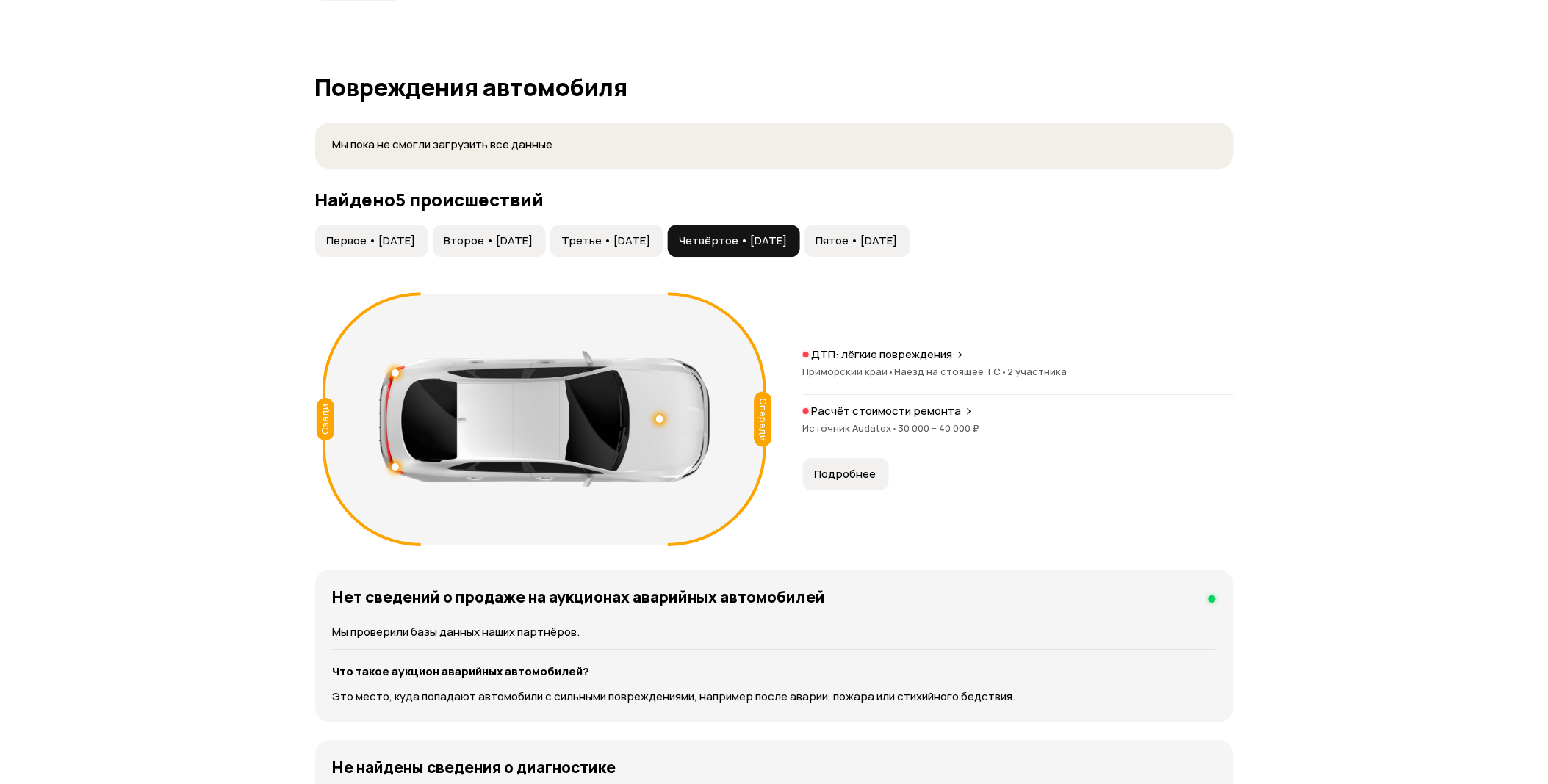
click at [862, 471] on span "Подробнее" at bounding box center [846, 474] width 62 height 15
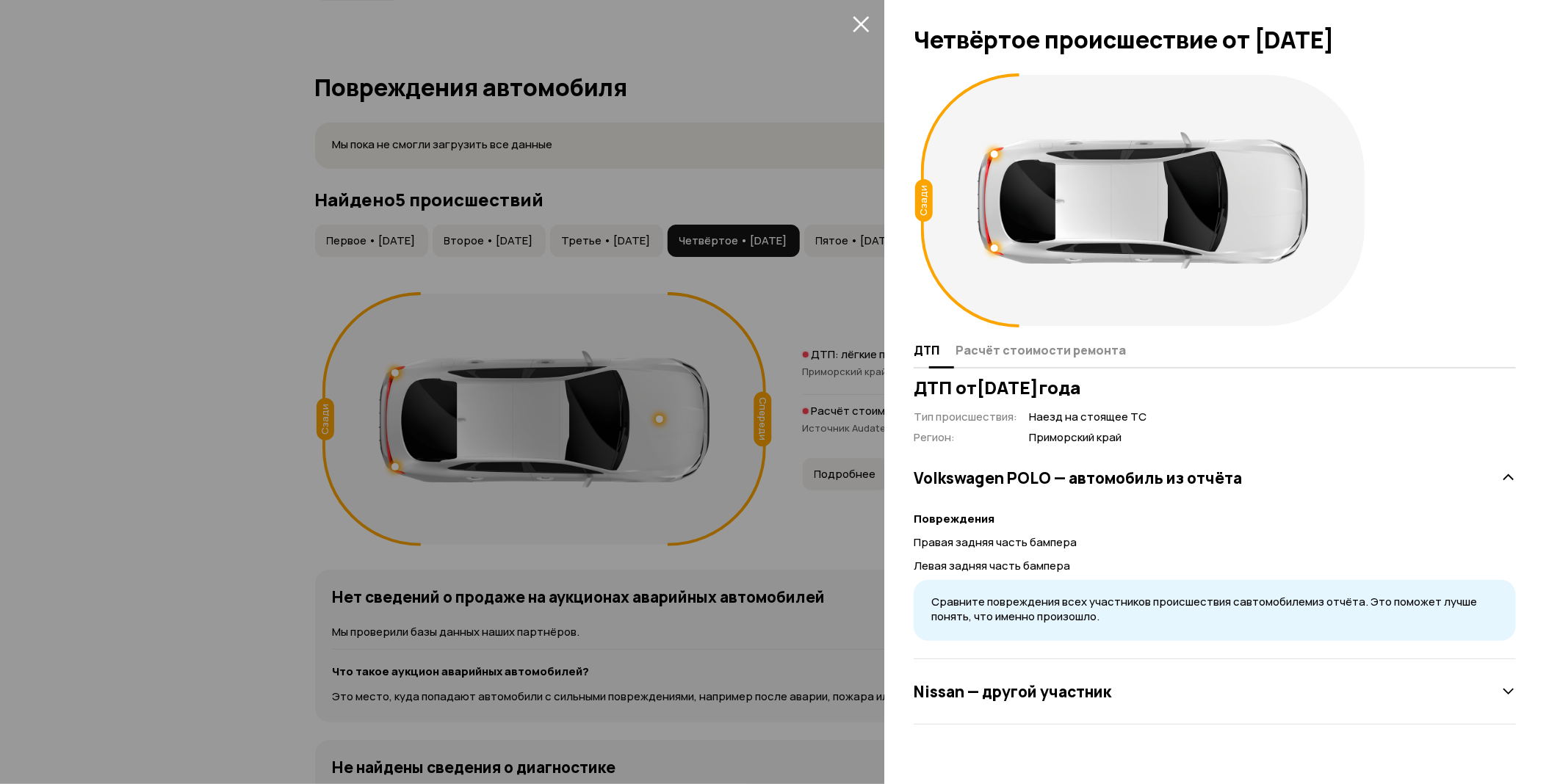
click at [1003, 360] on button "Расчёт стоимости ремонта" at bounding box center [1039, 350] width 175 height 29
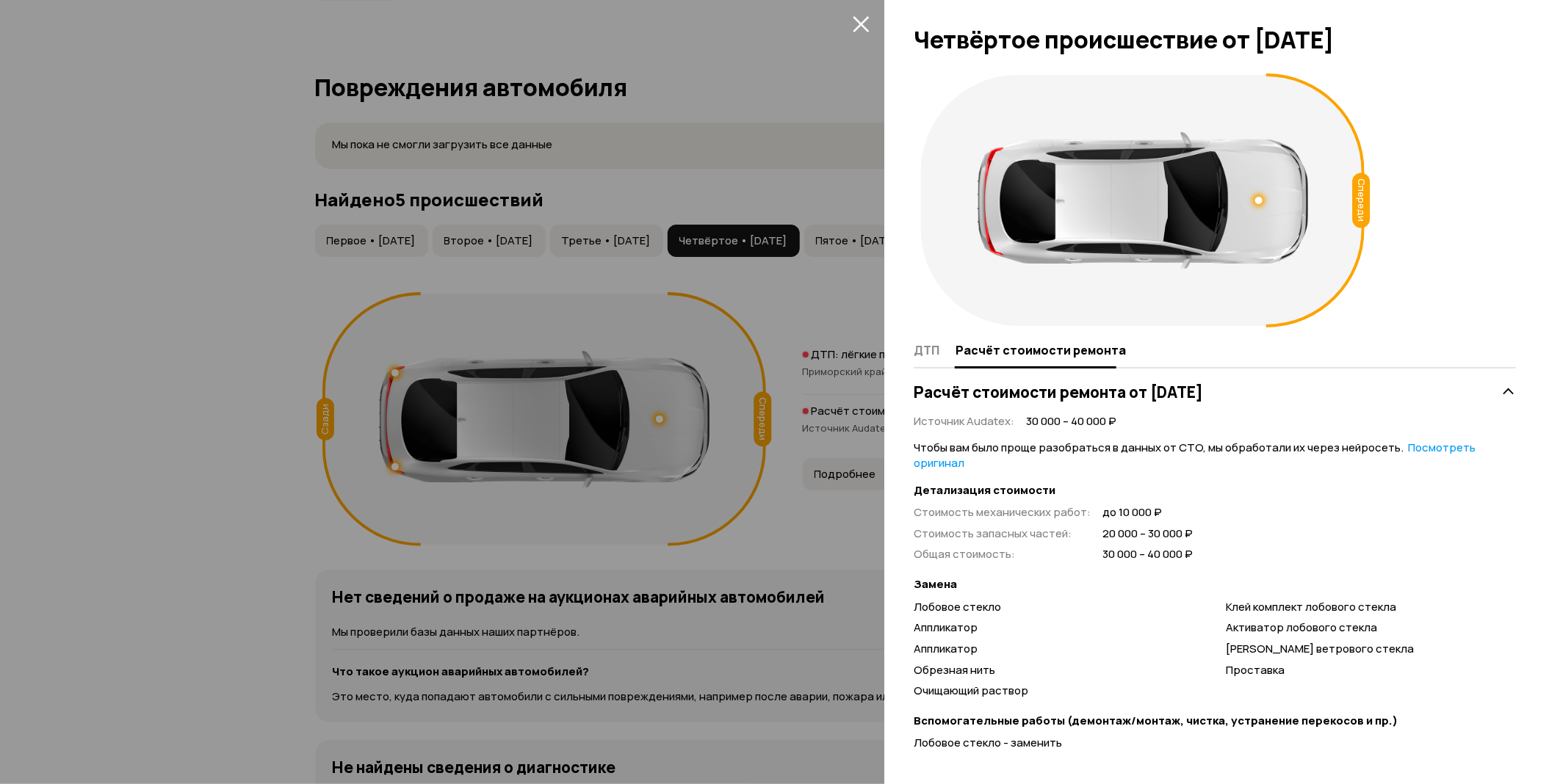
click at [796, 350] on div at bounding box center [780, 392] width 1560 height 784
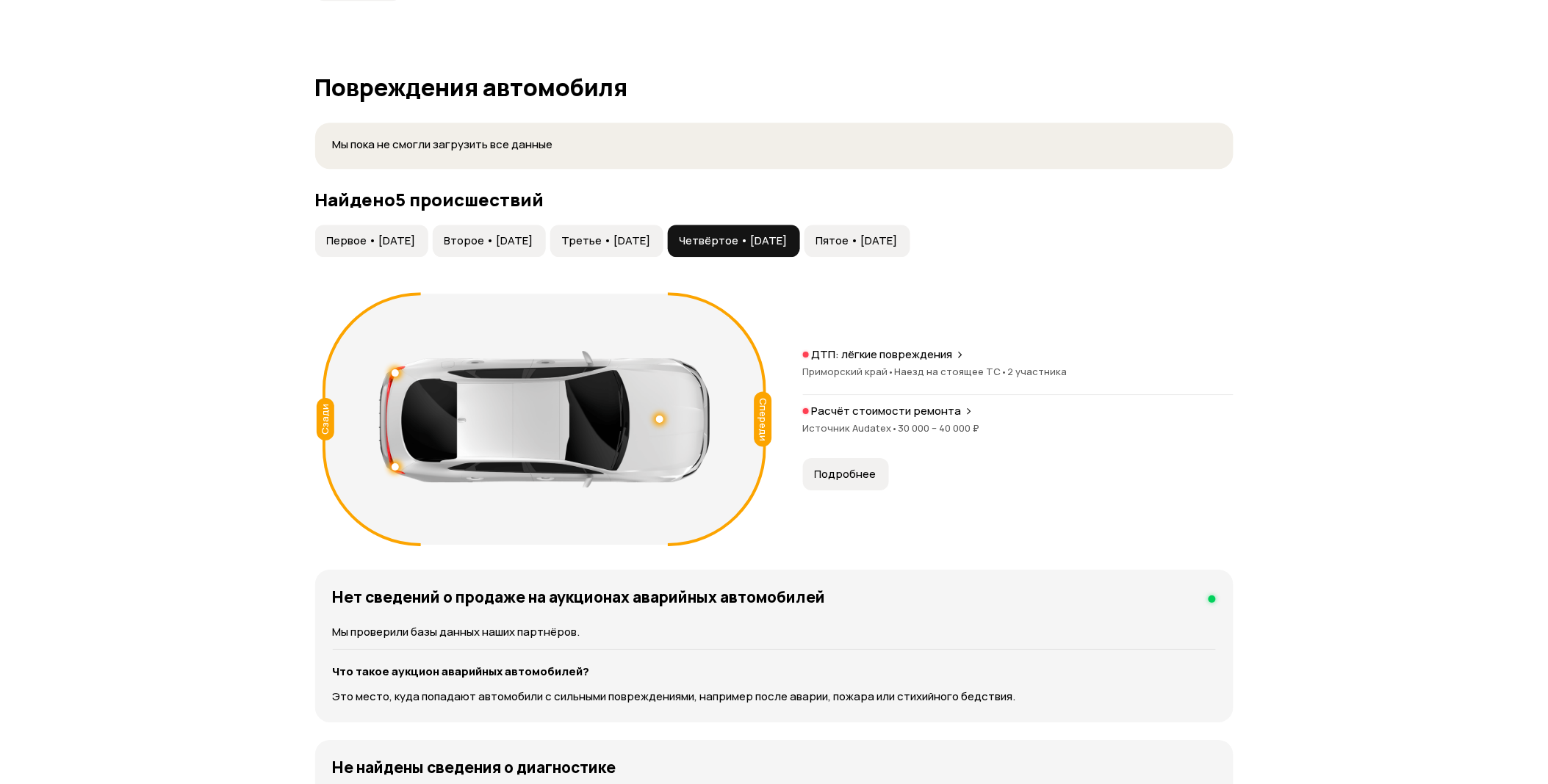
click at [911, 254] on button "Пятое • 25 апр 2021" at bounding box center [857, 240] width 106 height 33
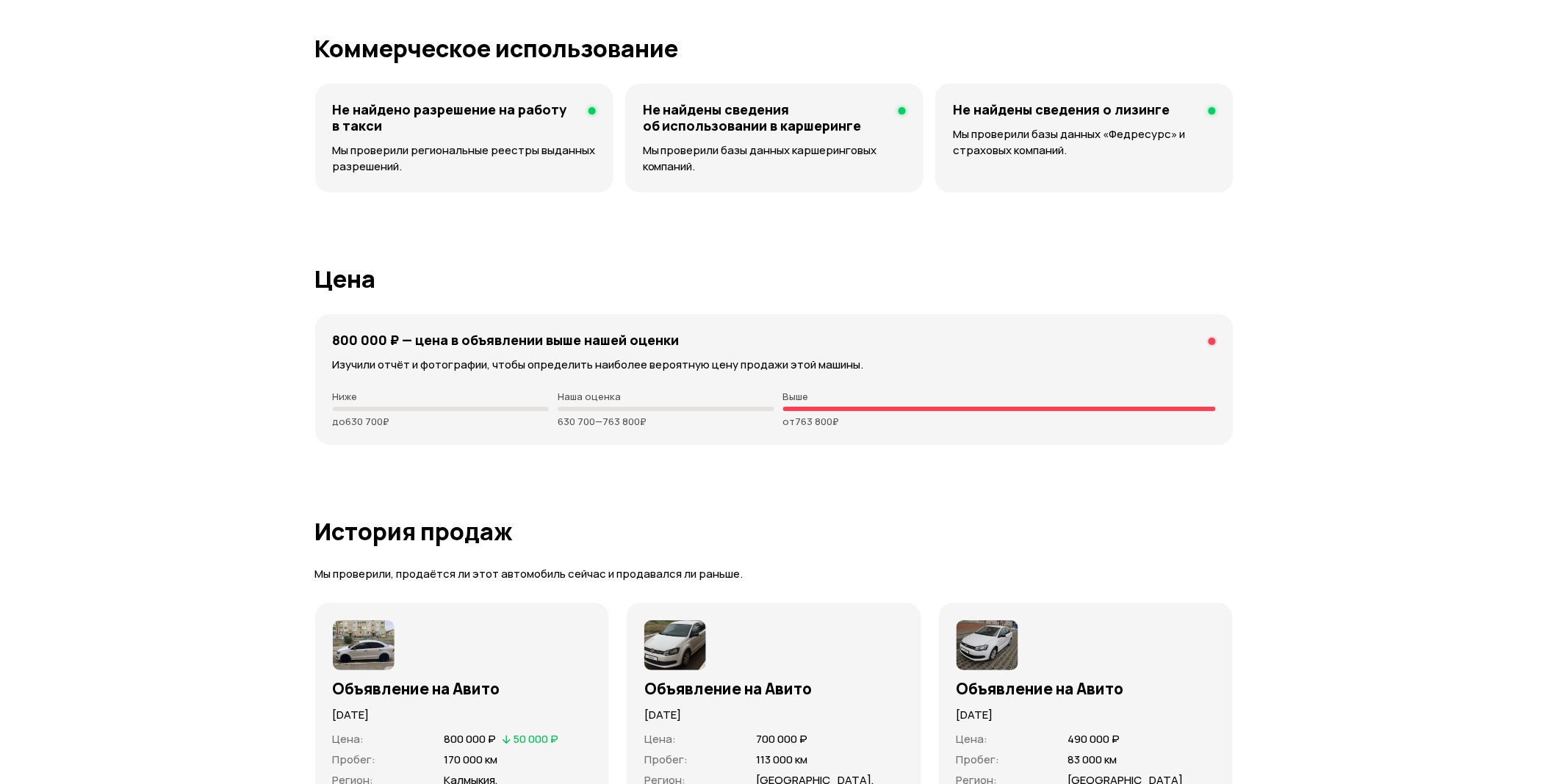
scroll to position [3875, 0]
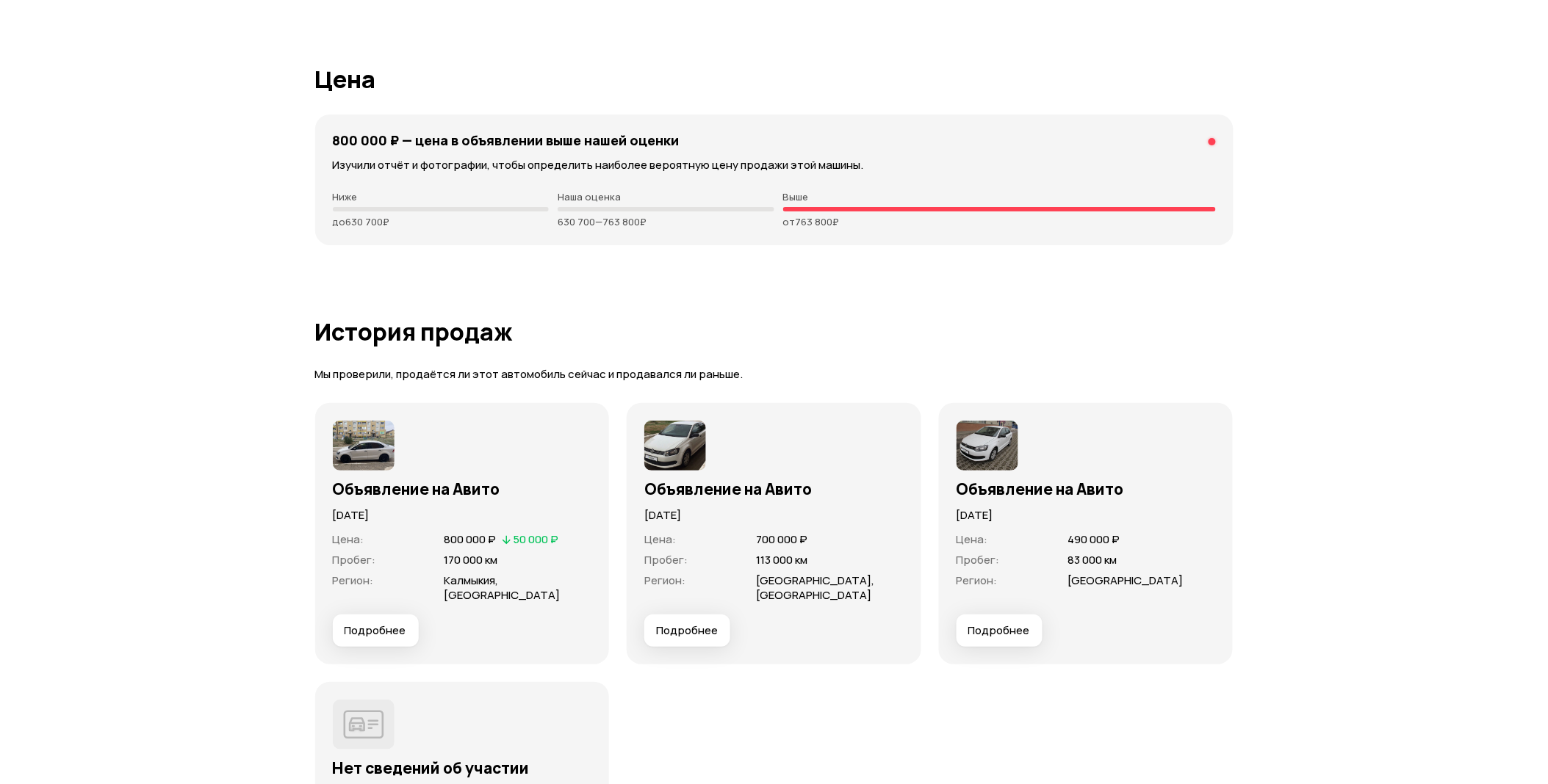
click at [372, 617] on button "Подробнее" at bounding box center [376, 631] width 86 height 33
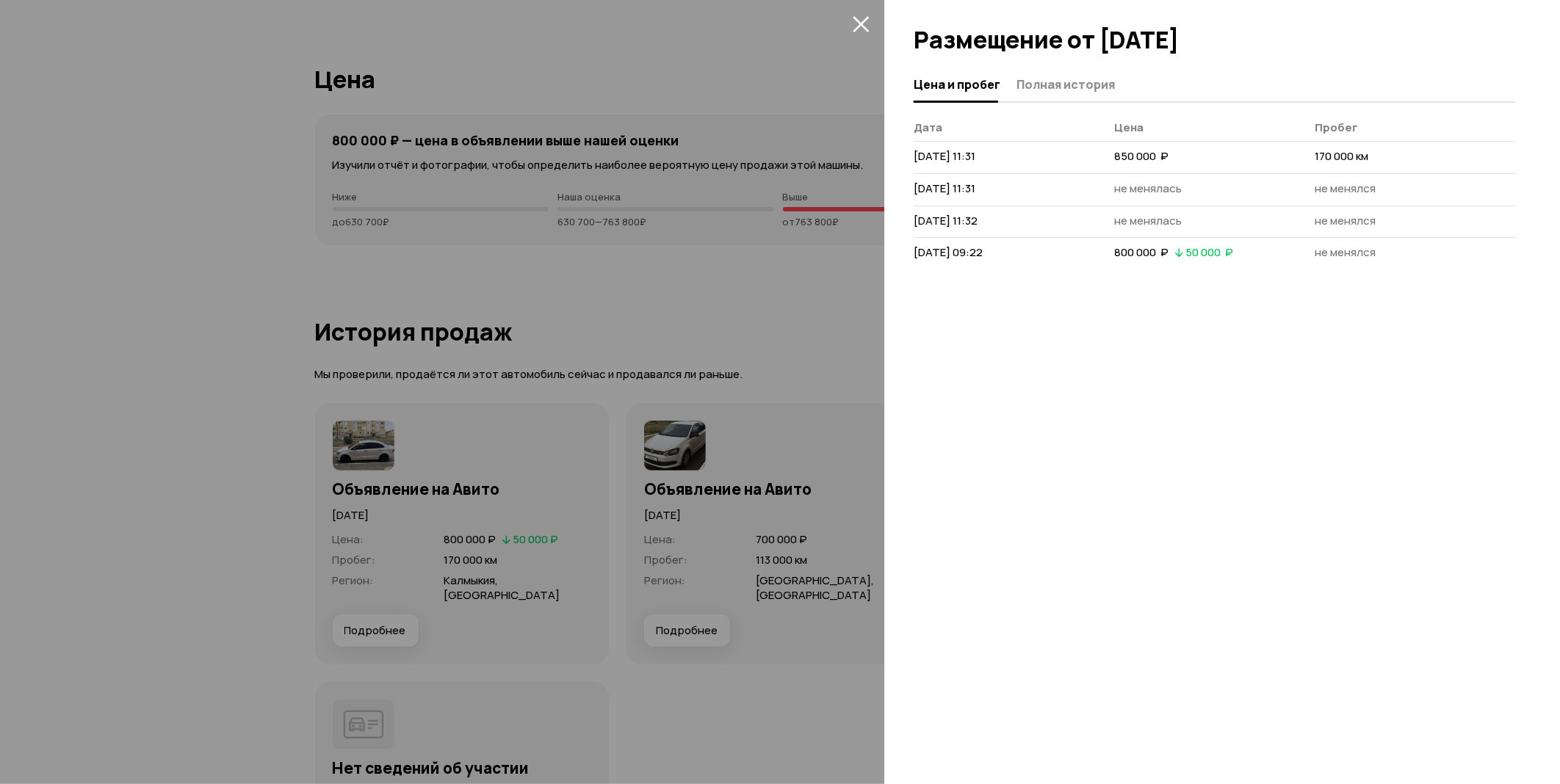
click at [641, 213] on div at bounding box center [780, 392] width 1560 height 784
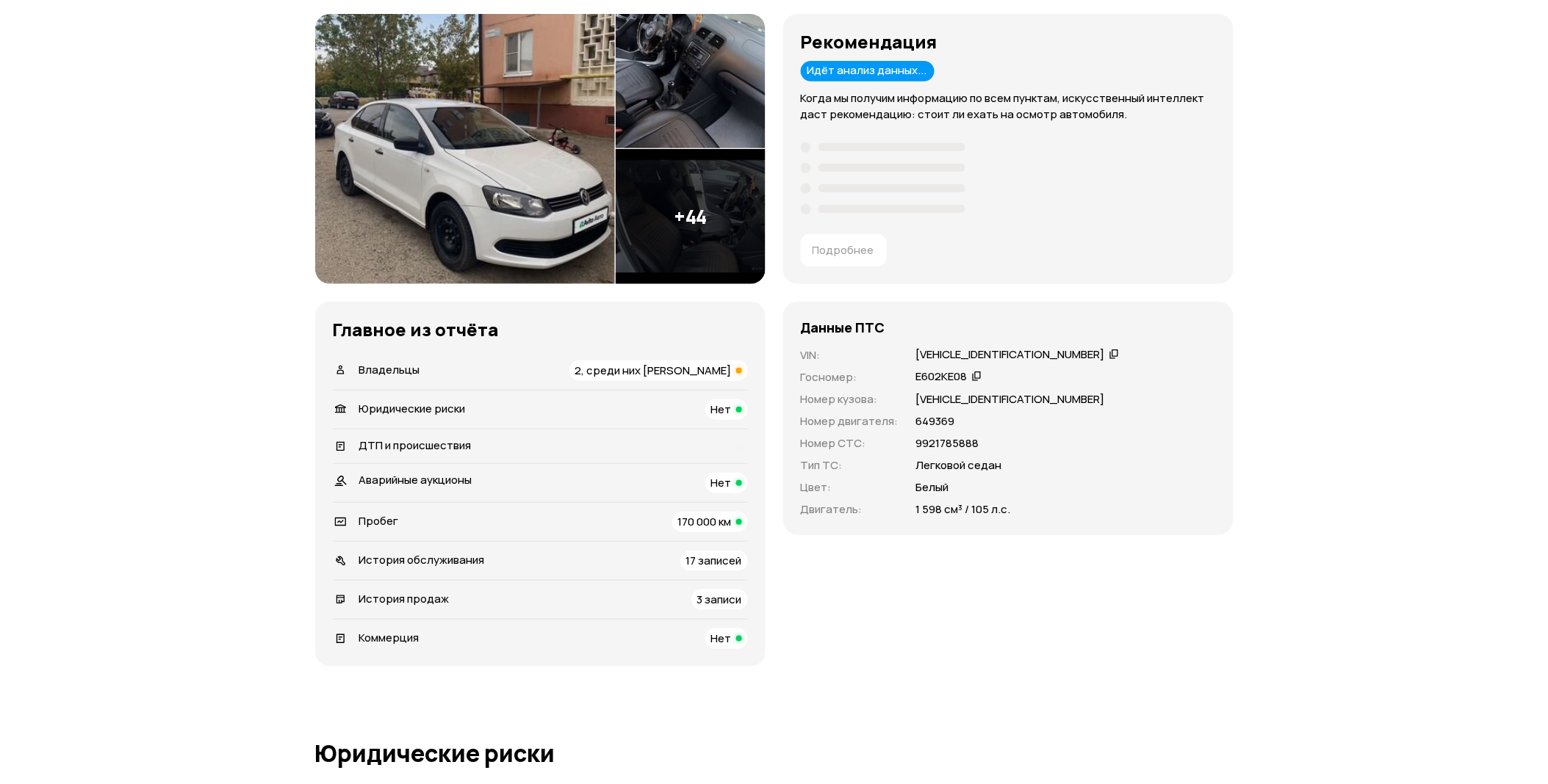
scroll to position [203, 0]
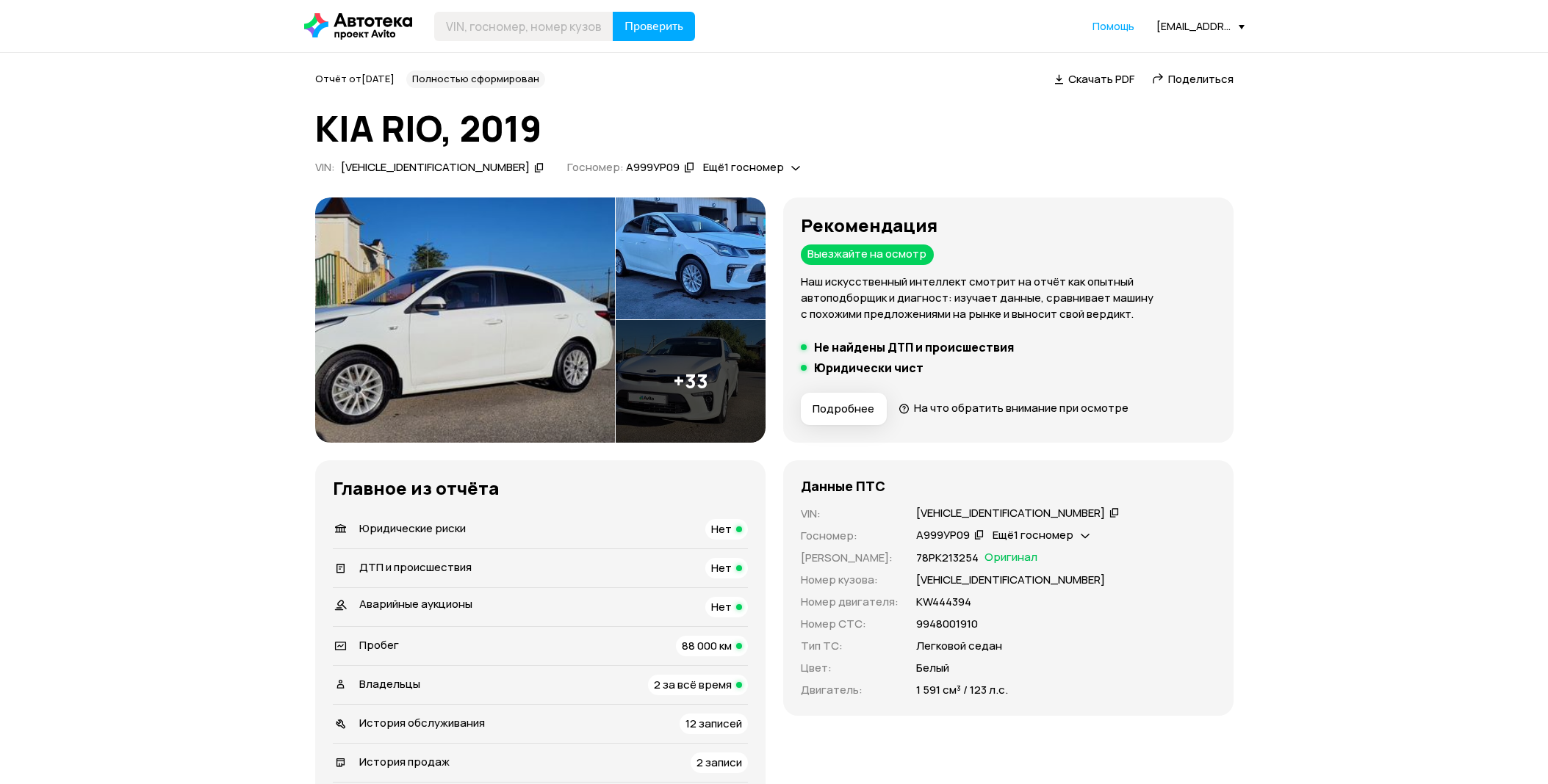
scroll to position [3835, 0]
